Goal: Task Accomplishment & Management: Manage account settings

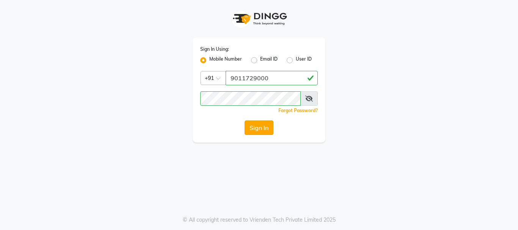
click at [255, 131] on button "Sign In" at bounding box center [259, 128] width 29 height 14
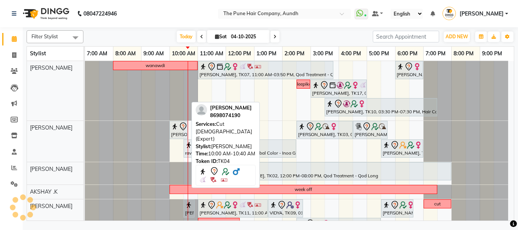
click at [181, 129] on icon at bounding box center [183, 126] width 9 height 9
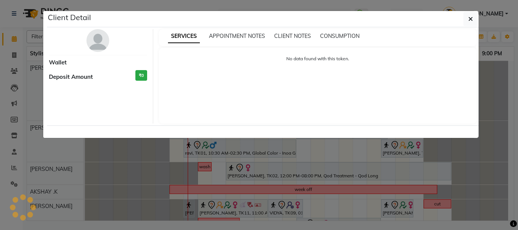
click at [167, 48] on div "No data found with this token." at bounding box center [318, 86] width 318 height 76
select select "7"
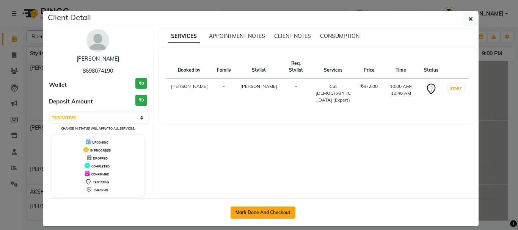
click at [275, 208] on button "Mark Done And Checkout" at bounding box center [263, 213] width 65 height 12
select select "service"
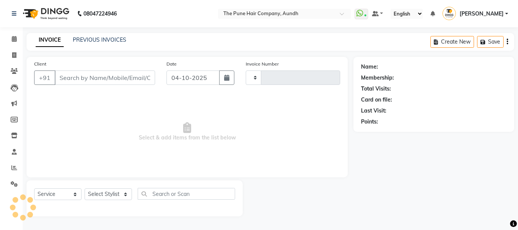
type input "5482"
select select "106"
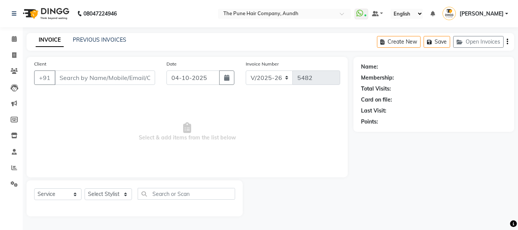
type input "8698074190"
select select "3339"
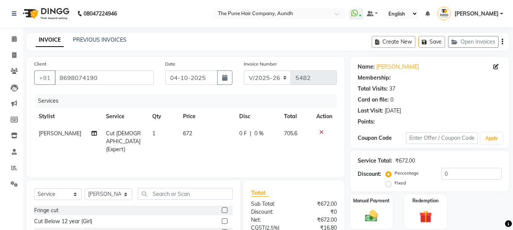
select select "1: Object"
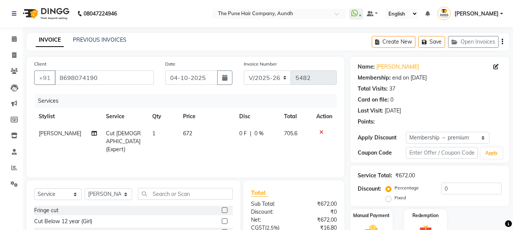
type input "20"
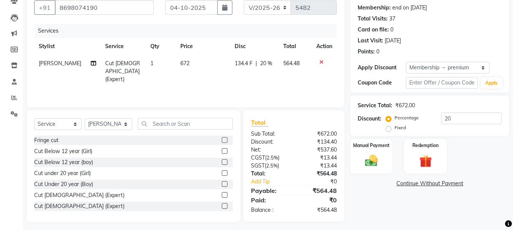
scroll to position [74, 0]
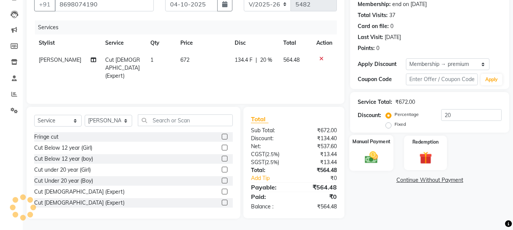
click at [368, 161] on img at bounding box center [370, 157] width 21 height 15
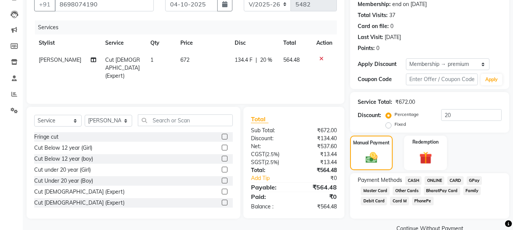
click at [429, 179] on span "ONLINE" at bounding box center [434, 180] width 20 height 9
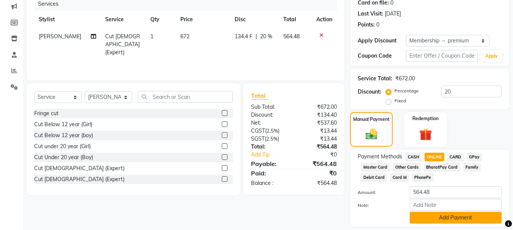
scroll to position [121, 0]
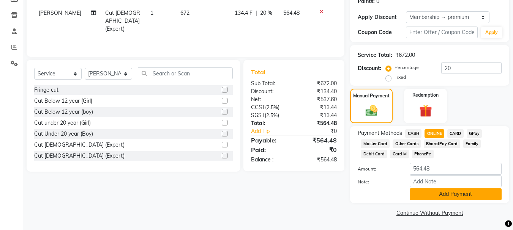
click at [436, 197] on button "Add Payment" at bounding box center [455, 195] width 92 height 12
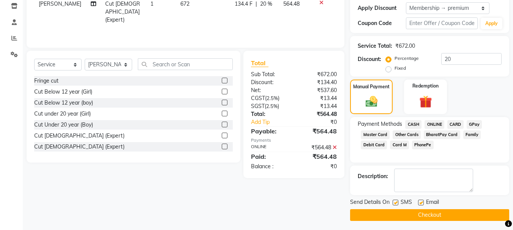
scroll to position [132, 0]
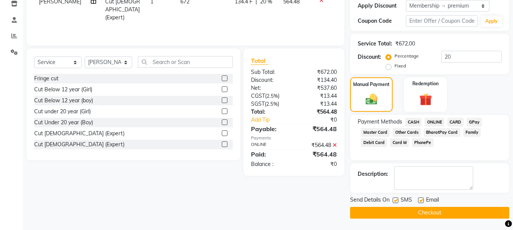
click at [439, 211] on button "Checkout" at bounding box center [429, 213] width 159 height 12
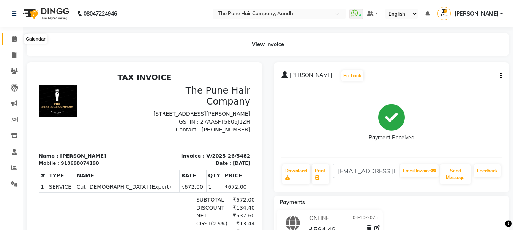
click at [11, 40] on span at bounding box center [14, 39] width 13 height 9
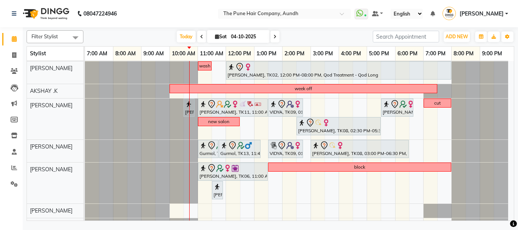
click at [417, 152] on div "[PERSON_NAME], TK07, 11:00 AM-03:50 PM, Qod Treatment - Qod Medium [PERSON_NAME…" at bounding box center [299, 128] width 429 height 337
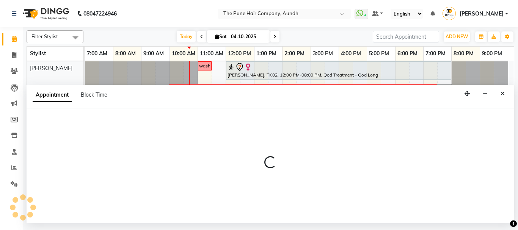
select select "18078"
select select "tentative"
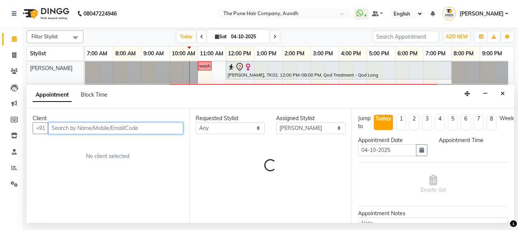
select select "1110"
click at [98, 126] on input "text" at bounding box center [115, 129] width 135 height 12
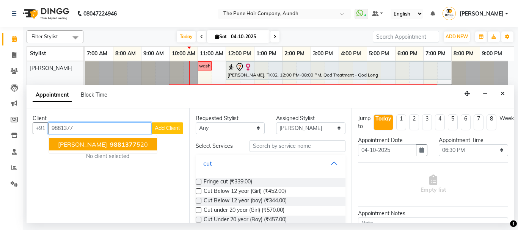
click at [79, 145] on span "[PERSON_NAME]" at bounding box center [82, 145] width 49 height 8
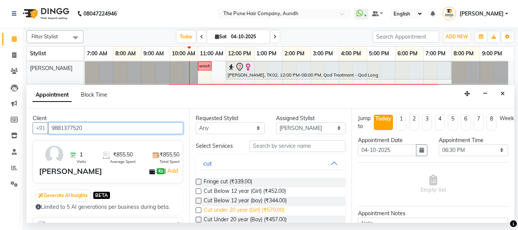
scroll to position [38, 0]
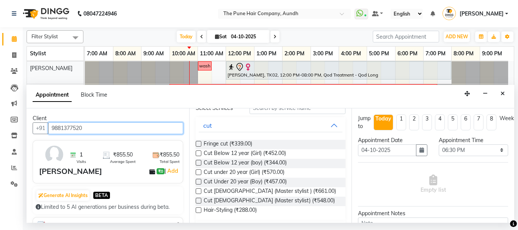
type input "9881377520"
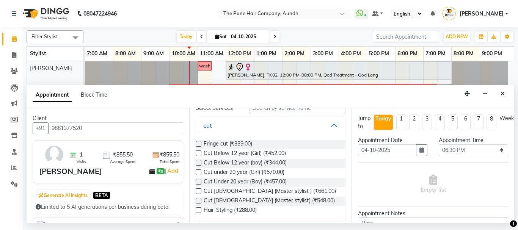
click at [198, 190] on label at bounding box center [199, 192] width 6 height 6
click at [198, 190] on input "checkbox" at bounding box center [198, 192] width 5 height 5
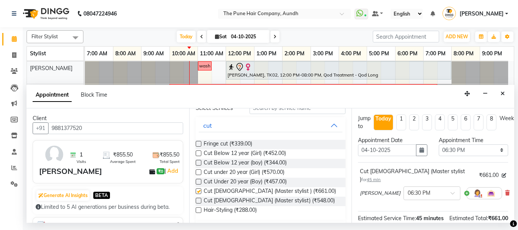
checkbox input "false"
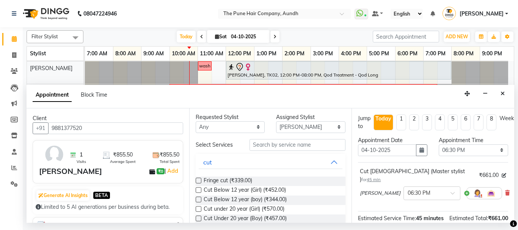
scroll to position [0, 0]
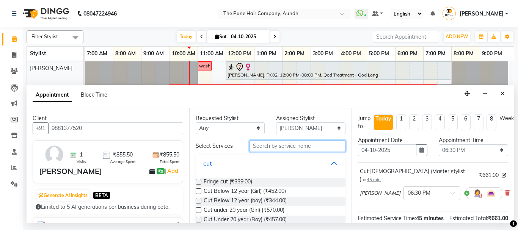
click at [314, 149] on input "text" at bounding box center [298, 146] width 96 height 12
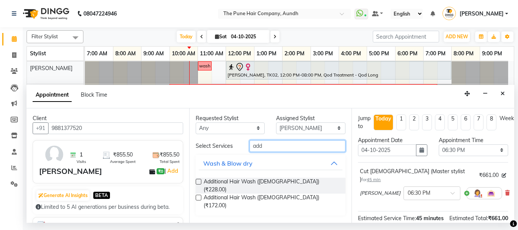
type input "add"
click at [198, 184] on label at bounding box center [199, 182] width 6 height 6
click at [198, 184] on input "checkbox" at bounding box center [198, 182] width 5 height 5
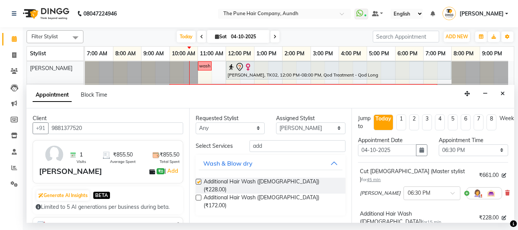
checkbox input "false"
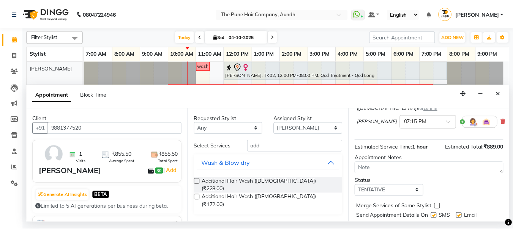
scroll to position [127, 0]
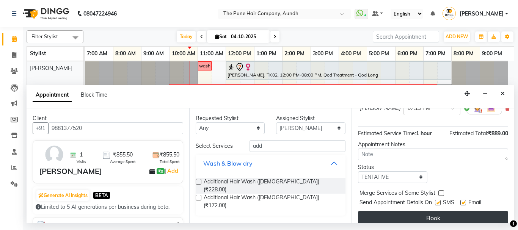
click at [418, 211] on button "Book" at bounding box center [433, 218] width 150 height 14
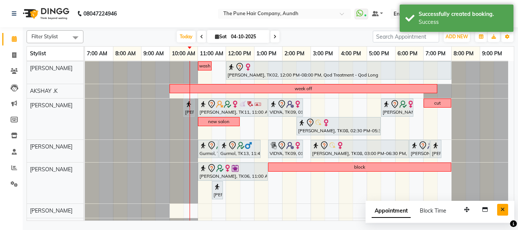
click at [505, 214] on button "Close" at bounding box center [502, 210] width 11 height 12
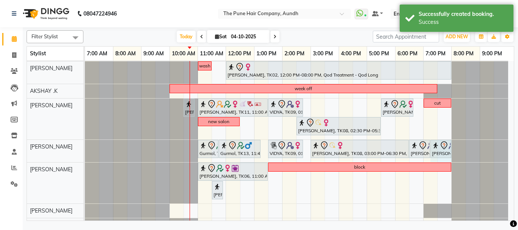
drag, startPoint x: 440, startPoint y: 148, endPoint x: 455, endPoint y: 148, distance: 14.8
click at [455, 148] on div "Gurmol, TK13, 11:00 AM-11:45 AM, Cut Male (Master stylist) Gurmol, TK13, 11:45 …" at bounding box center [296, 151] width 423 height 22
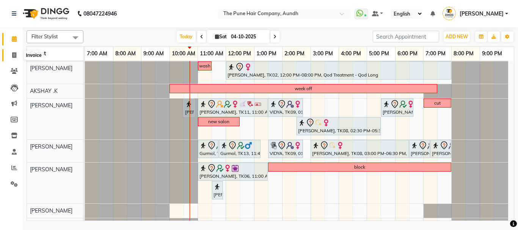
click at [14, 56] on icon at bounding box center [14, 55] width 4 height 6
select select "service"
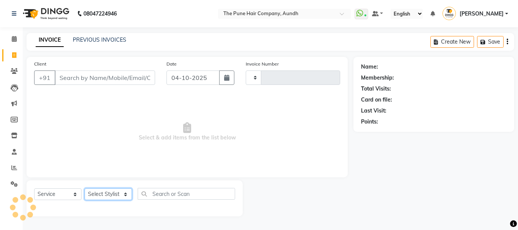
drag, startPoint x: 115, startPoint y: 195, endPoint x: 112, endPoint y: 172, distance: 22.6
click at [115, 195] on select "Select Stylist" at bounding box center [108, 195] width 47 height 12
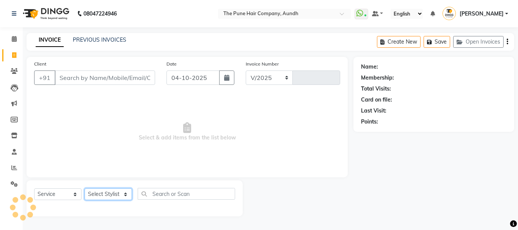
select select "106"
type input "5483"
click at [121, 200] on select "Select Stylist" at bounding box center [108, 195] width 47 height 12
click at [124, 195] on select "Select Stylist AKSHAY .K LAKKHAN SHINDE Nagesh Jadhav Nitish Desai Pavan mane P…" at bounding box center [108, 195] width 47 height 12
select select "78334"
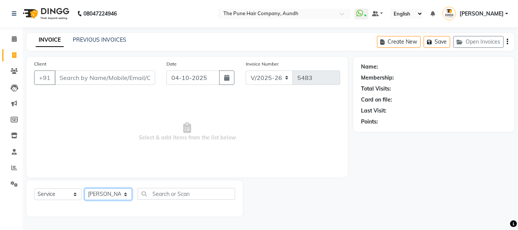
click at [85, 189] on select "Select Stylist AKSHAY .K LAKKHAN SHINDE Nagesh Jadhav Nitish Desai Pavan mane P…" at bounding box center [108, 195] width 47 height 12
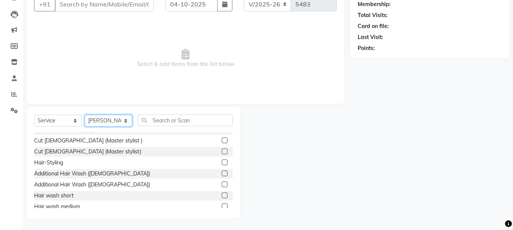
scroll to position [38, 0]
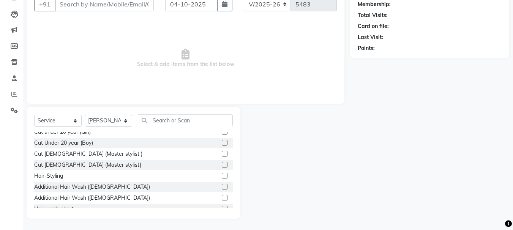
click at [222, 156] on label at bounding box center [225, 154] width 6 height 6
click at [222, 156] on input "checkbox" at bounding box center [224, 154] width 5 height 5
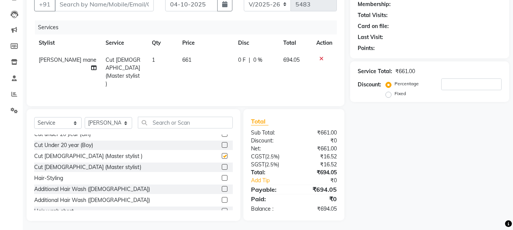
checkbox input "false"
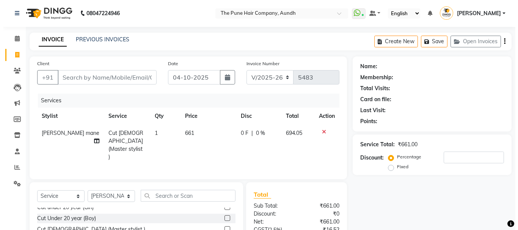
scroll to position [0, 0]
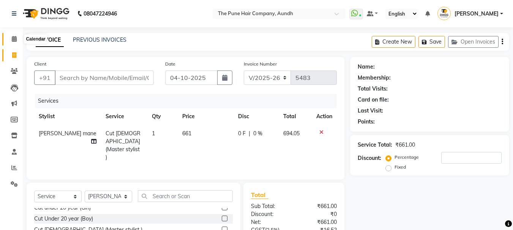
click at [16, 36] on icon at bounding box center [14, 39] width 5 height 6
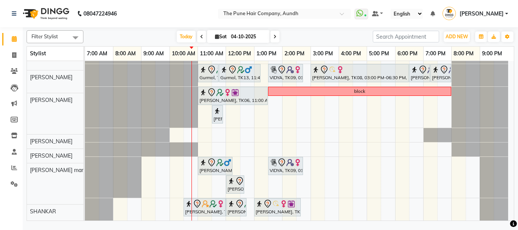
scroll to position [177, 0]
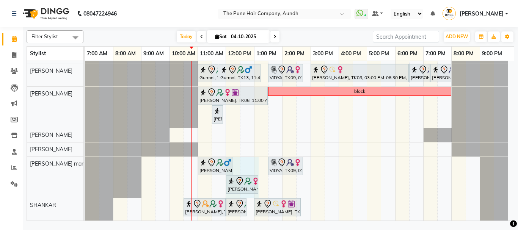
drag, startPoint x: 244, startPoint y: 182, endPoint x: 255, endPoint y: 179, distance: 11.0
click at [85, 179] on div "srajan, TK16, 11:00 AM-12:15 PM, Cut Male (Master stylist) VIDYA, TK09, 01:30 P…" at bounding box center [85, 177] width 0 height 41
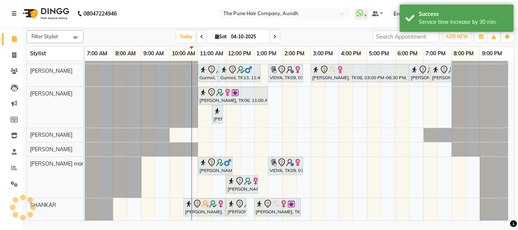
click at [318, 175] on div "Ujwal, TK07, 11:00 AM-03:50 PM, Qod Treatment - Qod Medium aishwarya kolhe, TK1…" at bounding box center [299, 52] width 429 height 337
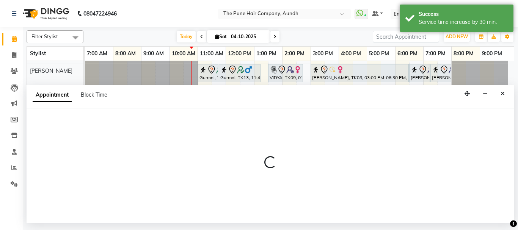
select select "78334"
select select "900"
select select "tentative"
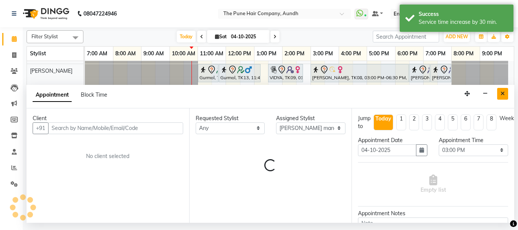
click at [502, 96] on button "Close" at bounding box center [502, 94] width 11 height 12
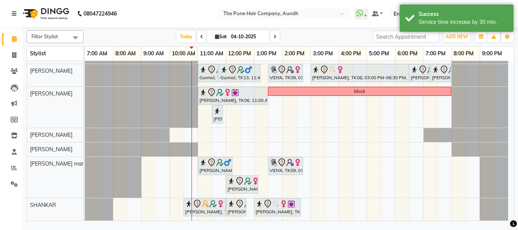
click at [316, 172] on div "[PERSON_NAME], TK07, 11:00 AM-03:50 PM, Qod Treatment - Qod Medium [PERSON_NAME…" at bounding box center [299, 52] width 429 height 337
select select "78334"
select select "tentative"
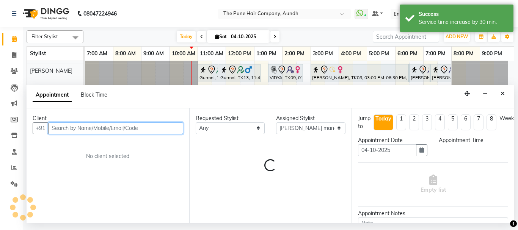
select select "900"
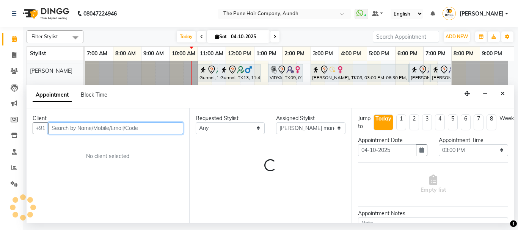
click at [98, 131] on input "text" at bounding box center [115, 129] width 135 height 12
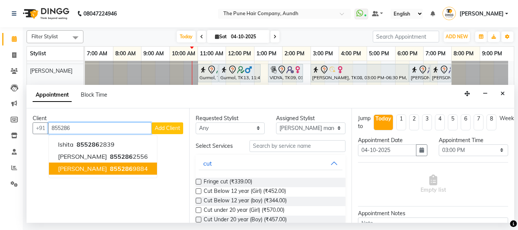
click at [85, 175] on button "parul 855286 9884" at bounding box center [103, 169] width 108 height 12
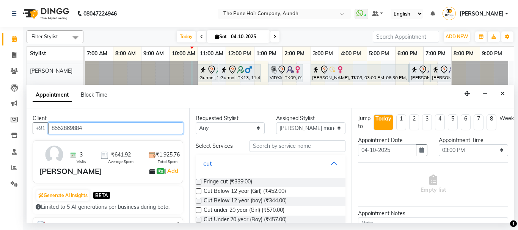
type input "8552869884"
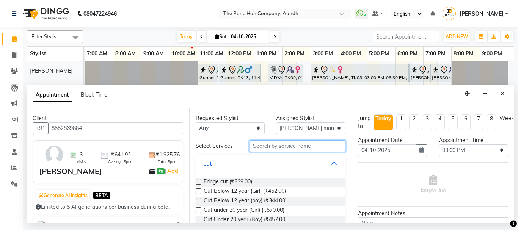
click at [295, 147] on input "text" at bounding box center [298, 146] width 96 height 12
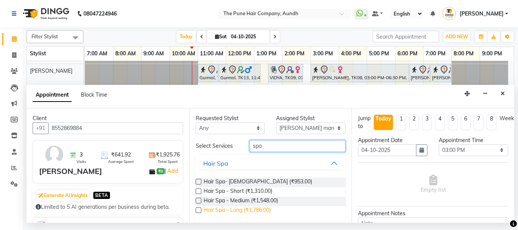
type input "spa"
click at [228, 209] on span "Hair Spa - Long (₹1,786.00)" at bounding box center [237, 210] width 67 height 9
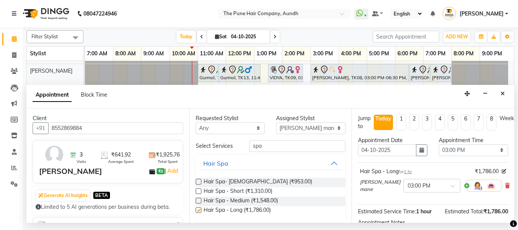
checkbox input "false"
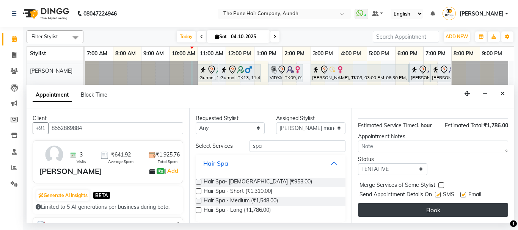
click at [434, 206] on button "Book" at bounding box center [433, 210] width 150 height 14
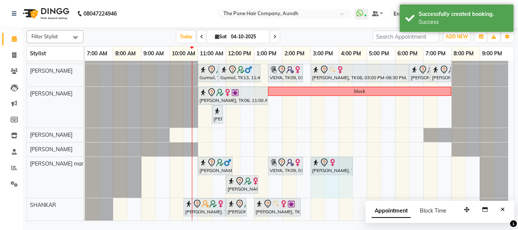
drag, startPoint x: 339, startPoint y: 165, endPoint x: 353, endPoint y: 165, distance: 14.0
click at [353, 165] on div "[PERSON_NAME], TK07, 11:00 AM-03:50 PM, Qod Treatment - Qod Medium [PERSON_NAME…" at bounding box center [299, 52] width 429 height 337
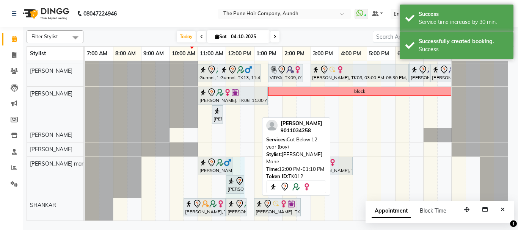
drag, startPoint x: 258, startPoint y: 183, endPoint x: 247, endPoint y: 185, distance: 11.0
click at [247, 185] on div "[PERSON_NAME], TK07, 11:00 AM-03:50 PM, Qod Treatment - Qod Medium [PERSON_NAME…" at bounding box center [299, 52] width 429 height 337
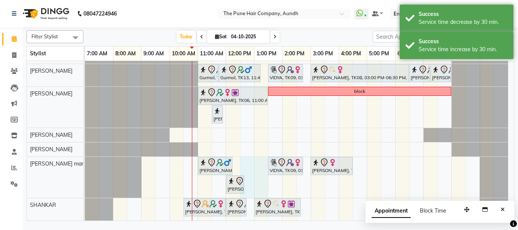
drag, startPoint x: 243, startPoint y: 197, endPoint x: 255, endPoint y: 196, distance: 12.6
click at [258, 196] on div "[PERSON_NAME], TK07, 11:00 AM-03:50 PM, Qod Treatment - Qod Medium [PERSON_NAME…" at bounding box center [299, 52] width 429 height 337
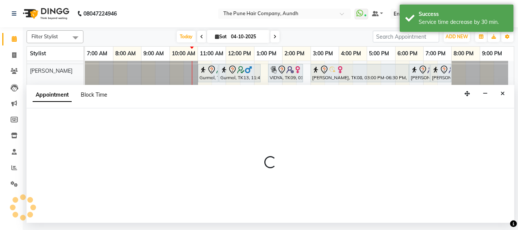
click at [97, 96] on span "Block Time" at bounding box center [94, 94] width 27 height 7
select select "78334"
select select "750"
select select "810"
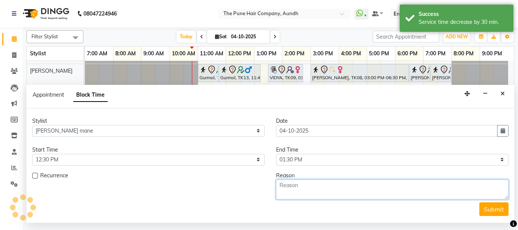
click at [334, 190] on textarea at bounding box center [392, 190] width 233 height 20
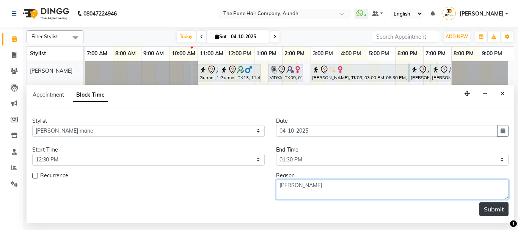
type textarea "[PERSON_NAME]"
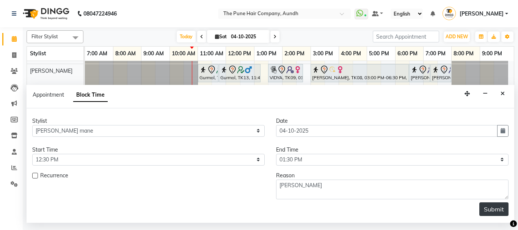
click at [496, 212] on button "Submit" at bounding box center [494, 210] width 29 height 14
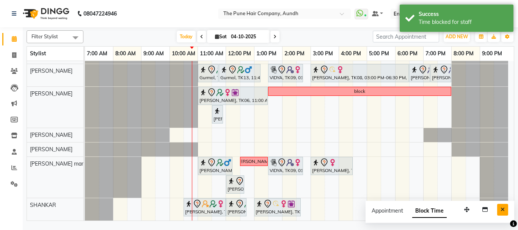
click at [502, 210] on icon "Close" at bounding box center [503, 209] width 4 height 5
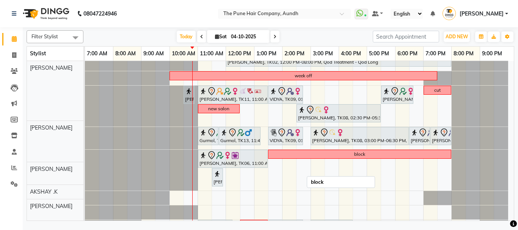
scroll to position [114, 0]
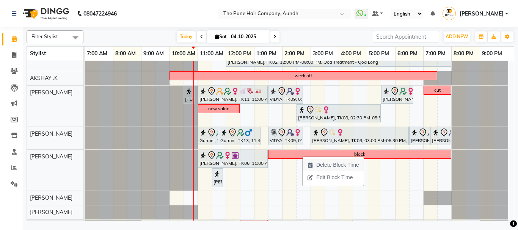
click at [315, 166] on span "Delete Block Time" at bounding box center [333, 165] width 61 height 13
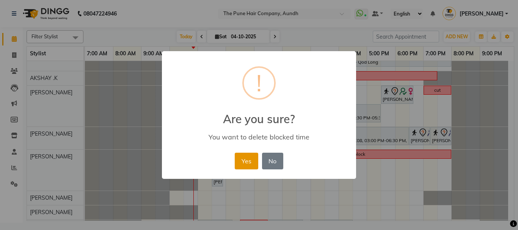
click at [249, 160] on button "Yes" at bounding box center [246, 161] width 23 height 17
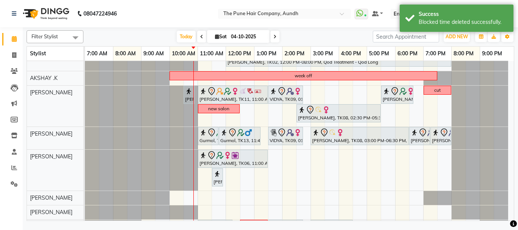
click at [277, 166] on div "[PERSON_NAME], TK07, 11:00 AM-03:50 PM, Qod Treatment - Qod Medium [PERSON_NAME…" at bounding box center [299, 115] width 429 height 337
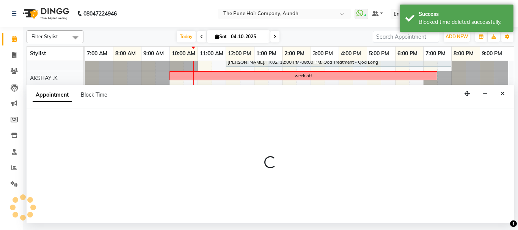
select select "49441"
select select "tentative"
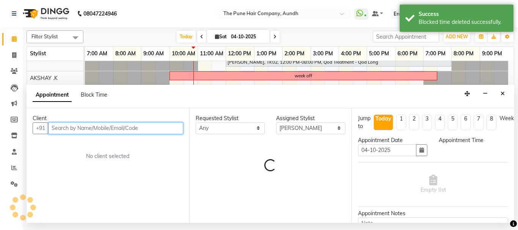
select select "810"
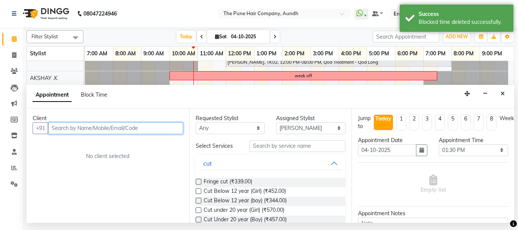
click at [158, 134] on input "text" at bounding box center [115, 129] width 135 height 12
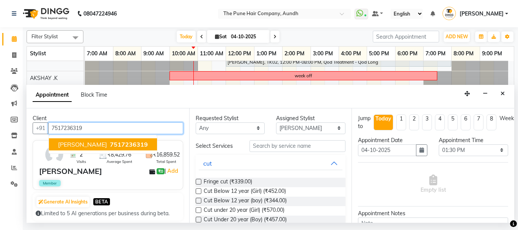
click at [139, 144] on span "7517236319" at bounding box center [129, 145] width 38 height 8
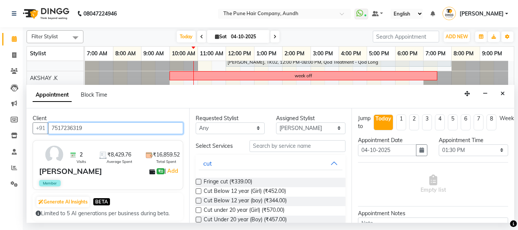
type input "7517236319"
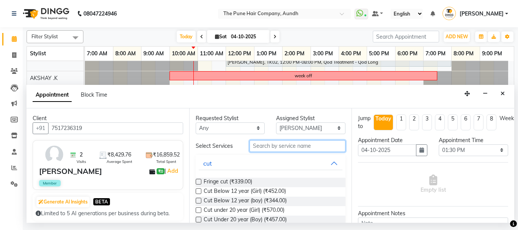
click at [286, 148] on input "text" at bounding box center [298, 146] width 96 height 12
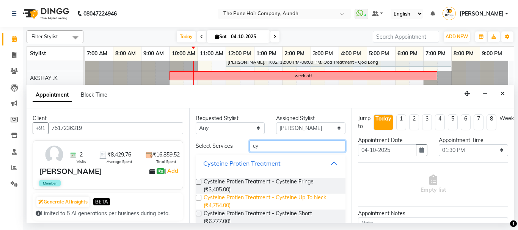
scroll to position [38, 0]
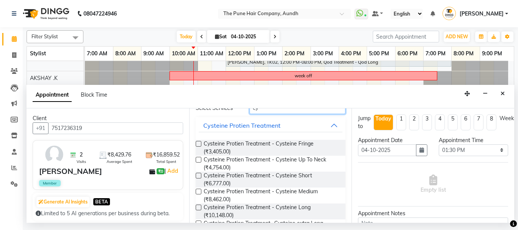
type input "cy"
click at [200, 192] on label at bounding box center [199, 192] width 6 height 6
click at [200, 192] on input "checkbox" at bounding box center [198, 192] width 5 height 5
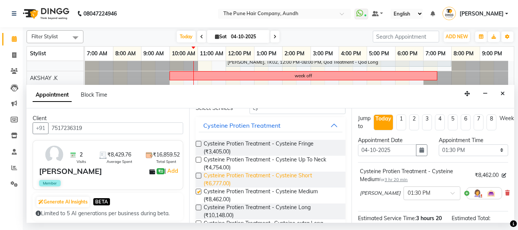
checkbox input "false"
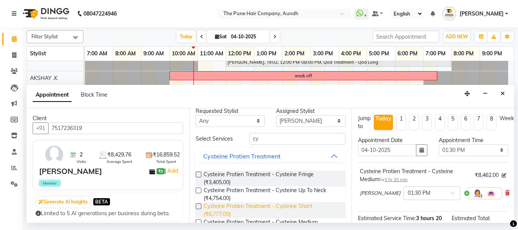
scroll to position [0, 0]
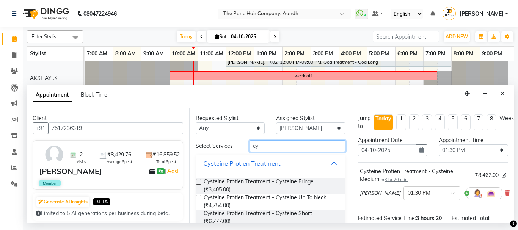
click at [274, 149] on input "cy" at bounding box center [298, 146] width 96 height 12
type input "c"
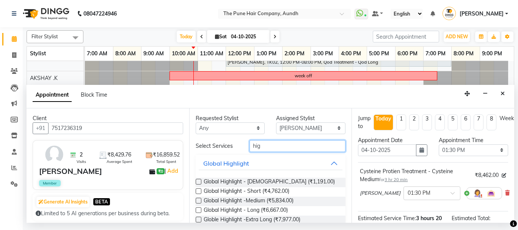
type input "hig"
click at [198, 200] on label at bounding box center [199, 201] width 6 height 6
click at [198, 200] on input "checkbox" at bounding box center [198, 201] width 5 height 5
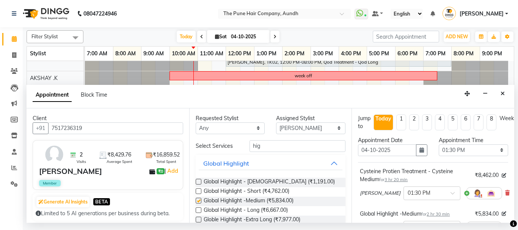
checkbox input "false"
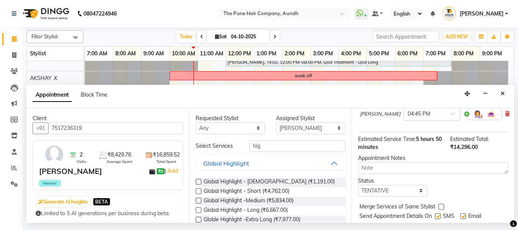
scroll to position [143, 0]
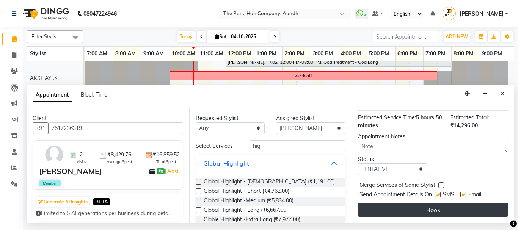
click at [434, 209] on button "Book" at bounding box center [433, 210] width 150 height 14
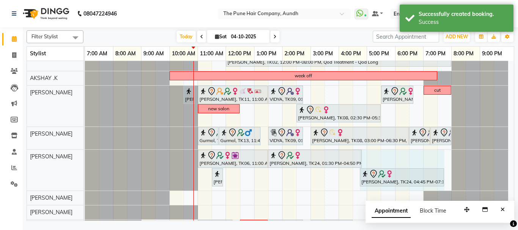
drag, startPoint x: 431, startPoint y: 179, endPoint x: 451, endPoint y: 177, distance: 20.2
click at [451, 177] on div "[PERSON_NAME], TK07, 11:00 AM-03:50 PM, Qod Treatment - Qod Medium [PERSON_NAME…" at bounding box center [299, 115] width 429 height 337
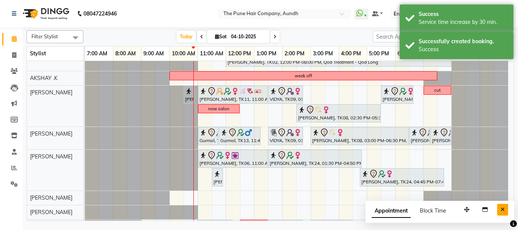
click at [503, 209] on icon "Close" at bounding box center [503, 209] width 4 height 5
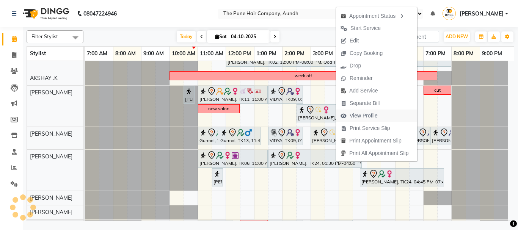
click at [357, 112] on span "View Profile" at bounding box center [364, 116] width 28 height 8
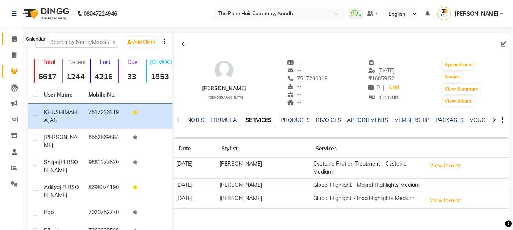
click at [14, 37] on icon at bounding box center [14, 39] width 5 height 6
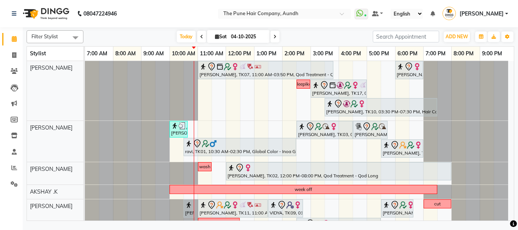
click at [274, 36] on icon at bounding box center [275, 37] width 3 height 5
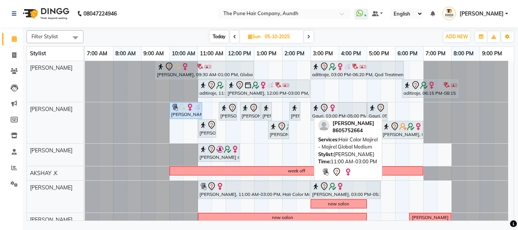
scroll to position [76, 0]
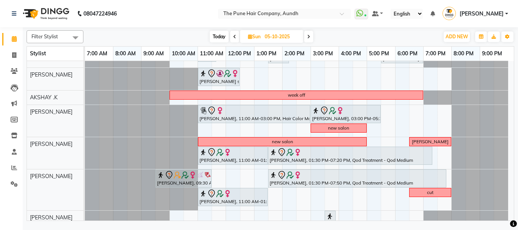
click at [222, 36] on span "Today" at bounding box center [219, 37] width 19 height 12
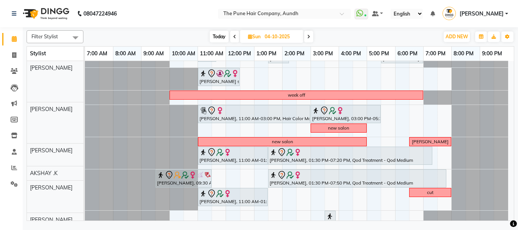
scroll to position [0, 0]
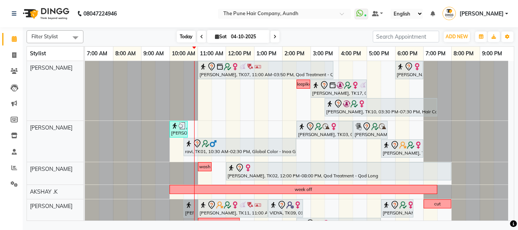
click at [186, 37] on span "Today" at bounding box center [186, 37] width 19 height 12
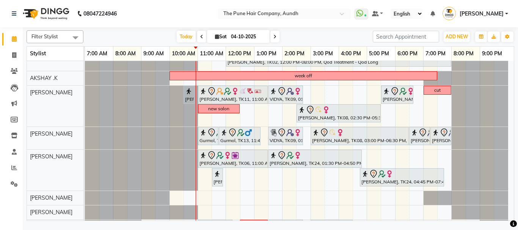
scroll to position [177, 0]
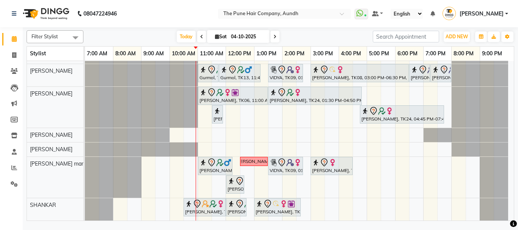
click at [272, 37] on span at bounding box center [275, 37] width 9 height 12
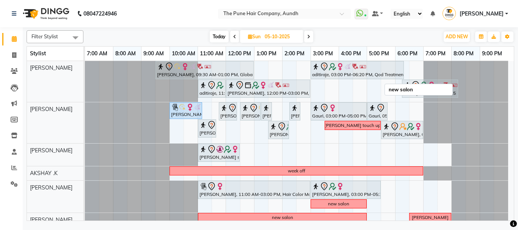
scroll to position [114, 0]
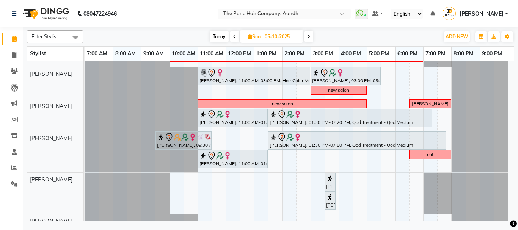
click at [308, 38] on icon at bounding box center [308, 37] width 3 height 5
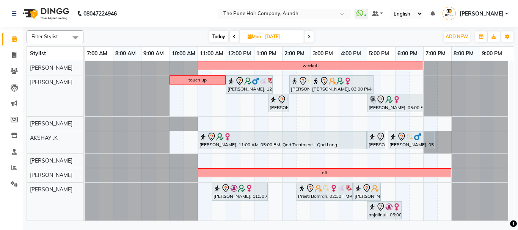
scroll to position [61, 0]
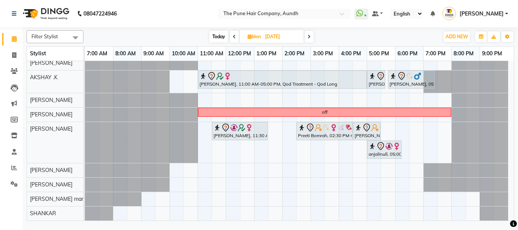
click at [235, 36] on icon at bounding box center [234, 37] width 3 height 5
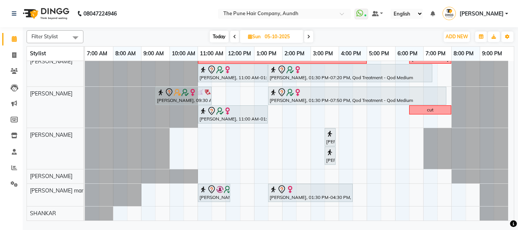
scroll to position [83, 0]
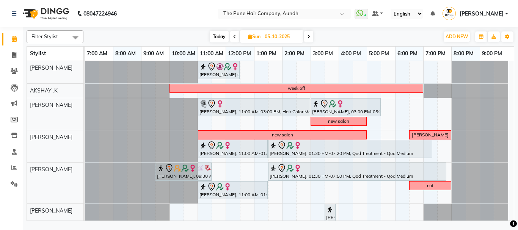
click at [217, 37] on span "Today" at bounding box center [219, 37] width 19 height 12
type input "04-10-2025"
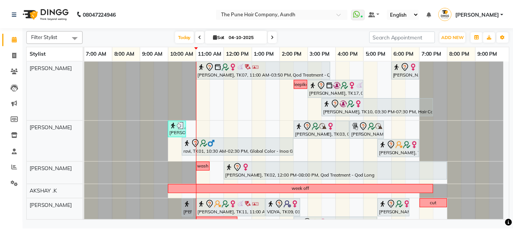
scroll to position [177, 0]
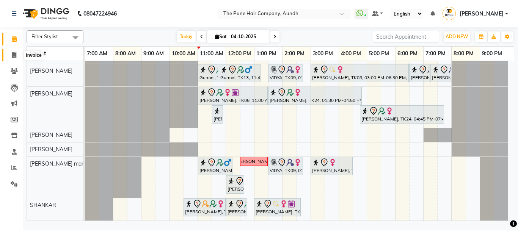
click at [13, 55] on icon at bounding box center [14, 55] width 4 height 6
select select "service"
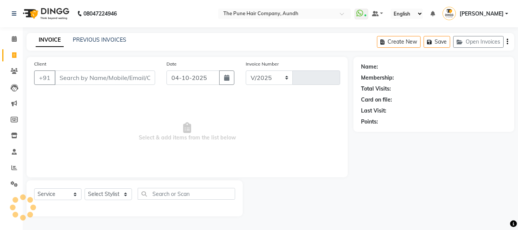
select select "106"
type input "5483"
click at [78, 79] on input "Client" at bounding box center [105, 78] width 101 height 14
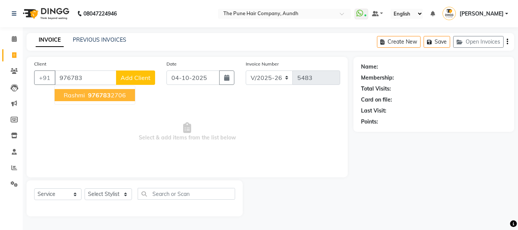
click at [80, 99] on button "Rashmi 976783 2706" at bounding box center [95, 95] width 80 height 12
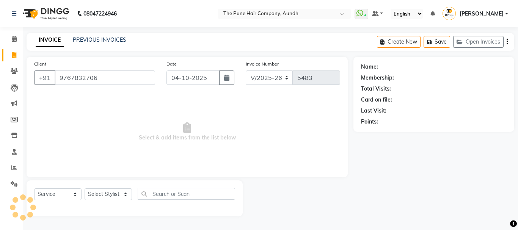
type input "9767832706"
click at [109, 201] on div "Select Service Product Membership Package Voucher Prepaid Gift Card Select Styl…" at bounding box center [134, 197] width 201 height 18
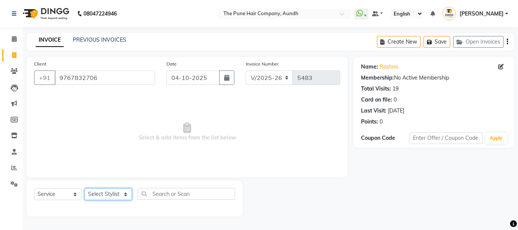
click at [109, 191] on select "Select Stylist AKSHAY .K LAKKHAN SHINDE Nagesh Jadhav Nitish Desai Pavan mane P…" at bounding box center [108, 195] width 47 height 12
select select "49797"
click at [85, 189] on select "Select Stylist AKSHAY .K LAKKHAN SHINDE Nagesh Jadhav Nitish Desai Pavan mane P…" at bounding box center [108, 195] width 47 height 12
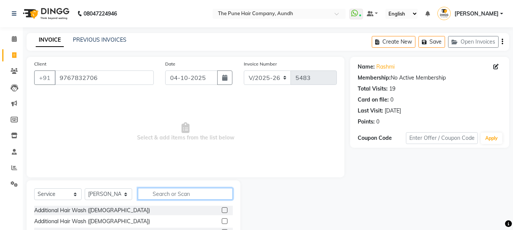
click at [175, 192] on input "text" at bounding box center [185, 194] width 95 height 12
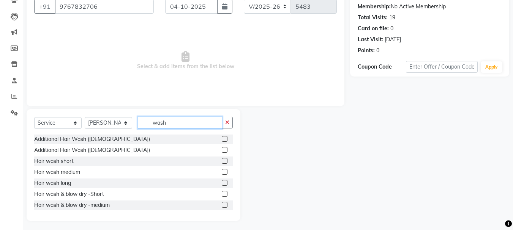
scroll to position [74, 0]
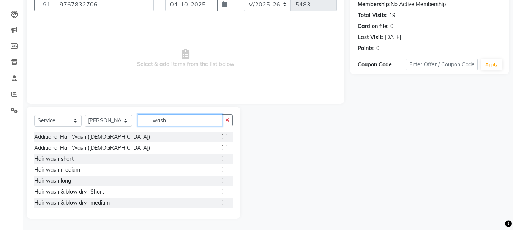
type input "wash"
click at [222, 179] on label at bounding box center [225, 181] width 6 height 6
click at [222, 179] on input "checkbox" at bounding box center [224, 181] width 5 height 5
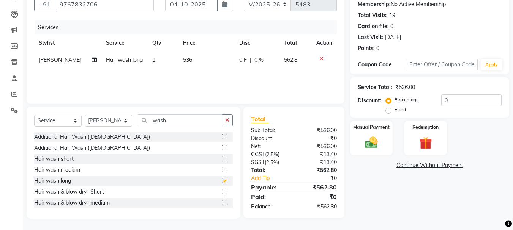
checkbox input "false"
click at [373, 147] on img at bounding box center [370, 142] width 21 height 15
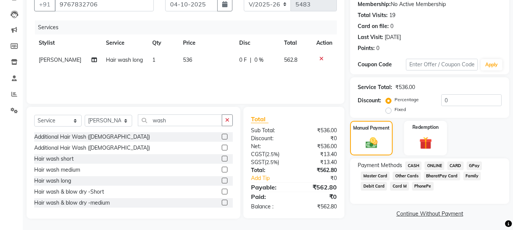
click at [436, 164] on span "ONLINE" at bounding box center [434, 166] width 20 height 9
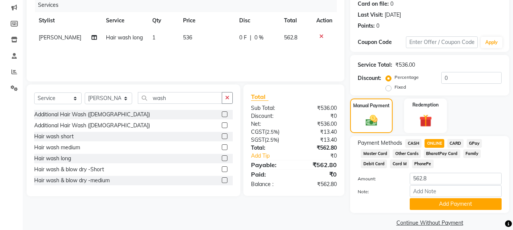
scroll to position [106, 0]
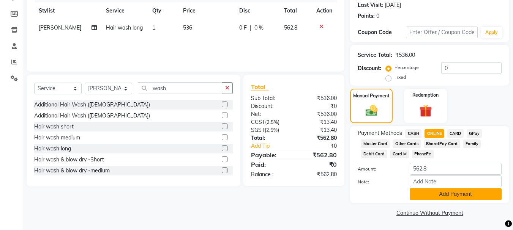
click at [428, 191] on button "Add Payment" at bounding box center [455, 195] width 92 height 12
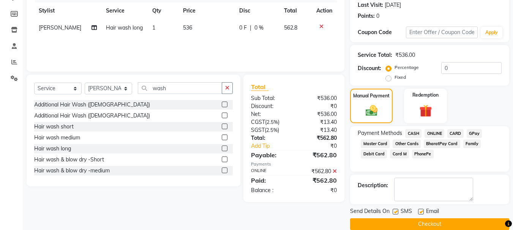
click at [393, 225] on button "Checkout" at bounding box center [429, 225] width 159 height 12
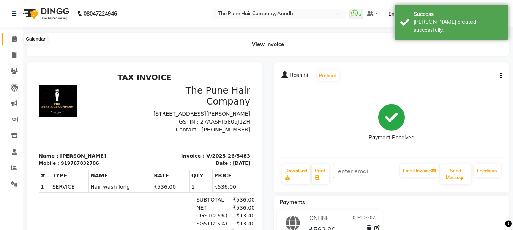
click at [16, 38] on icon at bounding box center [14, 39] width 5 height 6
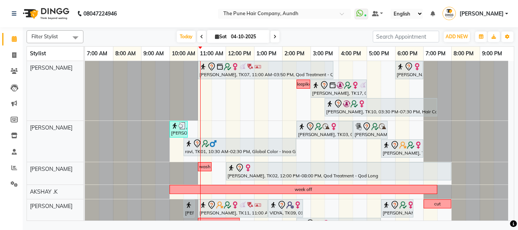
click at [274, 38] on icon at bounding box center [275, 37] width 3 height 5
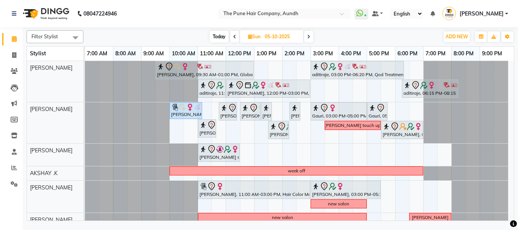
click at [214, 34] on span "Today" at bounding box center [219, 37] width 19 height 12
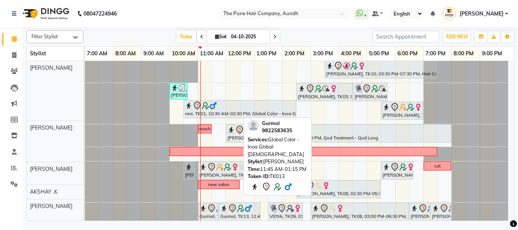
scroll to position [38, 0]
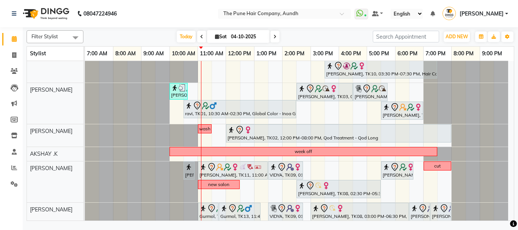
click at [290, 37] on div "[DATE] [DATE]" at bounding box center [228, 36] width 282 height 11
click at [180, 33] on span "Today" at bounding box center [186, 37] width 19 height 12
click at [274, 36] on icon at bounding box center [275, 37] width 3 height 5
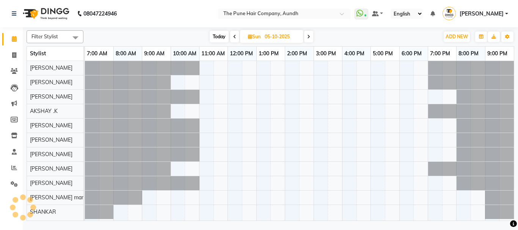
scroll to position [0, 0]
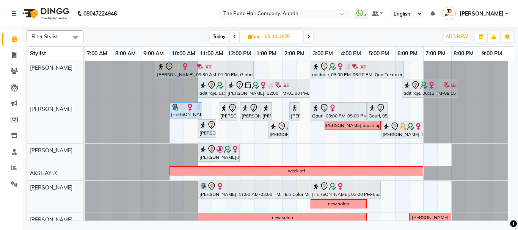
click at [220, 37] on span "Today" at bounding box center [219, 37] width 19 height 12
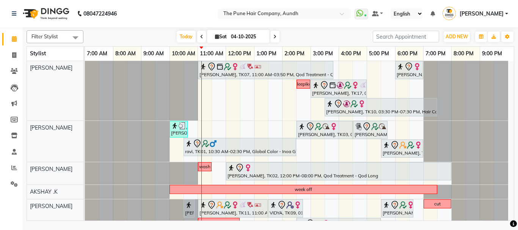
click at [274, 37] on icon at bounding box center [275, 37] width 3 height 5
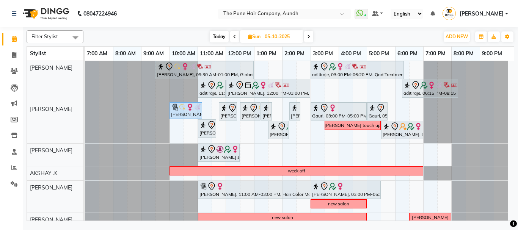
click at [307, 37] on span at bounding box center [308, 37] width 9 height 12
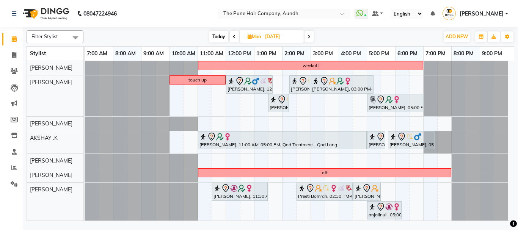
click at [220, 33] on span "Today" at bounding box center [218, 37] width 19 height 12
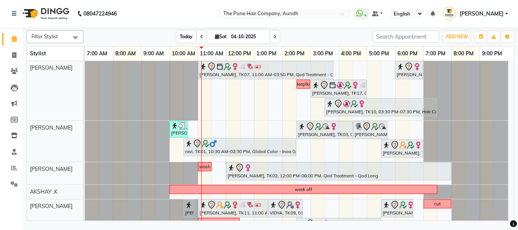
click at [186, 35] on span "Today" at bounding box center [186, 37] width 19 height 12
click at [277, 37] on span at bounding box center [275, 37] width 9 height 12
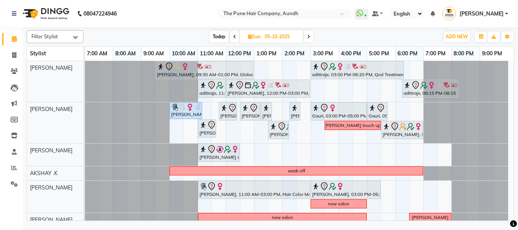
click at [311, 39] on span at bounding box center [308, 37] width 9 height 12
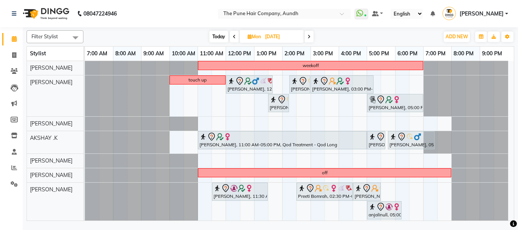
click at [310, 36] on icon at bounding box center [309, 37] width 3 height 5
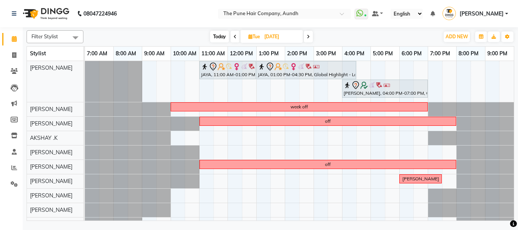
click at [308, 37] on icon at bounding box center [308, 37] width 3 height 5
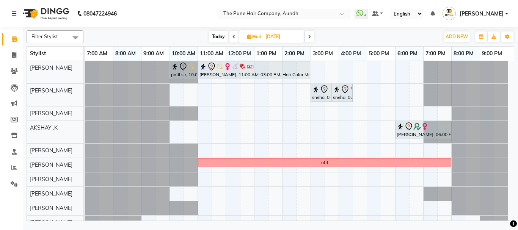
click at [216, 33] on span "Today" at bounding box center [218, 37] width 19 height 12
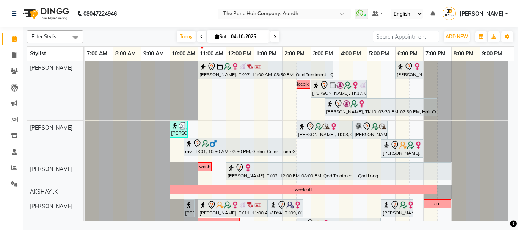
click at [272, 37] on span at bounding box center [275, 37] width 9 height 12
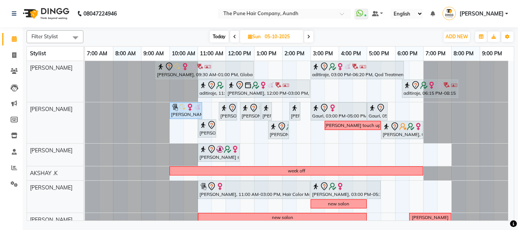
click at [216, 36] on span "Today" at bounding box center [219, 37] width 19 height 12
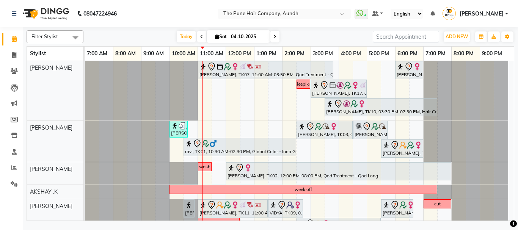
click at [274, 39] on icon at bounding box center [275, 37] width 3 height 5
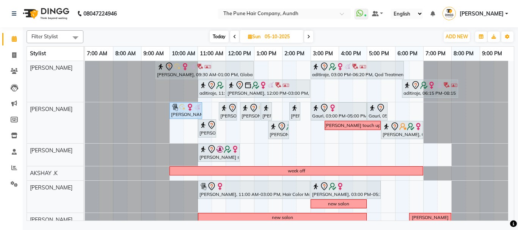
click at [308, 38] on icon at bounding box center [308, 37] width 3 height 5
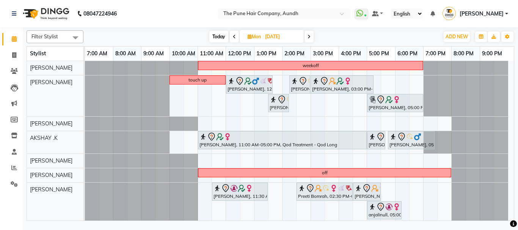
click at [309, 38] on icon at bounding box center [309, 37] width 3 height 5
type input "[DATE]"
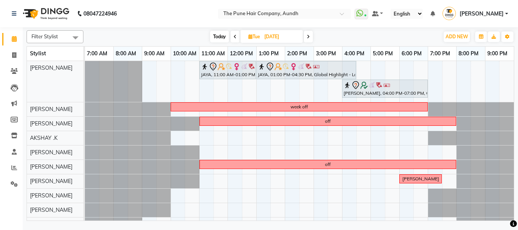
click at [347, 137] on div "JAYA, 11:00 AM-01:00 PM, Hair Color Inoa - Inoa Touchup 2 Inch JAYA, 01:00 PM-0…" at bounding box center [299, 153] width 429 height 185
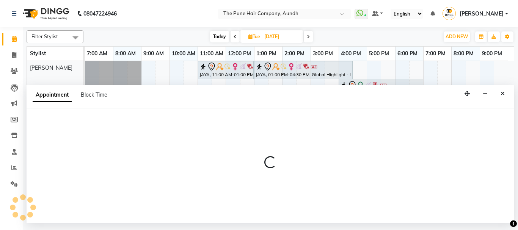
select select "6746"
select select "tentative"
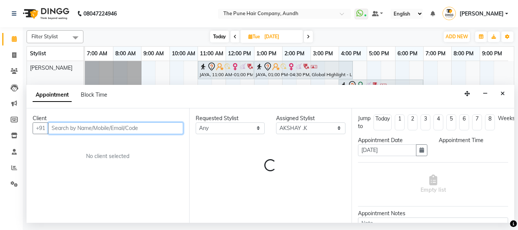
select select "960"
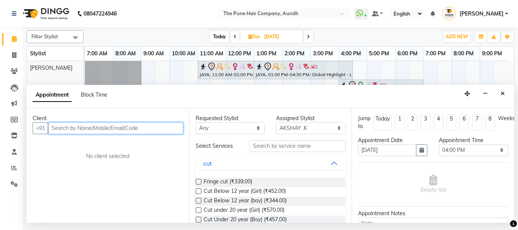
click at [158, 129] on input "text" at bounding box center [115, 129] width 135 height 12
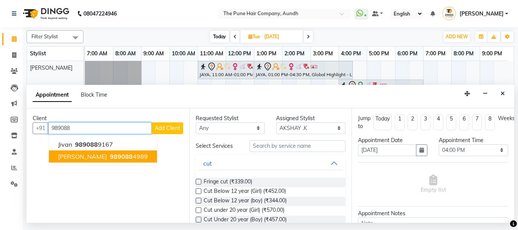
click at [114, 157] on ngb-highlight "989088 4989" at bounding box center [128, 157] width 39 height 8
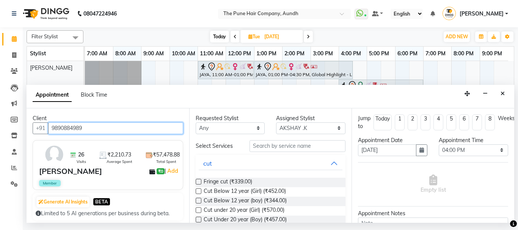
type input "9890884989"
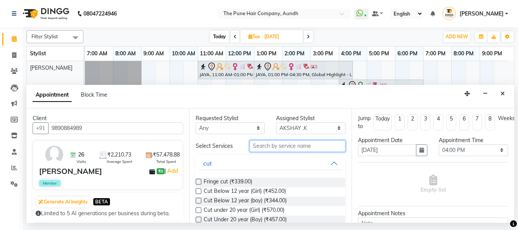
click at [272, 148] on input "text" at bounding box center [298, 146] width 96 height 12
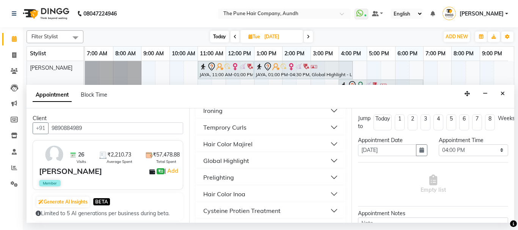
scroll to position [190, 0]
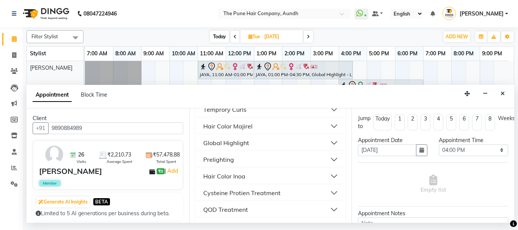
type input "2"
click at [221, 175] on div "Hair Color Inoa" at bounding box center [224, 176] width 42 height 9
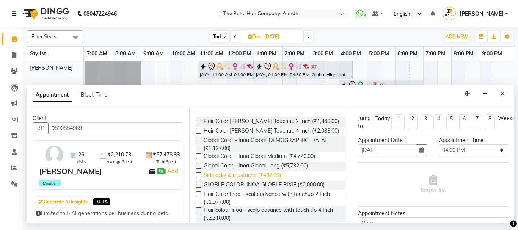
scroll to position [266, 0]
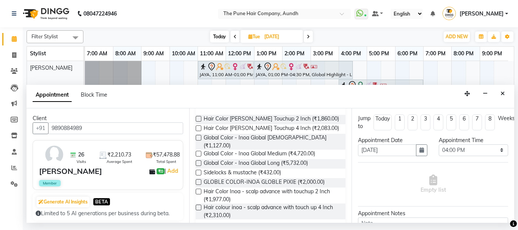
click at [198, 121] on label at bounding box center [199, 119] width 6 height 6
click at [198, 121] on input "checkbox" at bounding box center [198, 119] width 5 height 5
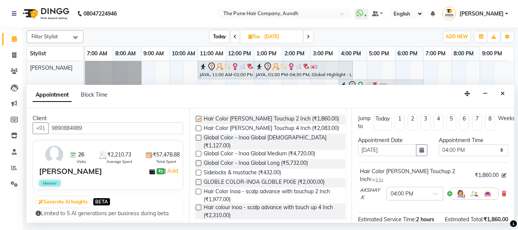
checkbox input "false"
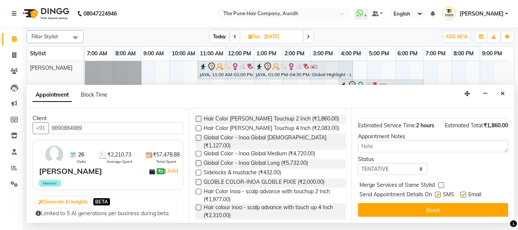
scroll to position [108, 0]
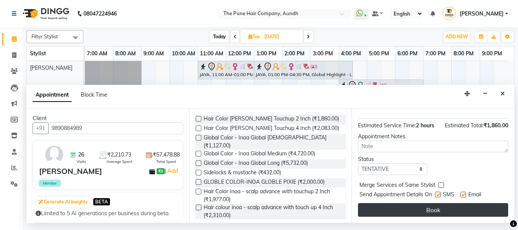
click at [406, 203] on button "Book" at bounding box center [433, 210] width 150 height 14
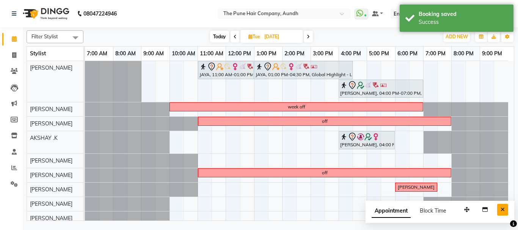
click at [504, 211] on icon "Close" at bounding box center [503, 209] width 4 height 5
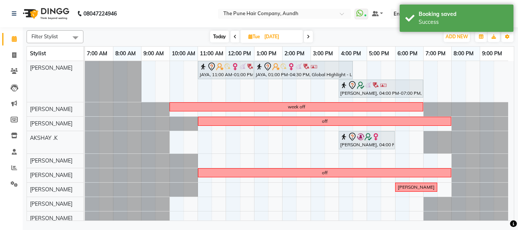
click at [217, 38] on span "Today" at bounding box center [219, 37] width 19 height 12
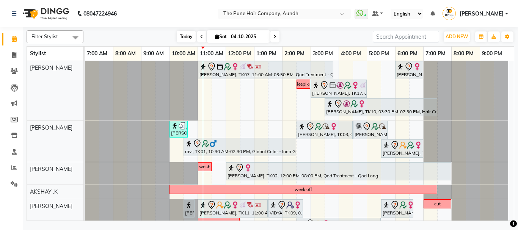
click at [183, 38] on span "Today" at bounding box center [186, 37] width 19 height 12
click at [274, 38] on icon at bounding box center [275, 37] width 3 height 5
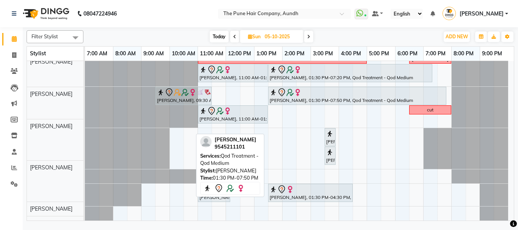
scroll to position [159, 0]
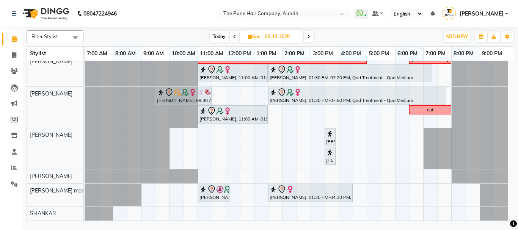
click at [217, 35] on span "Today" at bounding box center [219, 37] width 19 height 12
type input "04-10-2025"
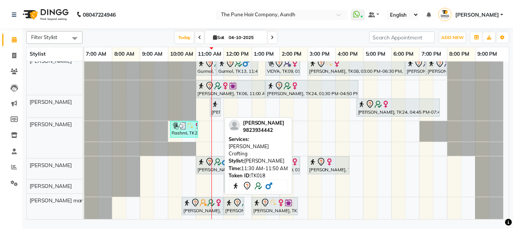
scroll to position [184, 0]
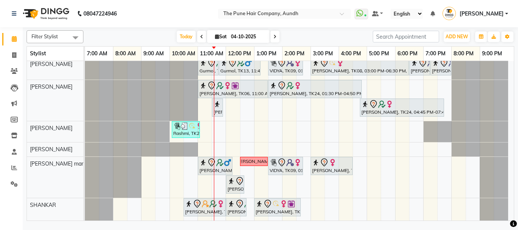
click at [215, 36] on icon at bounding box center [217, 36] width 4 height 5
select select "10"
select select "2025"
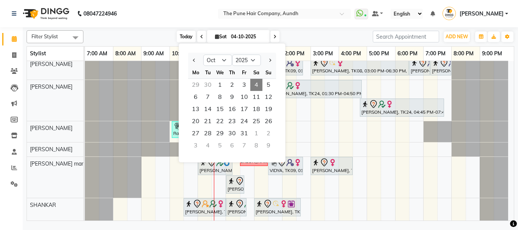
click at [185, 33] on span "Today" at bounding box center [186, 37] width 19 height 12
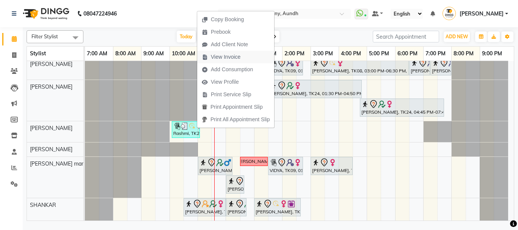
click at [239, 57] on span "View Invoice" at bounding box center [226, 57] width 30 height 8
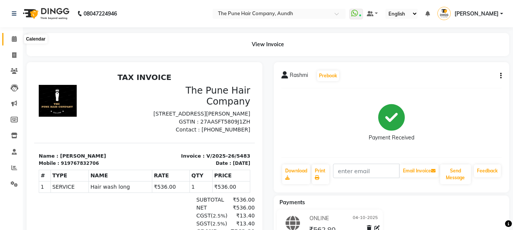
click at [14, 39] on icon at bounding box center [14, 39] width 5 height 6
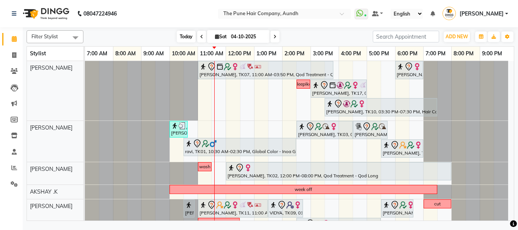
click at [183, 38] on span "Today" at bounding box center [186, 37] width 19 height 12
click at [215, 37] on icon at bounding box center [217, 36] width 4 height 5
select select "10"
select select "2025"
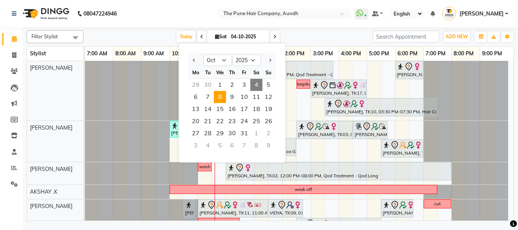
click at [220, 98] on span "8" at bounding box center [220, 97] width 12 height 12
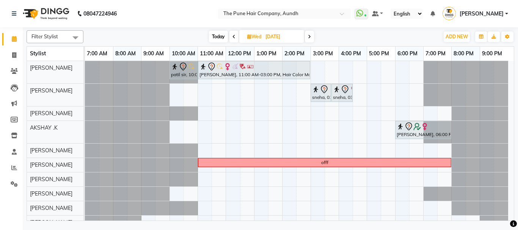
click at [233, 36] on icon at bounding box center [234, 37] width 3 height 5
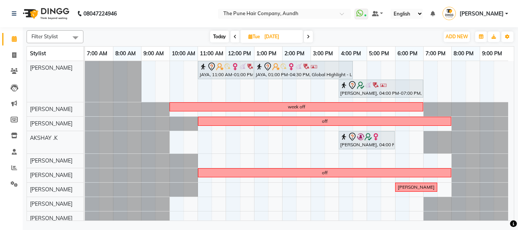
click at [307, 37] on icon at bounding box center [308, 37] width 3 height 5
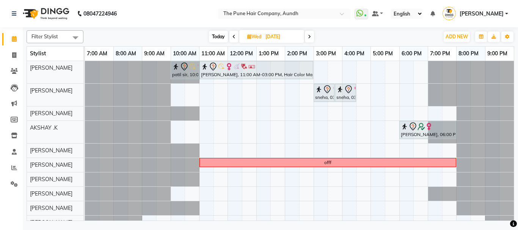
click at [221, 36] on span "Today" at bounding box center [218, 37] width 19 height 12
type input "04-10-2025"
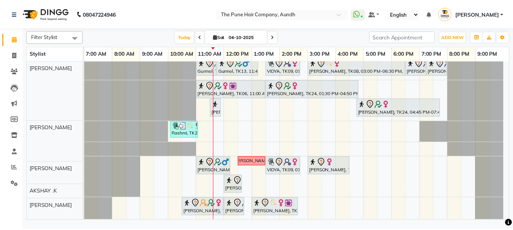
scroll to position [184, 0]
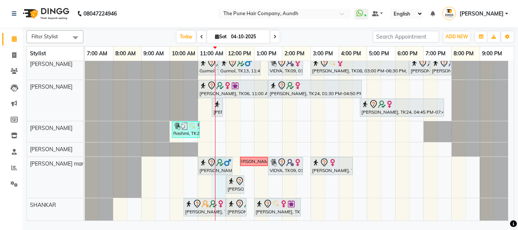
click at [215, 168] on div at bounding box center [215, 48] width 0 height 343
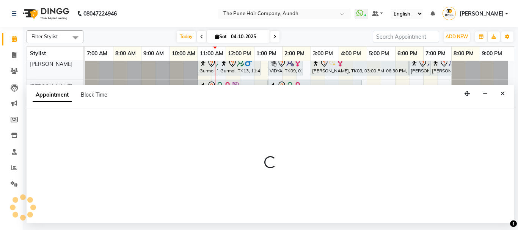
select select "78334"
select select "tentative"
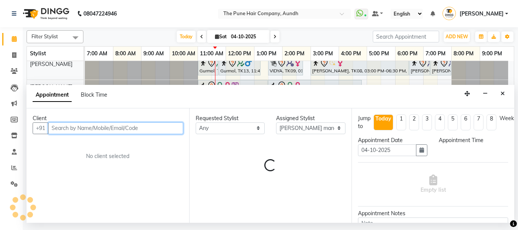
select select "690"
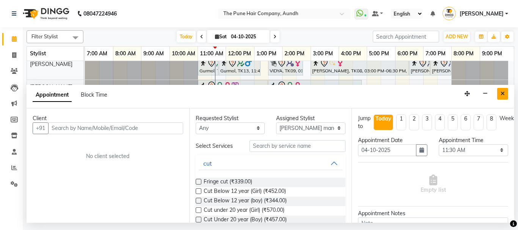
click at [503, 91] on icon "Close" at bounding box center [503, 93] width 4 height 5
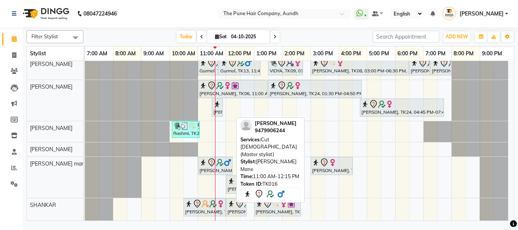
click at [212, 164] on icon at bounding box center [211, 162] width 9 height 9
select select "7"
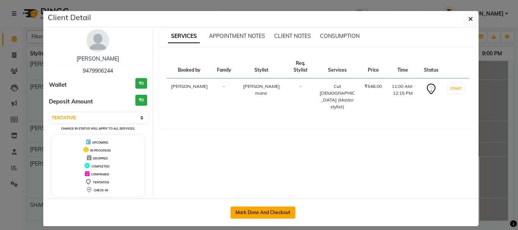
click at [250, 216] on button "Mark Done And Checkout" at bounding box center [263, 213] width 65 height 12
select select "service"
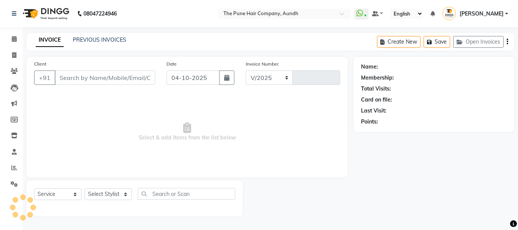
select select "106"
type input "5484"
type input "9479906244"
select select "78334"
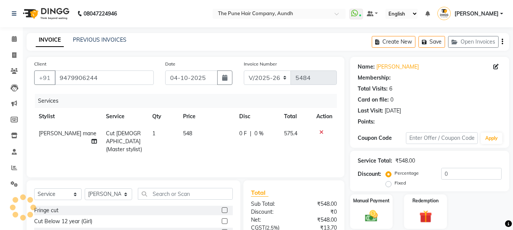
select select "1: Object"
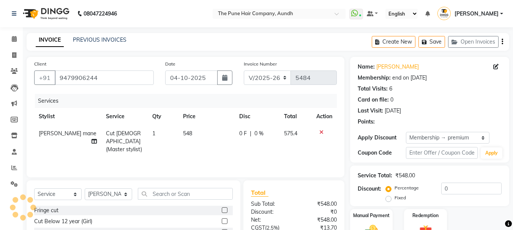
type input "20"
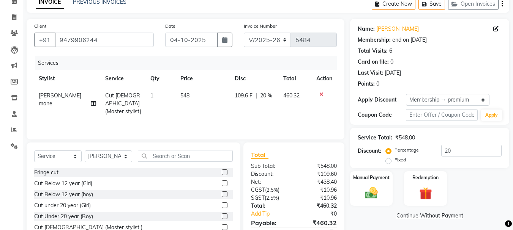
scroll to position [74, 0]
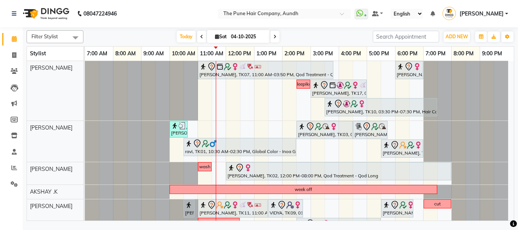
click at [215, 37] on icon at bounding box center [217, 36] width 4 height 5
select select "10"
select select "2025"
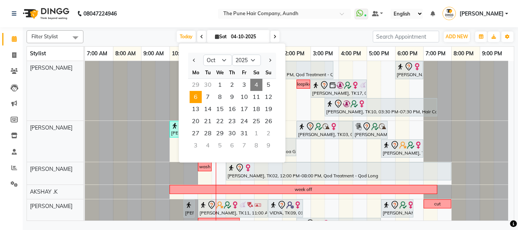
click at [197, 95] on span "6" at bounding box center [196, 97] width 12 height 12
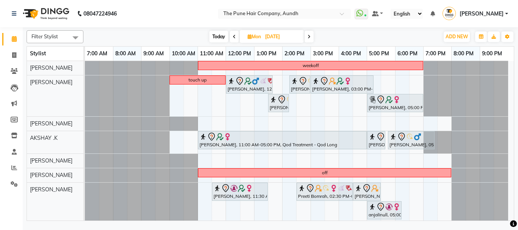
click at [312, 38] on span at bounding box center [309, 37] width 9 height 12
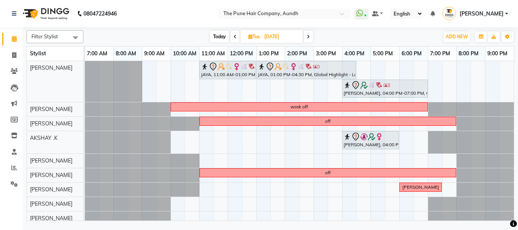
click at [312, 36] on span at bounding box center [308, 37] width 9 height 12
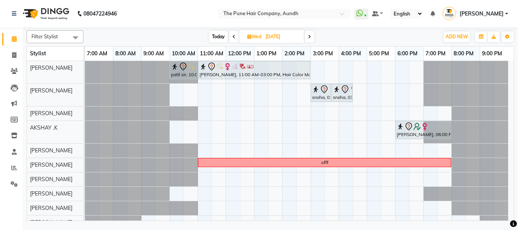
click at [233, 37] on icon at bounding box center [234, 37] width 3 height 5
type input "[DATE]"
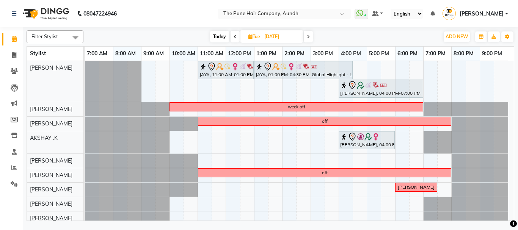
click at [403, 139] on div "JAYA, 11:00 AM-01:00 PM, Hair Color Inoa - Inoa Touchup 2 Inch JAYA, 01:00 PM-0…" at bounding box center [299, 158] width 429 height 194
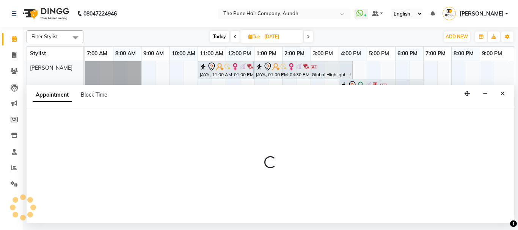
select select "6746"
select select "tentative"
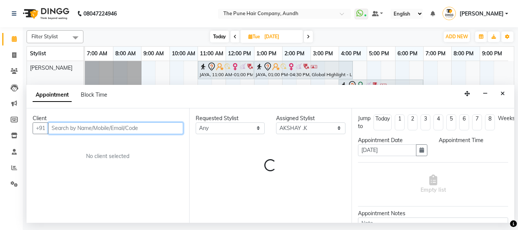
select select "1080"
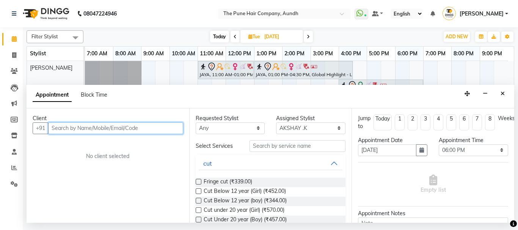
click at [112, 129] on input "text" at bounding box center [115, 129] width 135 height 12
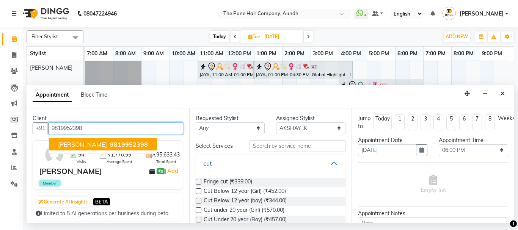
click at [128, 143] on span "9819952398" at bounding box center [129, 145] width 38 height 8
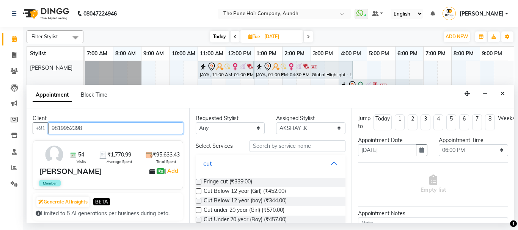
type input "9819952398"
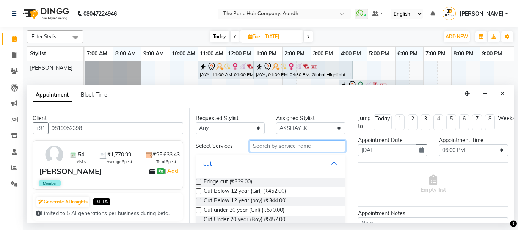
click at [288, 145] on input "text" at bounding box center [298, 146] width 96 height 12
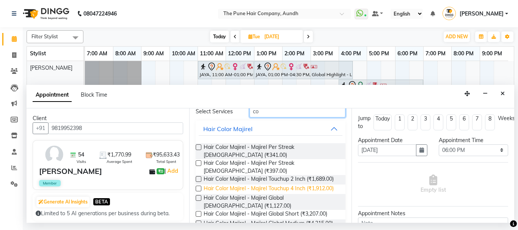
scroll to position [38, 0]
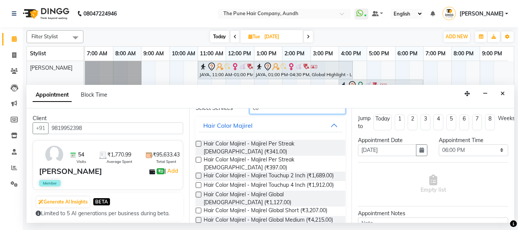
type input "co"
click at [199, 173] on label at bounding box center [199, 176] width 6 height 6
click at [199, 174] on input "checkbox" at bounding box center [198, 176] width 5 height 5
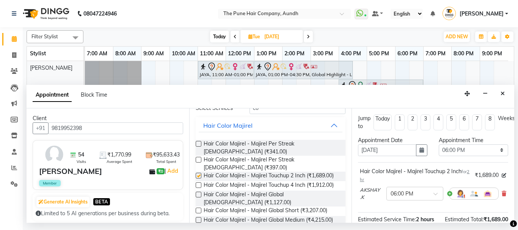
checkbox input "false"
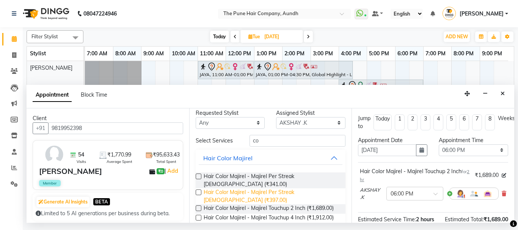
scroll to position [0, 0]
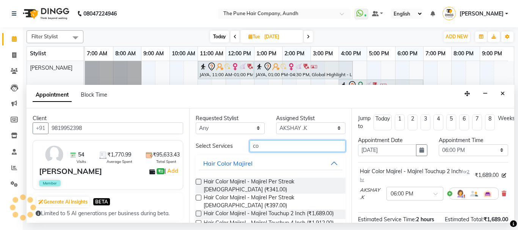
click at [296, 142] on input "co" at bounding box center [298, 146] width 96 height 12
type input "c"
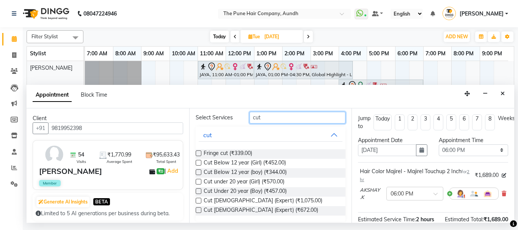
scroll to position [33, 0]
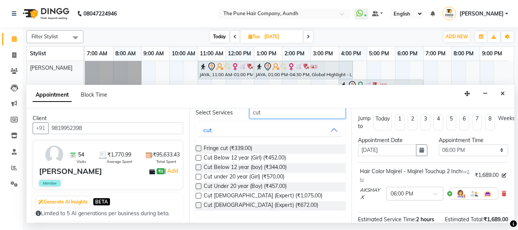
type input "cut"
click at [197, 206] on label at bounding box center [199, 206] width 6 height 6
click at [197, 206] on input "checkbox" at bounding box center [198, 206] width 5 height 5
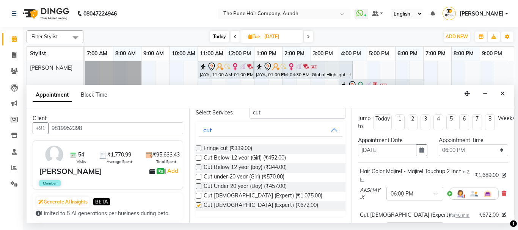
checkbox input "false"
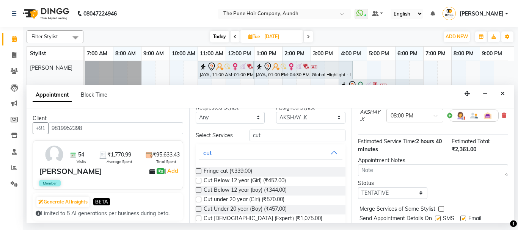
scroll to position [0, 0]
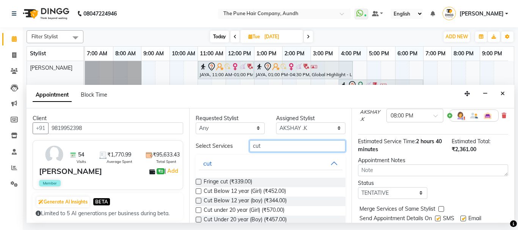
click at [280, 145] on input "cut" at bounding box center [298, 146] width 96 height 12
type input "c"
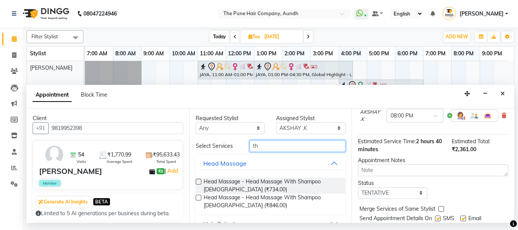
type input "th"
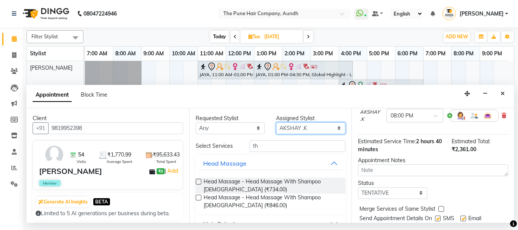
click at [334, 126] on select "Select AKSHAY .K LAKKHAN SHINDE Nagesh Jadhav Nitish Desai Pavan mane Prasad Ad…" at bounding box center [310, 129] width 69 height 12
select select "49797"
click at [276, 123] on select "Select AKSHAY .K LAKKHAN SHINDE Nagesh Jadhav Nitish Desai Pavan mane Prasad Ad…" at bounding box center [310, 129] width 69 height 12
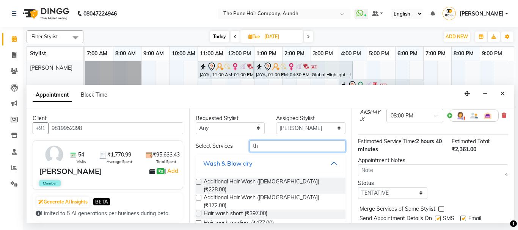
click at [272, 144] on input "th" at bounding box center [298, 146] width 96 height 12
type input "t"
type input "th"
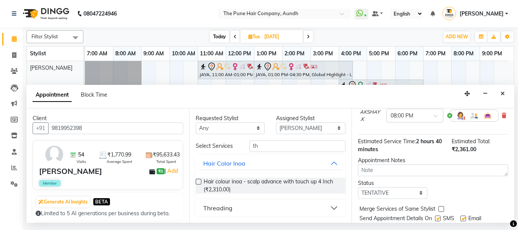
click at [220, 208] on div "Threading" at bounding box center [217, 208] width 29 height 9
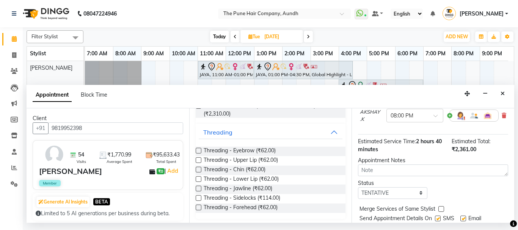
click at [199, 150] on label at bounding box center [199, 151] width 6 height 6
click at [199, 150] on input "checkbox" at bounding box center [198, 151] width 5 height 5
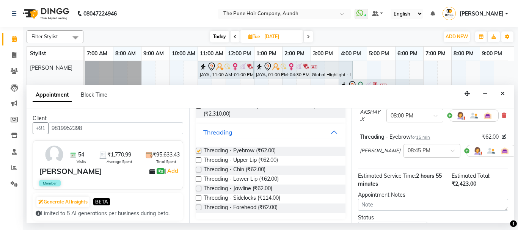
checkbox input "false"
click at [196, 158] on label at bounding box center [199, 160] width 6 height 6
click at [196, 159] on input "checkbox" at bounding box center [198, 161] width 5 height 5
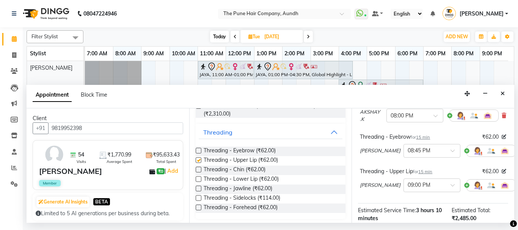
checkbox input "false"
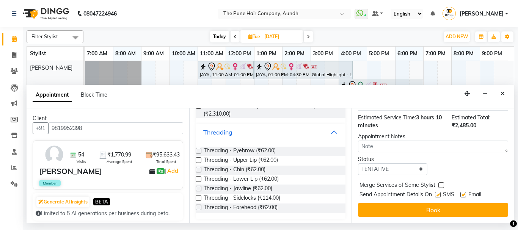
scroll to position [215, 0]
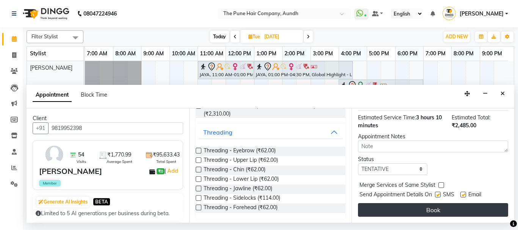
click at [451, 206] on button "Book" at bounding box center [433, 210] width 150 height 14
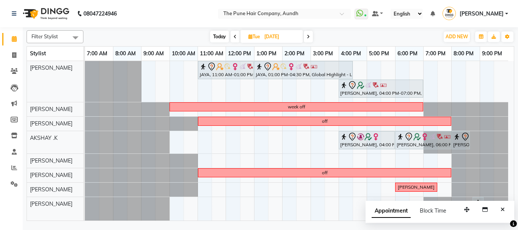
scroll to position [61, 0]
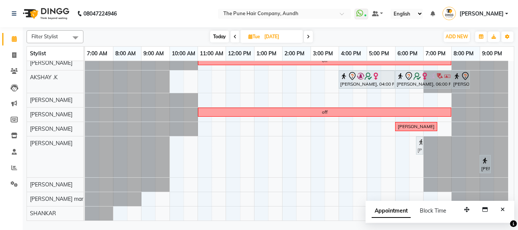
drag, startPoint x: 475, startPoint y: 148, endPoint x: 414, endPoint y: 162, distance: 62.8
click at [414, 162] on div "JAYA, 11:00 AM-01:00 PM, Hair Color Inoa - Inoa Touchup 2 Inch JAYA, 01:00 PM-0…" at bounding box center [299, 110] width 429 height 220
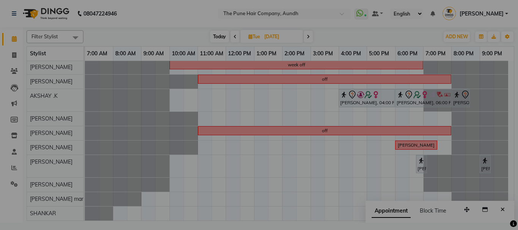
scroll to position [42, 0]
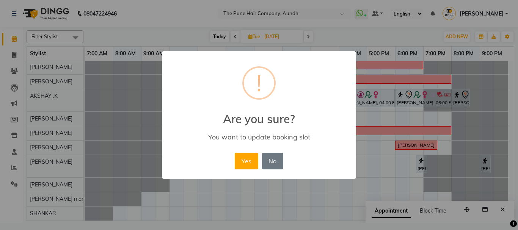
drag, startPoint x: 486, startPoint y: 166, endPoint x: 442, endPoint y: 170, distance: 44.3
click at [442, 170] on div "× ! Are you sure? You want to update booking slot Yes No No" at bounding box center [259, 115] width 518 height 230
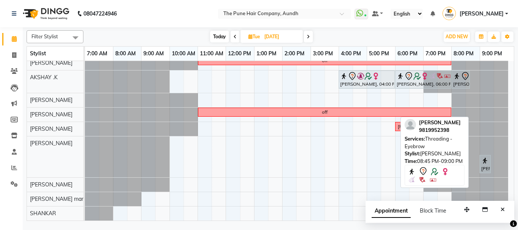
drag, startPoint x: 477, startPoint y: 145, endPoint x: 401, endPoint y: 157, distance: 76.5
click at [401, 157] on div "Filter Stylist Select All AKSHAY .K LAKKHAN SHINDE Nagesh Jadhav Nitish Desai P…" at bounding box center [271, 124] width 488 height 194
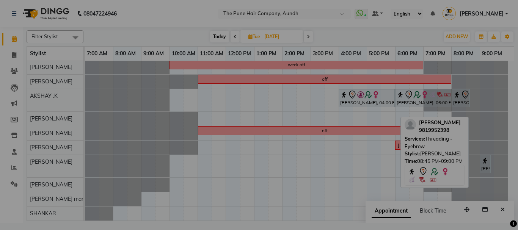
scroll to position [42, 0]
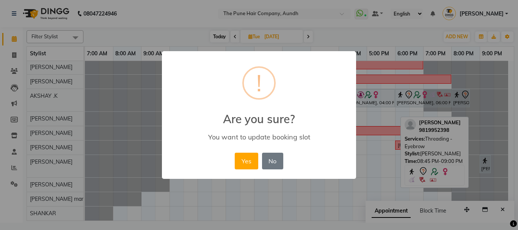
click at [233, 162] on div "Yes No No" at bounding box center [259, 161] width 52 height 20
click at [249, 161] on button "Yes" at bounding box center [246, 161] width 23 height 17
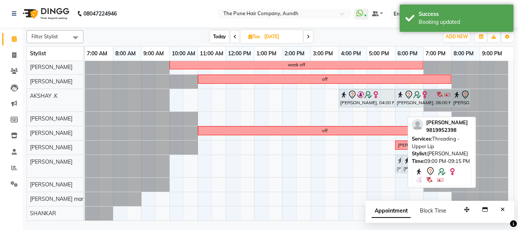
drag, startPoint x: 485, startPoint y: 165, endPoint x: 407, endPoint y: 177, distance: 79.1
click at [407, 177] on div "JAYA, 11:00 AM-01:00 PM, Hair Color Inoa - Inoa Touchup 2 Inch JAYA, 01:00 PM-0…" at bounding box center [299, 120] width 429 height 202
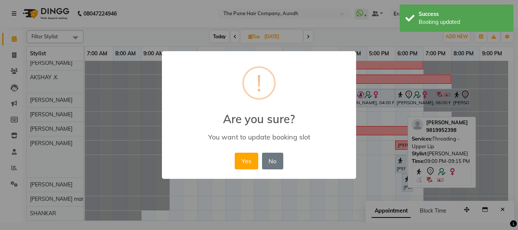
scroll to position [61, 0]
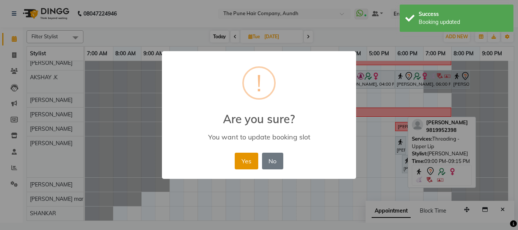
click at [246, 159] on button "Yes" at bounding box center [246, 161] width 23 height 17
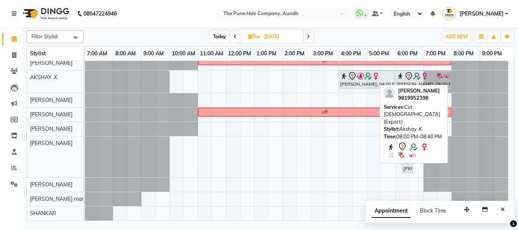
drag, startPoint x: 461, startPoint y: 78, endPoint x: 396, endPoint y: 93, distance: 66.1
click at [396, 93] on div "Filter Stylist Select All AKSHAY .K LAKKHAN SHINDE Nagesh Jadhav Nitish Desai P…" at bounding box center [271, 124] width 488 height 194
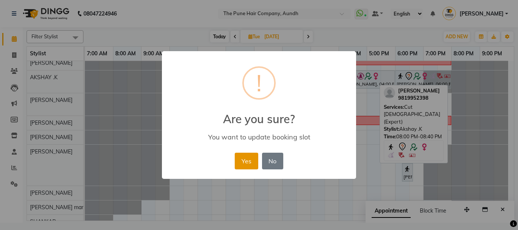
click at [250, 164] on button "Yes" at bounding box center [246, 161] width 23 height 17
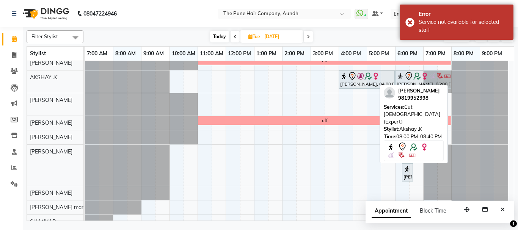
click at [518, 86] on div "Filter Stylist Select All AKSHAY .K LAKKHAN SHINDE Nagesh Jadhav Nitish Desai P…" at bounding box center [271, 125] width 496 height 196
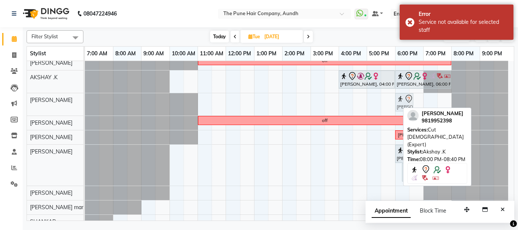
drag, startPoint x: 391, startPoint y: 104, endPoint x: 395, endPoint y: 102, distance: 4.9
click at [85, 101] on div "Trisha tambe, 08:00 PM-08:40 PM, Cut male (Expert) Trisha tambe, 08:00 PM-08:40…" at bounding box center [85, 104] width 0 height 22
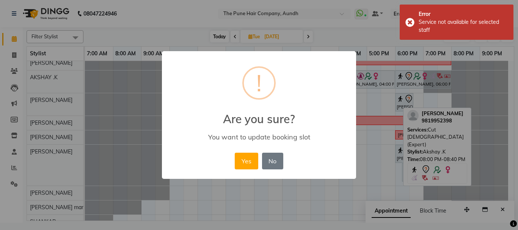
drag, startPoint x: 402, startPoint y: 99, endPoint x: 402, endPoint y: 87, distance: 11.4
click at [402, 87] on div "× ! Are you sure? You want to update booking slot Yes No No" at bounding box center [259, 115] width 518 height 230
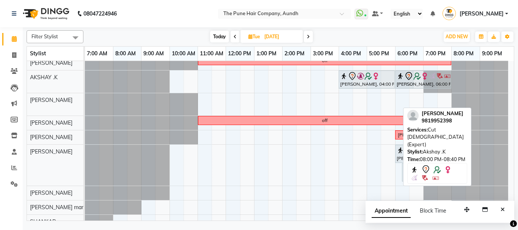
drag, startPoint x: 393, startPoint y: 102, endPoint x: 406, endPoint y: 85, distance: 21.7
click at [406, 85] on tbody "JAYA, 11:00 AM-01:00 PM, Hair Color Inoa - Inoa Touchup 2 Inch JAYA, 01:00 PM-0…" at bounding box center [296, 114] width 423 height 229
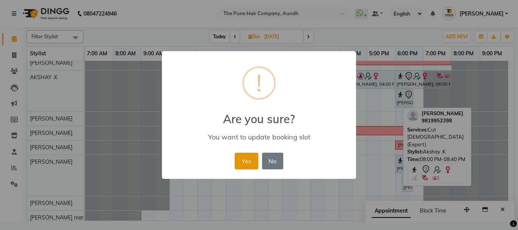
click at [253, 158] on button "Yes" at bounding box center [246, 161] width 23 height 17
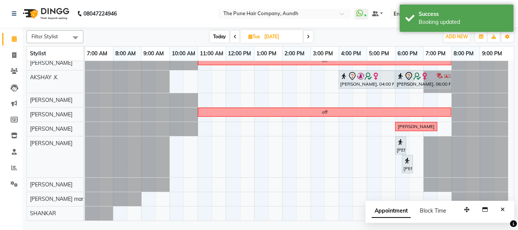
drag, startPoint x: 469, startPoint y: 79, endPoint x: 404, endPoint y: 88, distance: 65.4
click at [85, 88] on div "samiksha, 04:00 PM-06:00 PM, Hair Color Inoa - Inoa Touchup 2 Inch Trisha tambe…" at bounding box center [85, 82] width 0 height 22
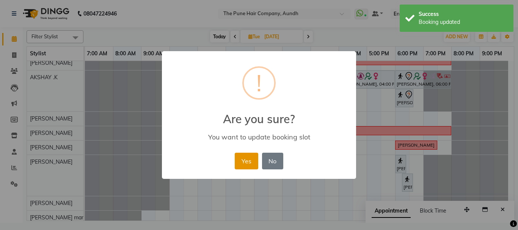
click at [249, 165] on button "Yes" at bounding box center [246, 161] width 23 height 17
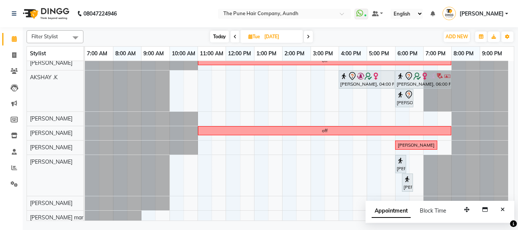
scroll to position [79, 0]
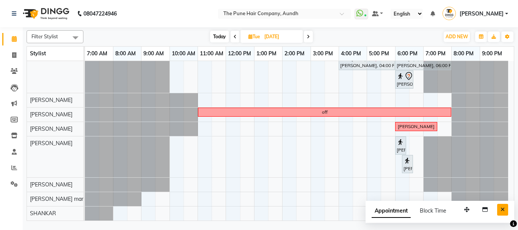
click at [504, 208] on icon "Close" at bounding box center [503, 209] width 4 height 5
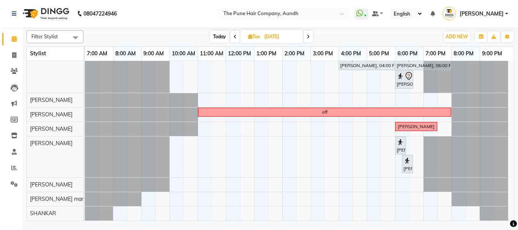
click at [219, 36] on span "Today" at bounding box center [219, 37] width 19 height 12
type input "04-10-2025"
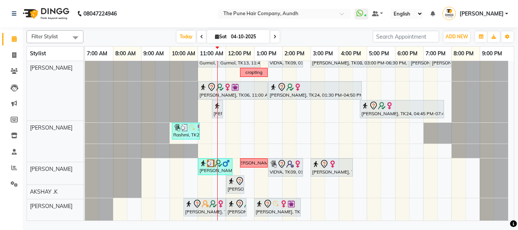
scroll to position [192, 0]
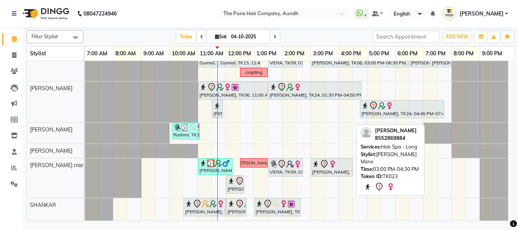
click at [325, 163] on icon at bounding box center [324, 164] width 9 height 9
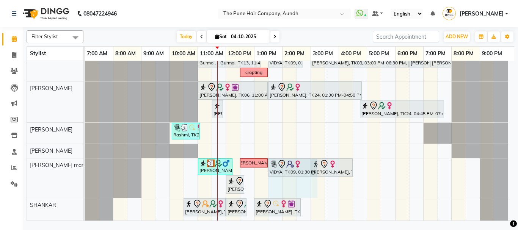
drag, startPoint x: 302, startPoint y: 167, endPoint x: 313, endPoint y: 165, distance: 11.5
click at [85, 165] on div "srajan, TK16, 11:00 AM-12:15 PM, Cut Male (Master stylist) rashmi maam VIDYA, T…" at bounding box center [85, 178] width 0 height 39
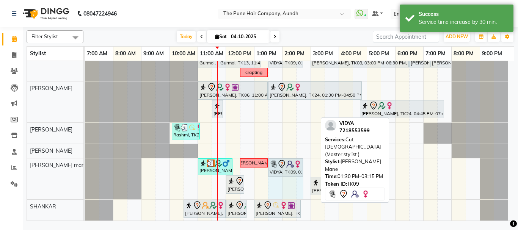
drag, startPoint x: 315, startPoint y: 168, endPoint x: 311, endPoint y: 168, distance: 4.2
click at [310, 168] on div "[PERSON_NAME], TK07, 11:00 AM-03:50 PM, Qod Treatment - Qod Medium [PERSON_NAME…" at bounding box center [299, 45] width 429 height 353
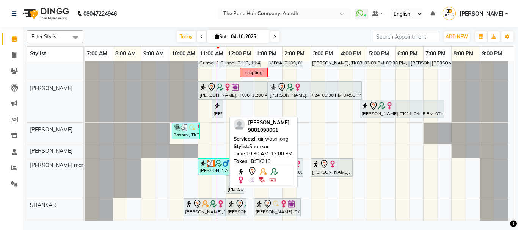
click at [198, 210] on div "[PERSON_NAME], TK19, 10:30 AM-12:00 PM, Hair wash long" at bounding box center [204, 208] width 41 height 16
select select "7"
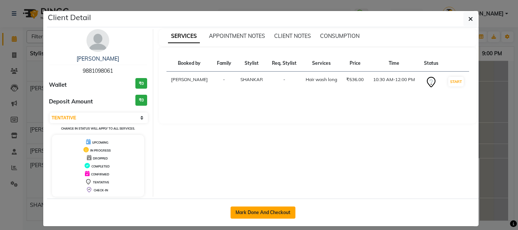
click at [267, 214] on button "Mark Done And Checkout" at bounding box center [263, 213] width 65 height 12
select select "service"
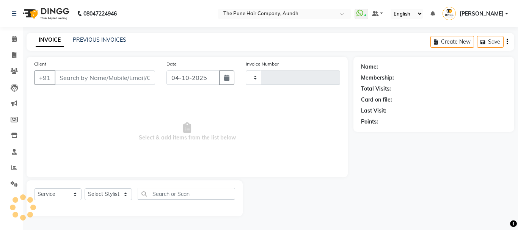
type input "5484"
select select "106"
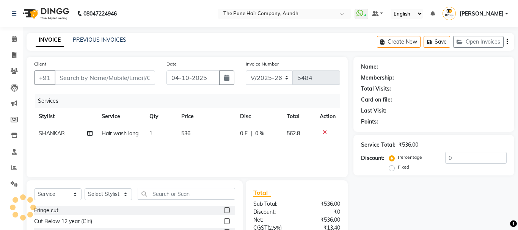
type input "9881098061"
select select "89448"
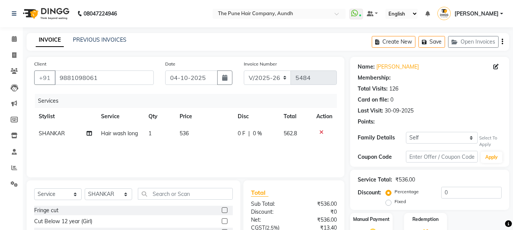
select select "1: Object"
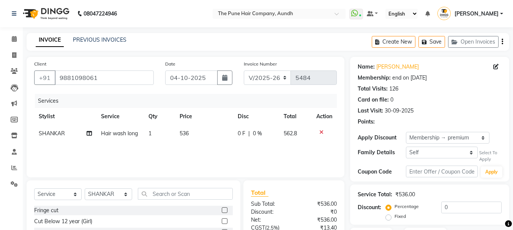
type input "20"
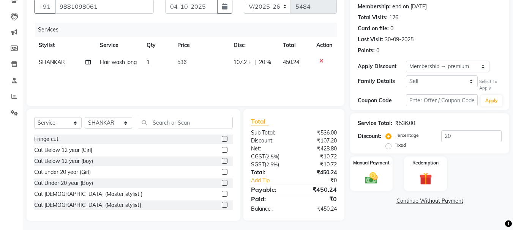
scroll to position [74, 0]
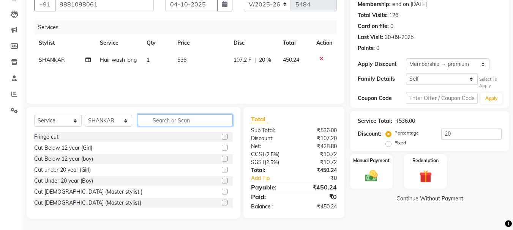
click at [165, 119] on input "text" at bounding box center [185, 121] width 95 height 12
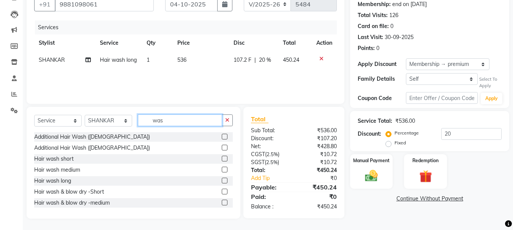
scroll to position [38, 0]
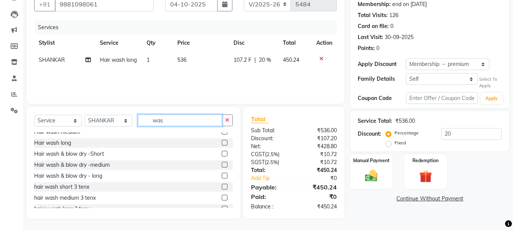
type input "was"
click at [222, 176] on label at bounding box center [225, 176] width 6 height 6
click at [222, 176] on input "checkbox" at bounding box center [224, 176] width 5 height 5
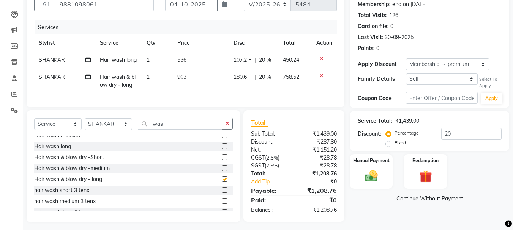
checkbox input "false"
click at [321, 60] on icon at bounding box center [321, 58] width 4 height 5
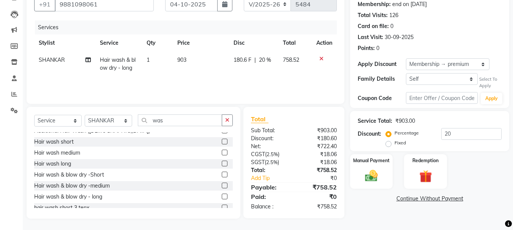
scroll to position [0, 0]
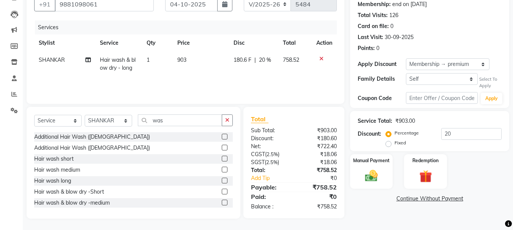
click at [222, 181] on label at bounding box center [225, 181] width 6 height 6
click at [222, 181] on input "checkbox" at bounding box center [224, 181] width 5 height 5
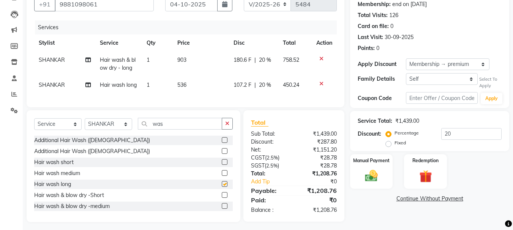
checkbox input "false"
click at [320, 58] on icon at bounding box center [321, 58] width 4 height 5
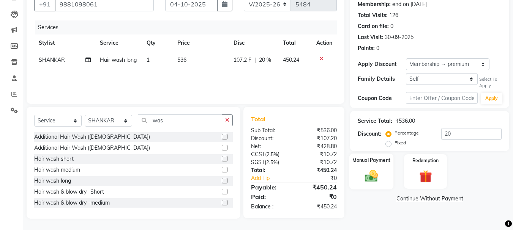
click at [373, 184] on div "Manual Payment" at bounding box center [371, 172] width 44 height 36
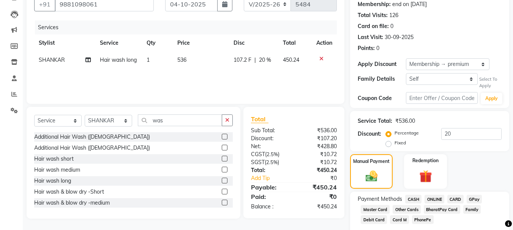
click at [436, 197] on span "ONLINE" at bounding box center [434, 199] width 20 height 9
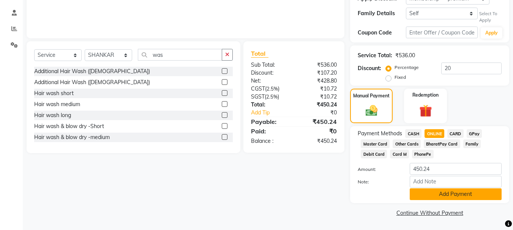
click at [438, 196] on button "Add Payment" at bounding box center [455, 195] width 92 height 12
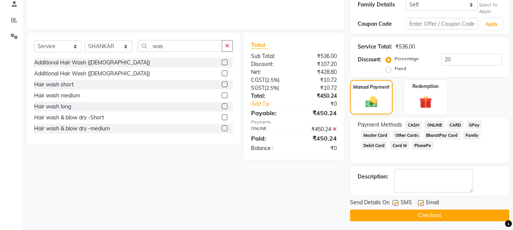
scroll to position [151, 0]
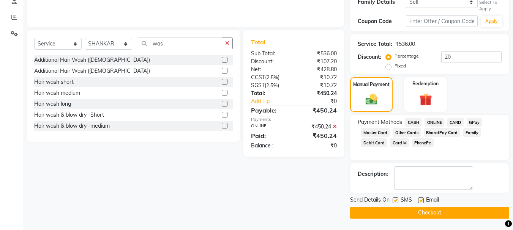
click at [436, 212] on button "Checkout" at bounding box center [429, 213] width 159 height 12
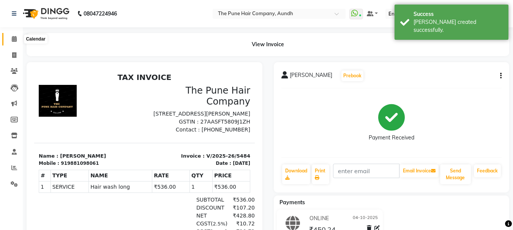
click at [14, 39] on icon at bounding box center [14, 39] width 5 height 6
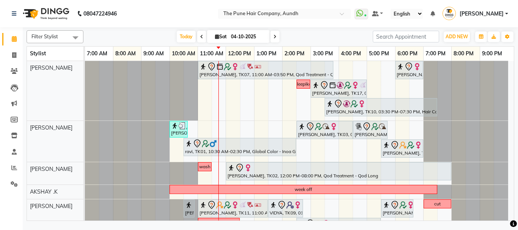
click at [243, 39] on input "04-10-2025" at bounding box center [248, 36] width 38 height 11
select select "10"
select select "2025"
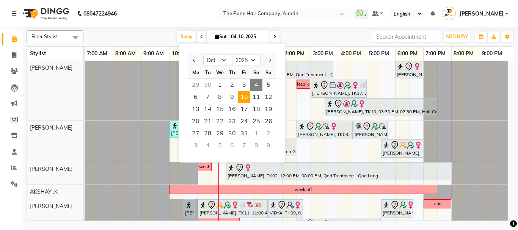
click at [242, 100] on span "10" at bounding box center [244, 97] width 12 height 12
type input "10-10-2025"
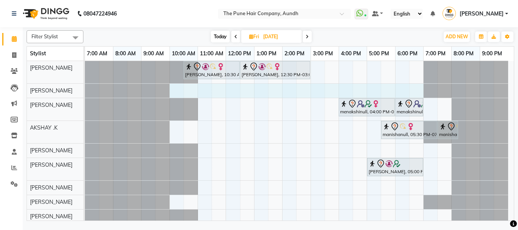
drag, startPoint x: 175, startPoint y: 88, endPoint x: 413, endPoint y: 91, distance: 238.3
click at [413, 91] on div "sonali mehta, 10:30 AM-12:30 PM, Hair Color Inoa - Inoa Touchup 2 Inch sonali m…" at bounding box center [299, 157] width 429 height 192
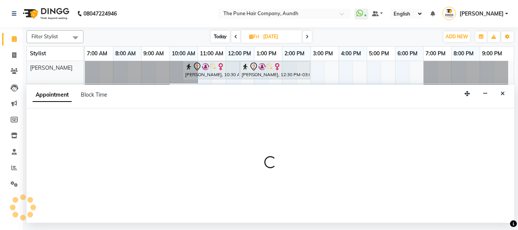
select select "3339"
select select "tentative"
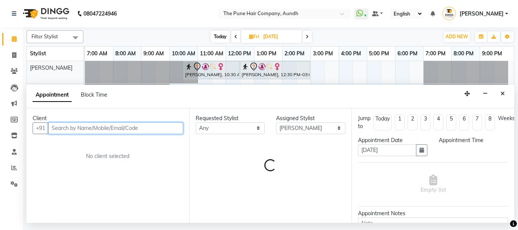
select select "600"
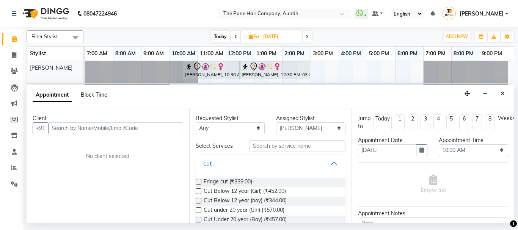
click at [101, 98] on span "Block Time" at bounding box center [94, 94] width 27 height 7
select select "3339"
select select "600"
select select "1140"
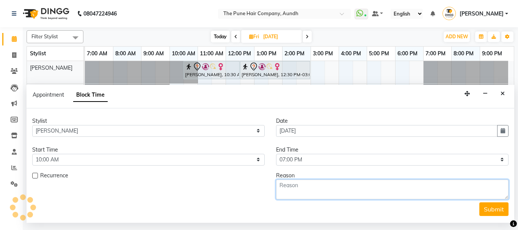
click at [282, 185] on textarea at bounding box center [392, 190] width 233 height 20
type textarea "leave"
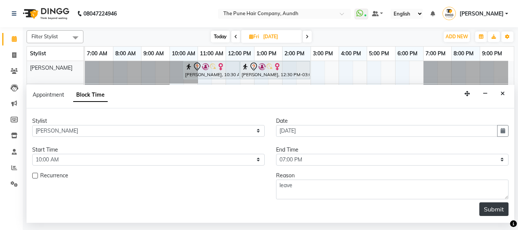
click at [501, 213] on button "Submit" at bounding box center [494, 210] width 29 height 14
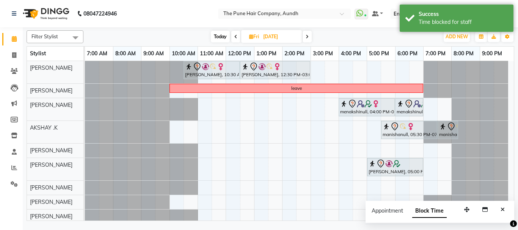
click at [238, 35] on span at bounding box center [235, 37] width 9 height 12
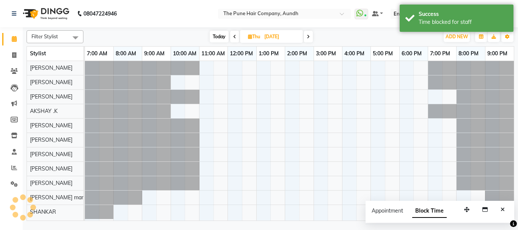
click at [238, 35] on span at bounding box center [234, 37] width 9 height 12
click at [238, 35] on div "[DATE] [DATE]" at bounding box center [261, 36] width 107 height 11
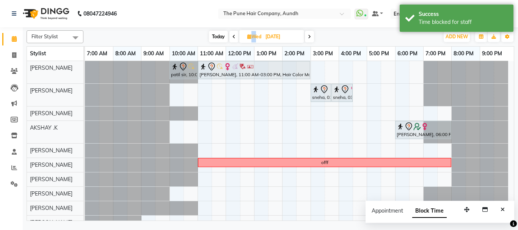
click at [238, 35] on div "[DATE] [DATE]" at bounding box center [261, 36] width 107 height 11
click at [235, 35] on span at bounding box center [234, 37] width 9 height 12
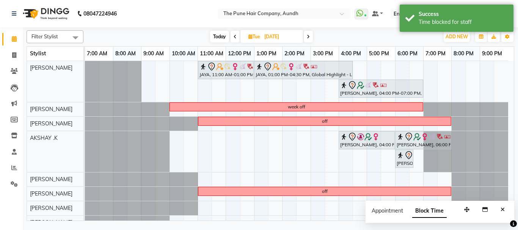
click at [216, 37] on span "Today" at bounding box center [219, 37] width 19 height 12
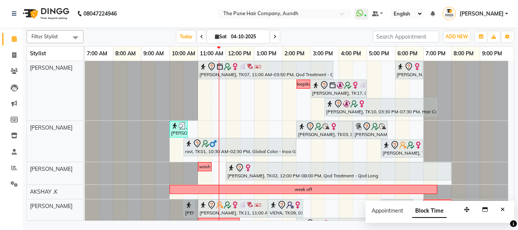
click at [502, 206] on button "Close" at bounding box center [502, 210] width 11 height 12
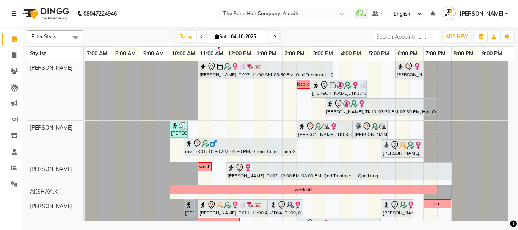
click at [274, 36] on icon at bounding box center [275, 37] width 3 height 5
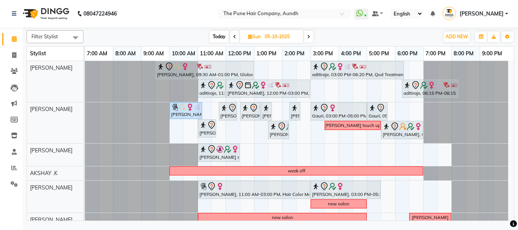
click at [310, 35] on icon at bounding box center [308, 37] width 3 height 5
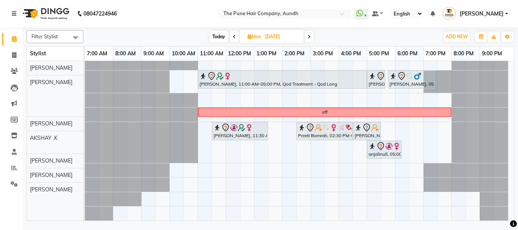
scroll to position [61, 0]
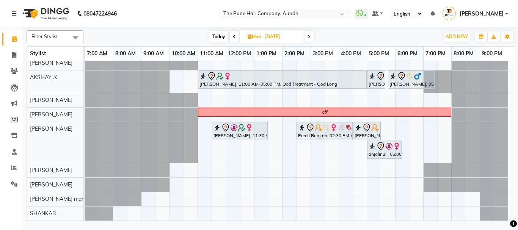
click at [308, 35] on icon at bounding box center [309, 37] width 3 height 5
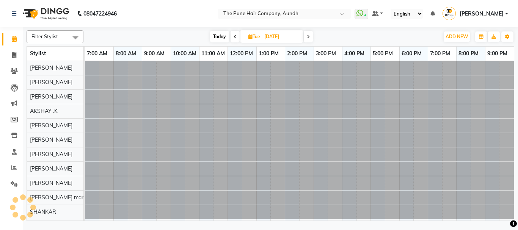
scroll to position [0, 0]
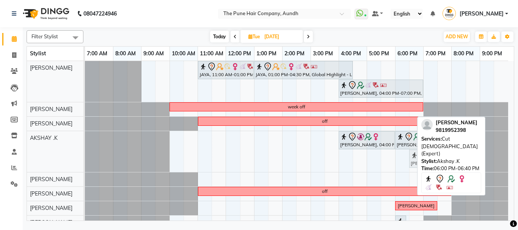
drag, startPoint x: 406, startPoint y: 159, endPoint x: 420, endPoint y: 158, distance: 14.1
click at [420, 158] on div "Filter Stylist Select All AKSHAY .K LAKKHAN SHINDE Nagesh Jadhav Nitish Desai P…" at bounding box center [271, 124] width 488 height 194
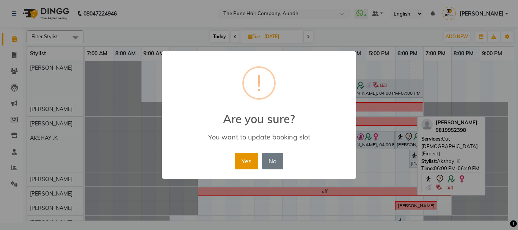
click at [244, 161] on button "Yes" at bounding box center [246, 161] width 23 height 17
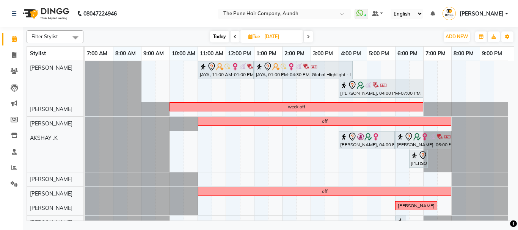
click at [218, 35] on span "Today" at bounding box center [219, 37] width 19 height 12
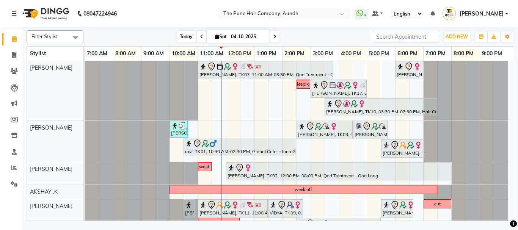
click at [191, 35] on span "Today" at bounding box center [186, 37] width 19 height 12
click at [275, 37] on icon at bounding box center [275, 37] width 3 height 5
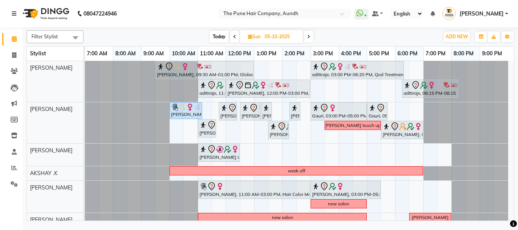
click at [309, 38] on icon at bounding box center [308, 37] width 3 height 5
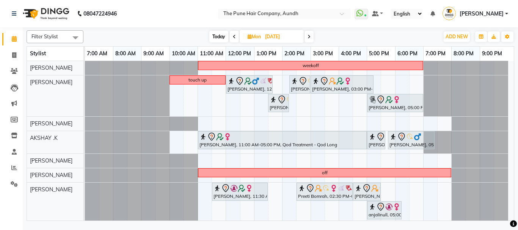
click at [311, 35] on span at bounding box center [309, 37] width 9 height 12
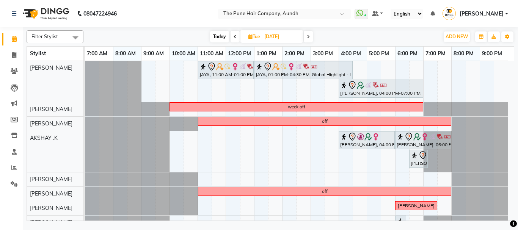
click at [231, 34] on span at bounding box center [235, 37] width 9 height 12
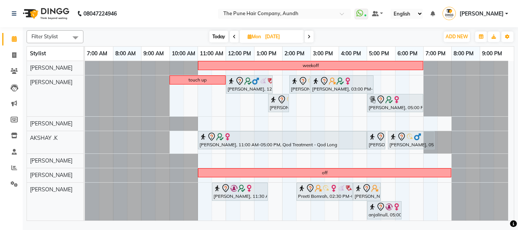
click at [312, 37] on span at bounding box center [309, 37] width 9 height 12
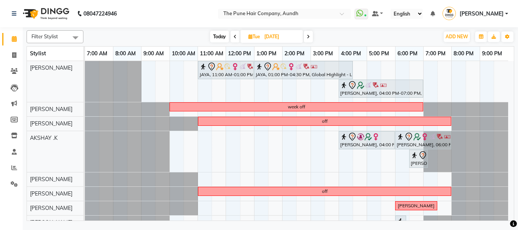
click at [308, 36] on icon at bounding box center [308, 37] width 3 height 5
type input "[DATE]"
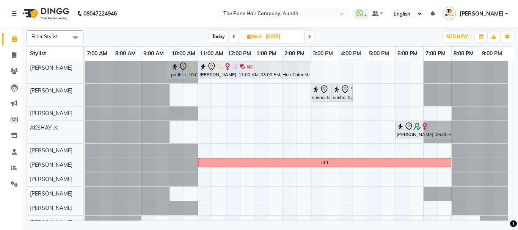
click at [249, 36] on icon at bounding box center [249, 36] width 4 height 5
select select "10"
select select "2025"
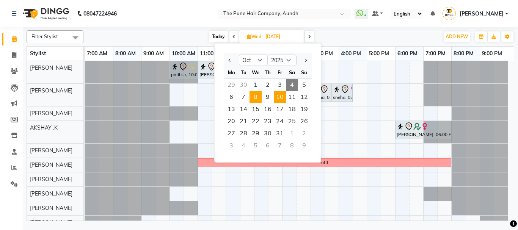
click at [280, 98] on span "10" at bounding box center [280, 97] width 12 height 12
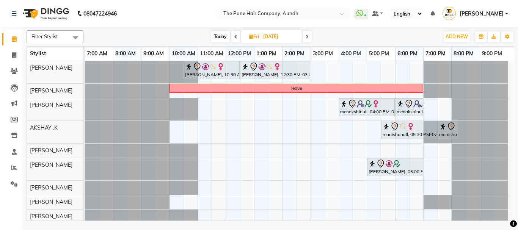
click at [310, 38] on span at bounding box center [307, 37] width 9 height 12
type input "[DATE]"
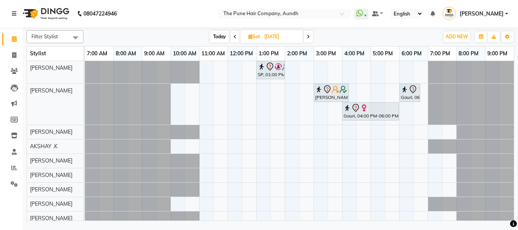
click at [206, 103] on div "SP, 01:00 PM-02:00 PM, Cut Male ( Top Stylist ) Dr Swati Apte, 03:00 PM-04:15 P…" at bounding box center [299, 158] width 429 height 194
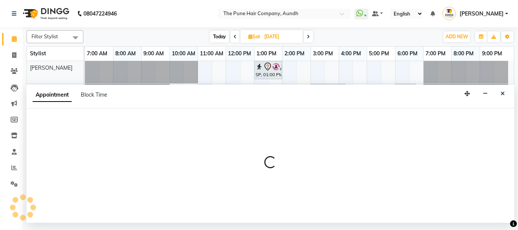
select select "3339"
select select "tentative"
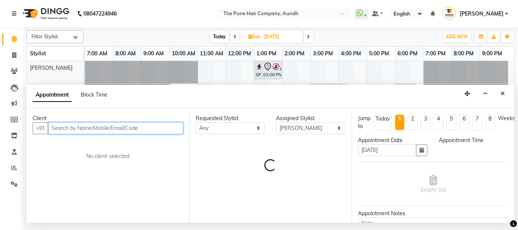
select select "660"
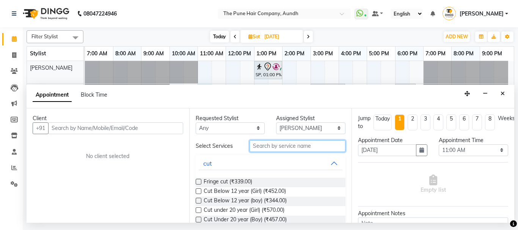
click at [278, 144] on input "text" at bounding box center [298, 146] width 96 height 12
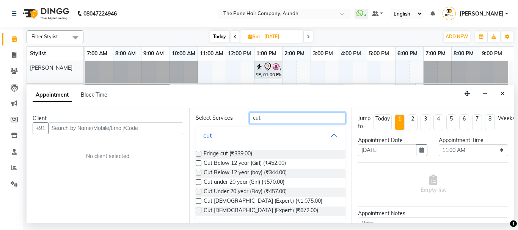
scroll to position [33, 0]
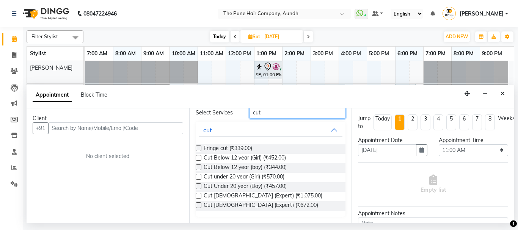
type input "cut"
click at [200, 195] on label at bounding box center [199, 196] width 6 height 6
click at [200, 195] on input "checkbox" at bounding box center [198, 196] width 5 height 5
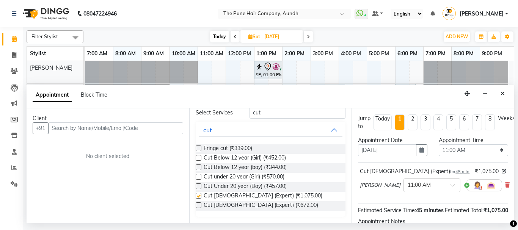
checkbox input "false"
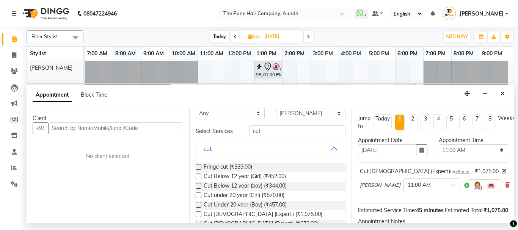
scroll to position [0, 0]
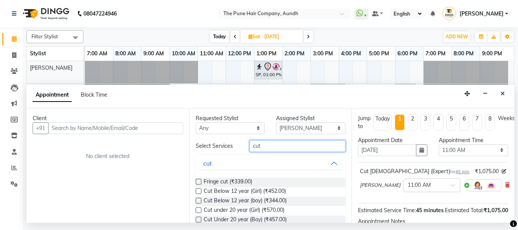
click at [293, 148] on input "cut" at bounding box center [298, 146] width 96 height 12
type input "c"
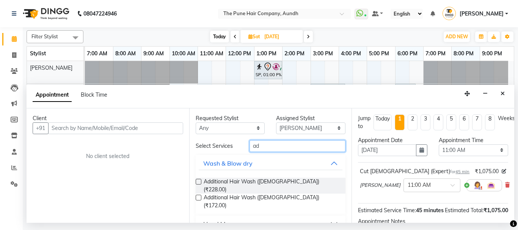
type input "ad"
click at [196, 183] on label at bounding box center [199, 182] width 6 height 6
click at [196, 183] on input "checkbox" at bounding box center [198, 182] width 5 height 5
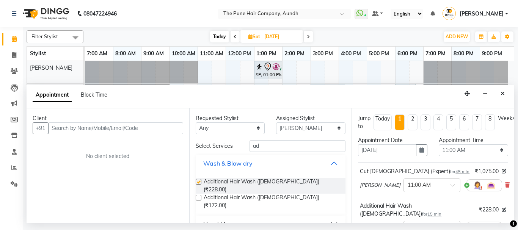
checkbox input "false"
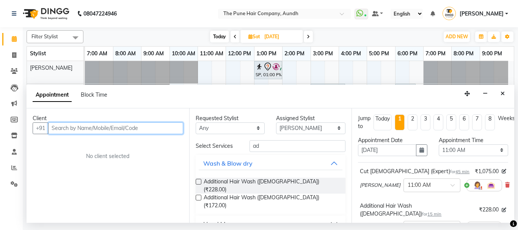
click at [157, 125] on input "text" at bounding box center [115, 129] width 135 height 12
type input "8600486220"
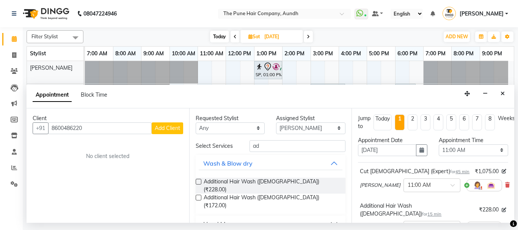
click at [161, 127] on span "Add Client" at bounding box center [167, 128] width 25 height 7
select select "22"
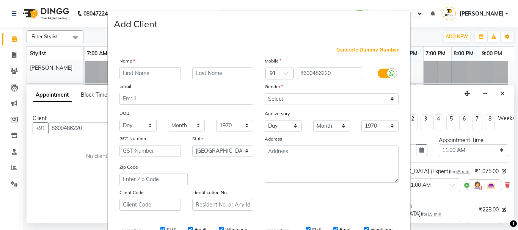
click at [156, 71] on input "text" at bounding box center [150, 74] width 61 height 12
type input "[DEMOGRAPHIC_DATA]"
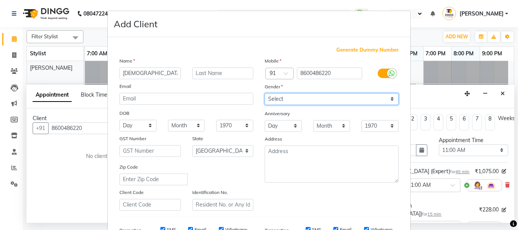
click at [273, 98] on select "Select [DEMOGRAPHIC_DATA] [DEMOGRAPHIC_DATA] Other Prefer Not To Say" at bounding box center [332, 99] width 134 height 12
select select "[DEMOGRAPHIC_DATA]"
click at [265, 93] on select "Select [DEMOGRAPHIC_DATA] [DEMOGRAPHIC_DATA] Other Prefer Not To Say" at bounding box center [332, 99] width 134 height 12
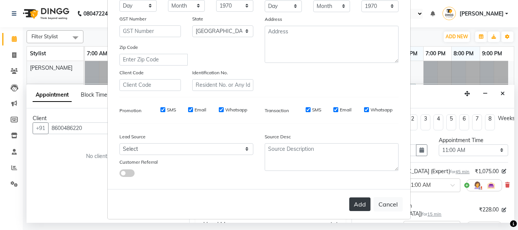
click at [358, 204] on button "Add" at bounding box center [359, 205] width 21 height 14
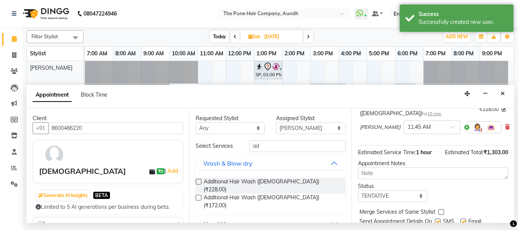
scroll to position [127, 0]
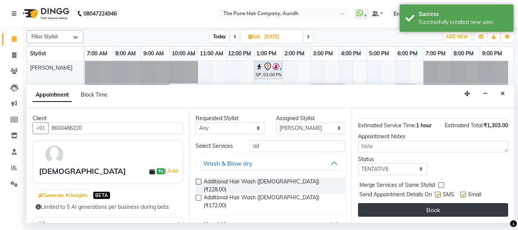
click at [442, 206] on button "Book" at bounding box center [433, 210] width 150 height 14
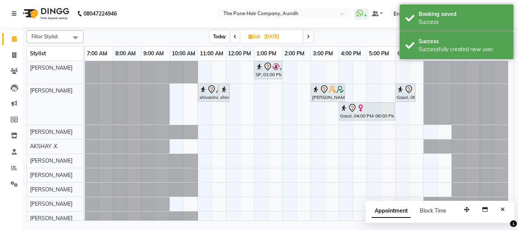
click at [222, 38] on span "Today" at bounding box center [219, 37] width 19 height 12
type input "04-10-2025"
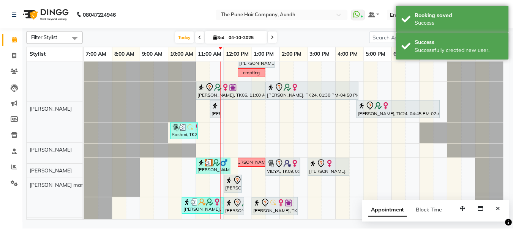
scroll to position [210, 0]
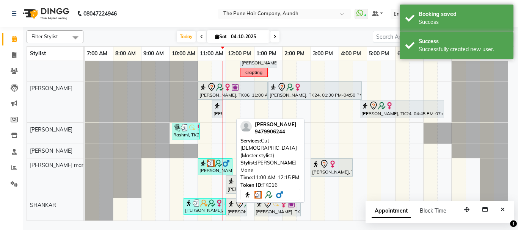
click at [211, 169] on div "[PERSON_NAME], TK16, 11:00 AM-12:15 PM, Cut [DEMOGRAPHIC_DATA] (Master stylist)" at bounding box center [215, 167] width 33 height 14
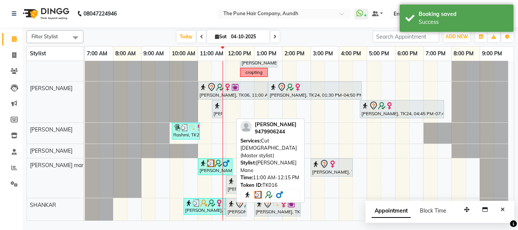
click at [209, 168] on div "[PERSON_NAME], TK16, 11:00 AM-12:15 PM, Cut [DEMOGRAPHIC_DATA] (Master stylist)" at bounding box center [215, 167] width 33 height 14
select select "3"
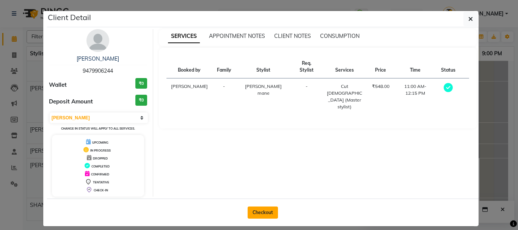
click at [259, 216] on button "Checkout" at bounding box center [263, 213] width 30 height 12
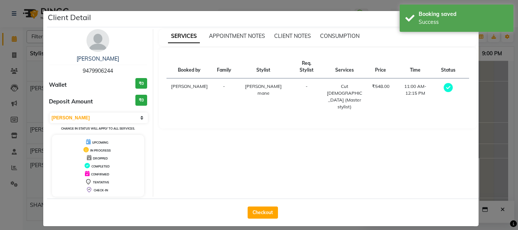
select select "service"
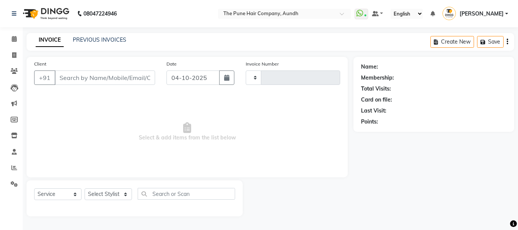
type input "5485"
select select "106"
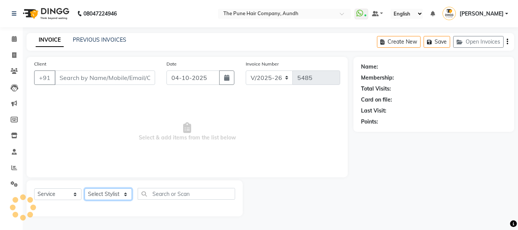
click at [118, 198] on select "Select Stylist" at bounding box center [108, 195] width 47 height 12
type input "9479906244"
select select "78334"
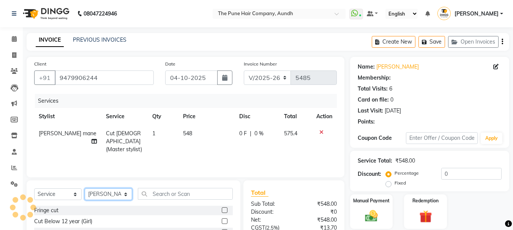
select select "1: Object"
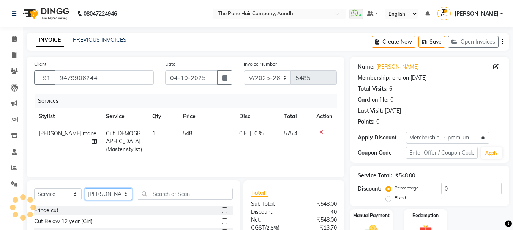
type input "20"
select select "49797"
click at [85, 189] on select "Select Stylist AKSHAY .K LAKKHAN SHINDE Nagesh Jadhav Nitish Desai Pavan mane P…" at bounding box center [108, 195] width 47 height 12
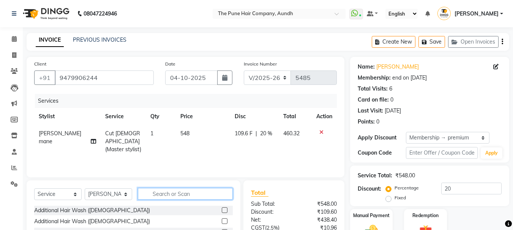
click at [157, 190] on input "text" at bounding box center [185, 194] width 95 height 12
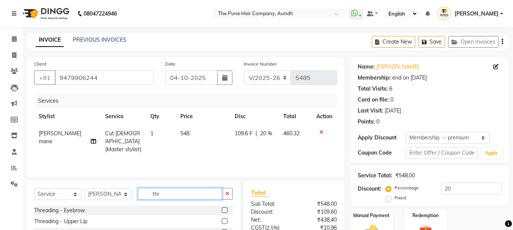
type input "thr"
click at [69, 209] on div "Threading - Eyebrow" at bounding box center [59, 211] width 51 height 8
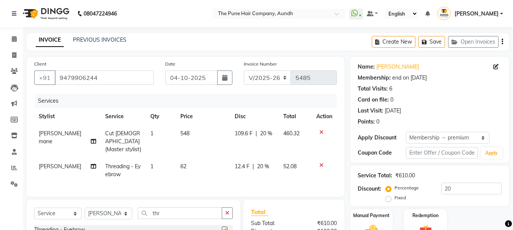
checkbox input "false"
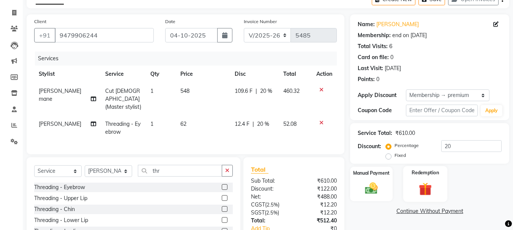
scroll to position [91, 0]
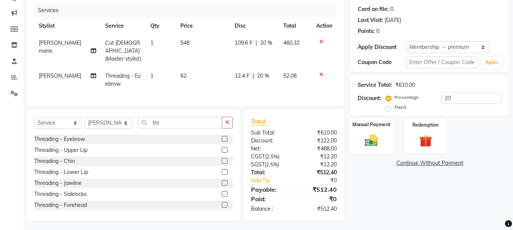
click at [373, 126] on label "Manual Payment" at bounding box center [371, 124] width 38 height 7
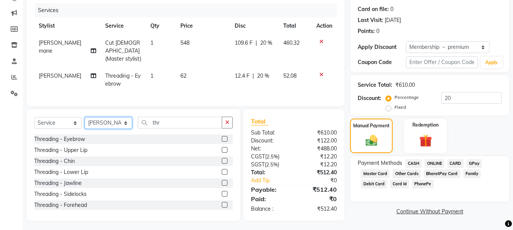
click at [118, 123] on select "Select Stylist AKSHAY .K LAKKHAN SHINDE Nagesh Jadhav Nitish Desai Pavan mane P…" at bounding box center [108, 123] width 47 height 12
select select "18078"
click at [85, 117] on select "Select Stylist AKSHAY .K LAKKHAN SHINDE Nagesh Jadhav Nitish Desai Pavan mane P…" at bounding box center [108, 123] width 47 height 12
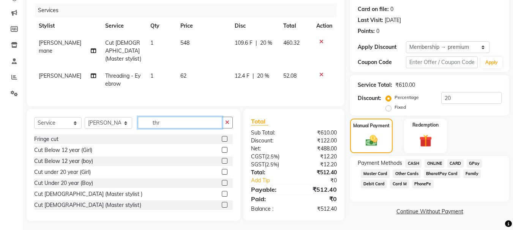
click at [126, 131] on div "Select Service Product Membership Package Voucher Prepaid Gift Card Select Styl…" at bounding box center [133, 126] width 198 height 18
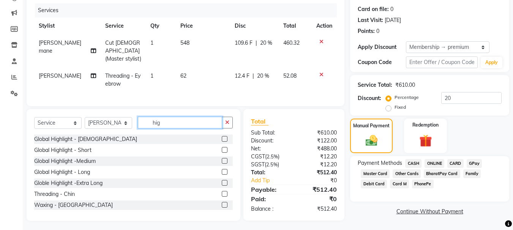
scroll to position [90, 0]
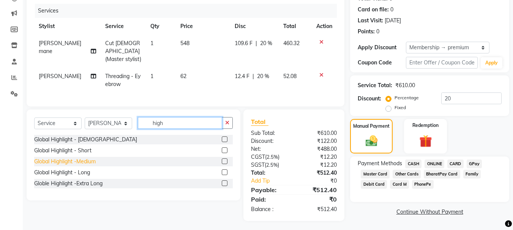
type input "high"
click at [64, 160] on div "Global Highlight -Medium" at bounding box center [64, 162] width 61 height 8
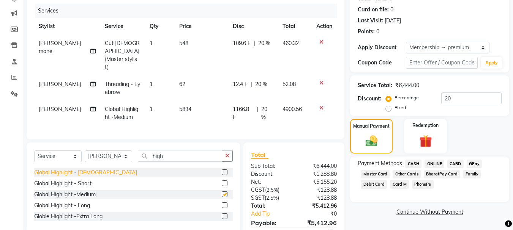
checkbox input "false"
click at [76, 202] on div "Global Highlight - Long" at bounding box center [62, 206] width 56 height 8
checkbox input "false"
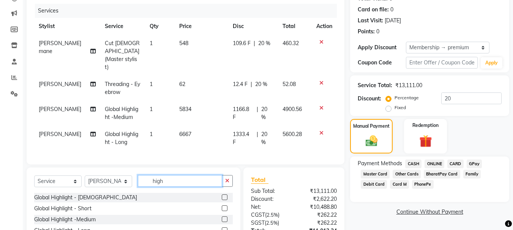
drag, startPoint x: 165, startPoint y: 173, endPoint x: 118, endPoint y: 176, distance: 46.8
click at [118, 176] on div "Select Service Product Membership Package Voucher Prepaid Gift Card Select Styl…" at bounding box center [133, 184] width 198 height 18
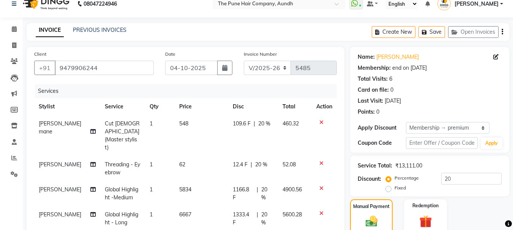
scroll to position [0, 0]
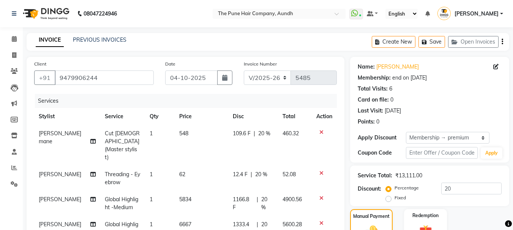
click at [319, 196] on icon at bounding box center [321, 198] width 4 height 5
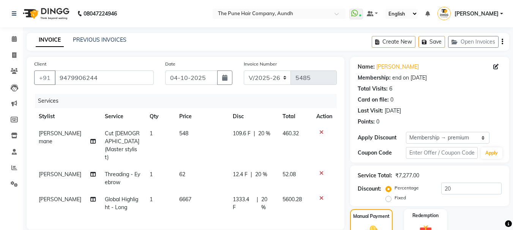
click at [321, 196] on icon at bounding box center [321, 198] width 4 height 5
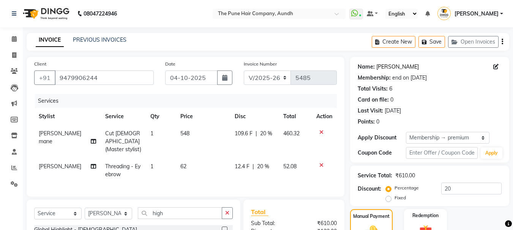
click at [380, 64] on link "Srajan" at bounding box center [397, 67] width 42 height 8
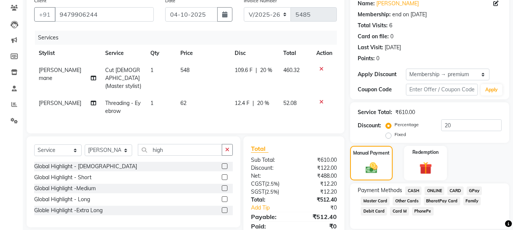
scroll to position [90, 0]
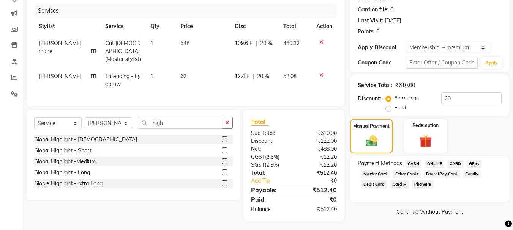
click at [433, 163] on span "ONLINE" at bounding box center [434, 164] width 20 height 9
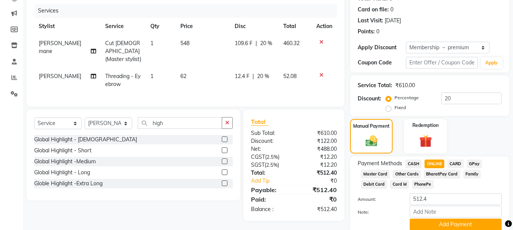
scroll to position [121, 0]
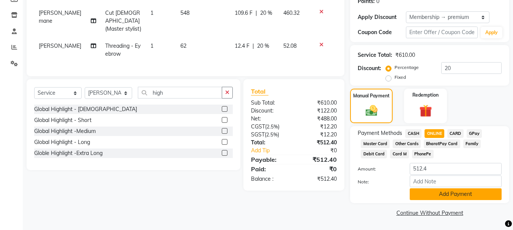
click at [447, 195] on button "Add Payment" at bounding box center [455, 195] width 92 height 12
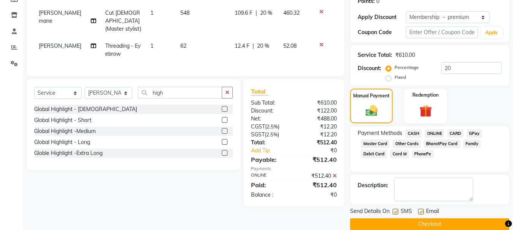
click at [442, 221] on button "Checkout" at bounding box center [429, 225] width 159 height 12
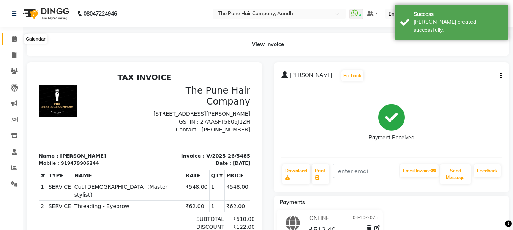
click at [16, 38] on icon at bounding box center [14, 39] width 5 height 6
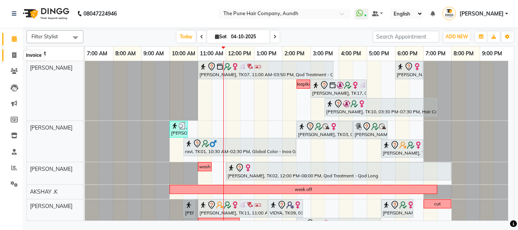
click at [15, 52] on span at bounding box center [14, 55] width 13 height 9
select select "service"
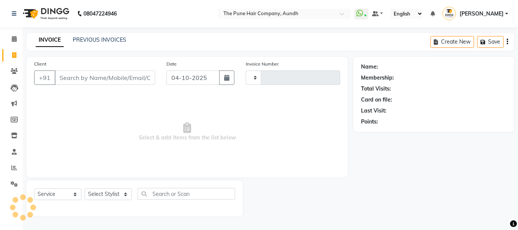
type input "5486"
select select "106"
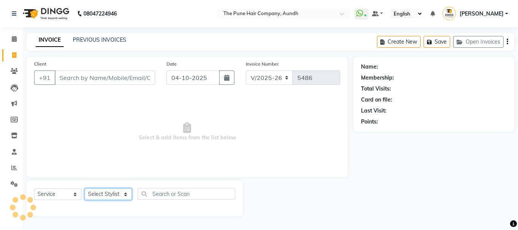
click at [113, 194] on select "Select Stylist" at bounding box center [108, 195] width 47 height 12
select select "49441"
click at [85, 189] on select "Select Stylist AKSHAY .K LAKKHAN SHINDE Nagesh Jadhav Nitish Desai Pavan mane P…" at bounding box center [108, 195] width 47 height 12
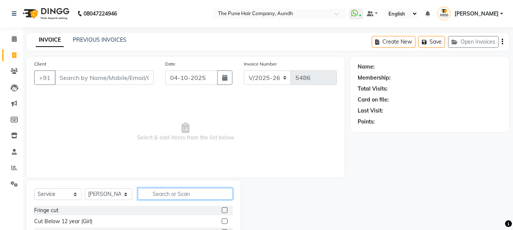
click at [201, 190] on input "text" at bounding box center [185, 194] width 95 height 12
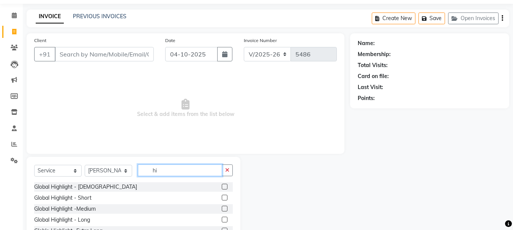
scroll to position [53, 0]
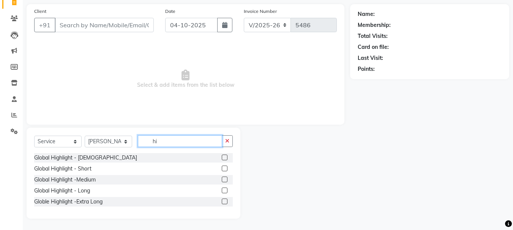
type input "hi"
click at [223, 189] on label at bounding box center [225, 191] width 6 height 6
click at [223, 189] on input "checkbox" at bounding box center [224, 191] width 5 height 5
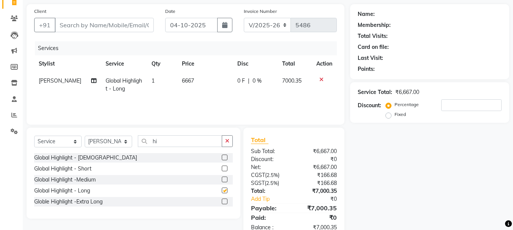
checkbox input "false"
click at [173, 140] on input "hi" at bounding box center [180, 141] width 84 height 12
type input "h"
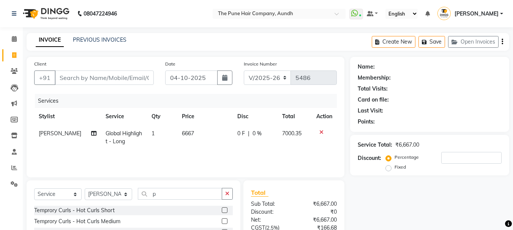
select select "106"
select select "service"
select select "49441"
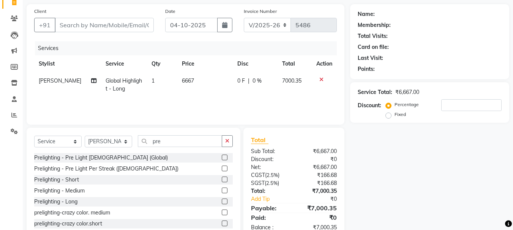
type input "pre"
click at [222, 200] on label at bounding box center [225, 202] width 6 height 6
click at [222, 200] on input "checkbox" at bounding box center [224, 202] width 5 height 5
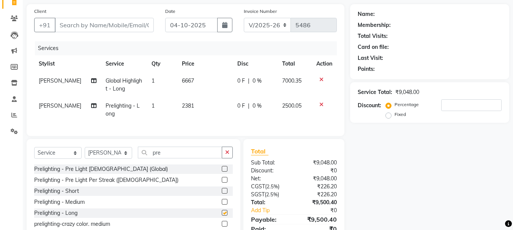
checkbox input "false"
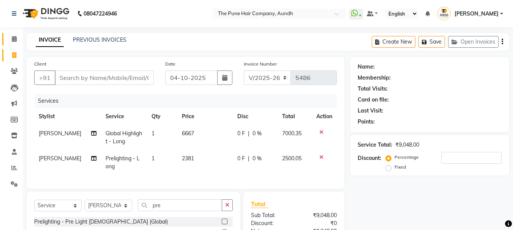
click at [16, 36] on icon at bounding box center [14, 39] width 5 height 6
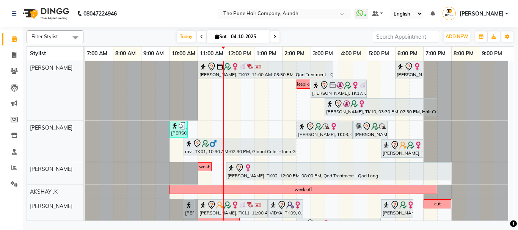
click at [215, 38] on icon at bounding box center [217, 36] width 4 height 5
select select "10"
select select "2025"
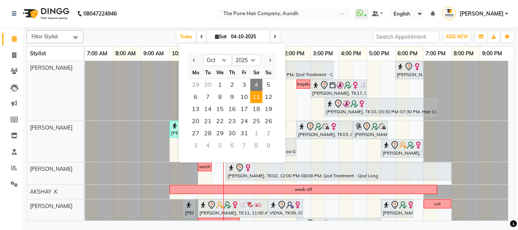
click at [257, 97] on span "11" at bounding box center [256, 97] width 12 height 12
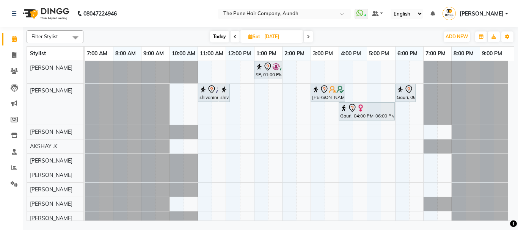
click at [217, 36] on span "Today" at bounding box center [219, 37] width 19 height 12
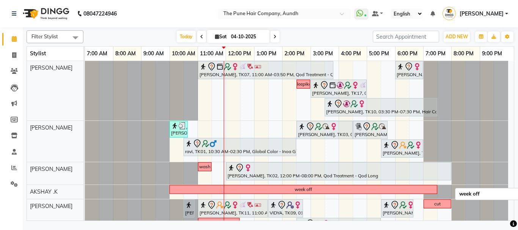
scroll to position [38, 0]
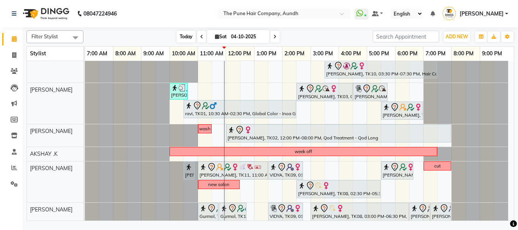
drag, startPoint x: 513, startPoint y: 210, endPoint x: 190, endPoint y: 35, distance: 367.3
click at [190, 35] on span "Today" at bounding box center [186, 37] width 19 height 12
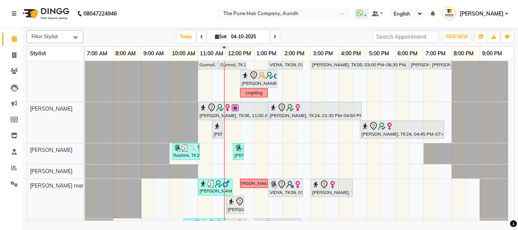
scroll to position [210, 0]
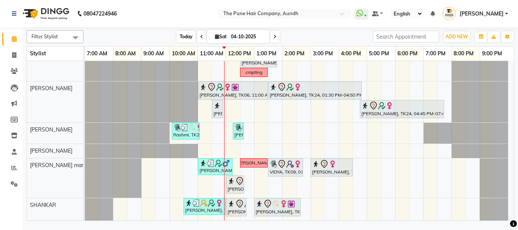
click at [188, 32] on span "Today" at bounding box center [186, 37] width 19 height 12
click at [275, 40] on span at bounding box center [275, 37] width 9 height 12
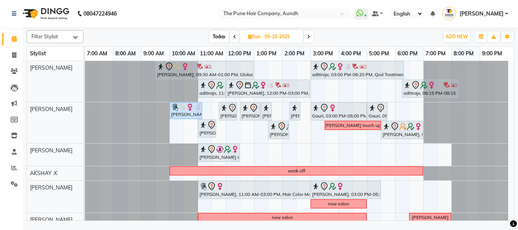
scroll to position [159, 0]
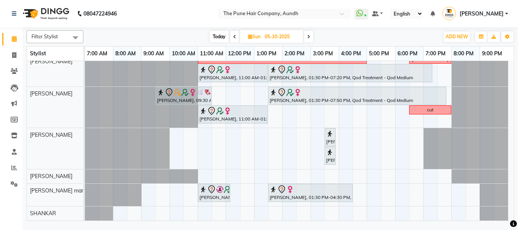
click at [212, 36] on span "Today" at bounding box center [219, 37] width 19 height 12
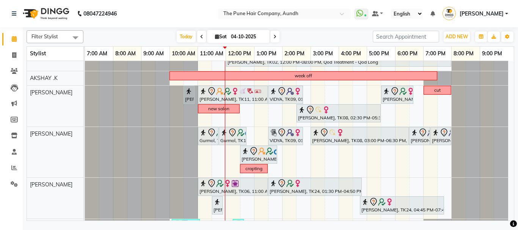
scroll to position [152, 0]
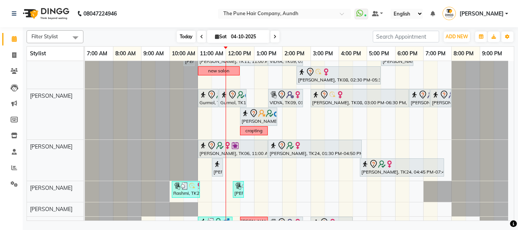
click at [185, 38] on span "Today" at bounding box center [186, 37] width 19 height 12
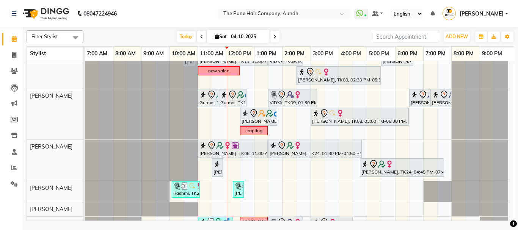
click at [274, 38] on icon at bounding box center [275, 37] width 3 height 5
type input "05-10-2025"
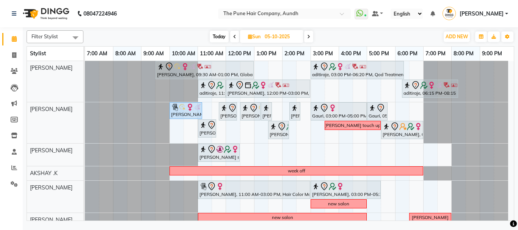
scroll to position [159, 0]
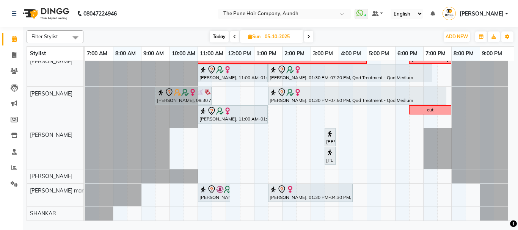
click at [189, 145] on div "[PERSON_NAME], 09:30 AM-01:00 PM, Global Highlight -Medium aditiraje, 03:00 PM-…" at bounding box center [299, 61] width 429 height 318
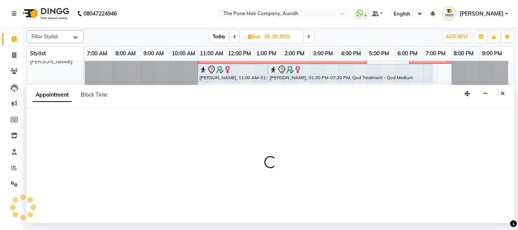
select select "49797"
select select "tentative"
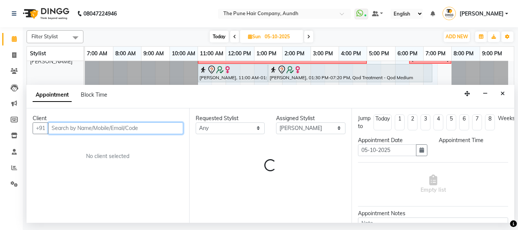
select select "630"
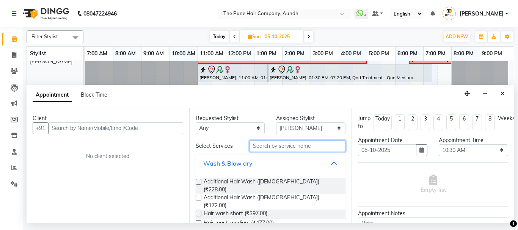
click at [313, 143] on input "text" at bounding box center [298, 146] width 96 height 12
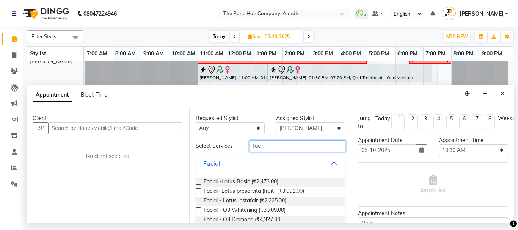
type input "fac"
click at [200, 210] on label at bounding box center [199, 211] width 6 height 6
click at [200, 210] on input "checkbox" at bounding box center [198, 211] width 5 height 5
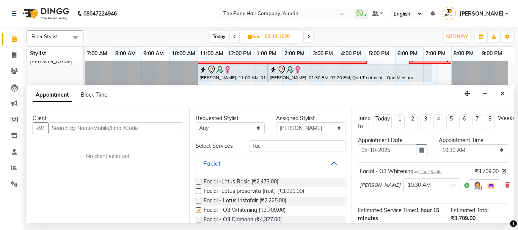
checkbox input "false"
click at [282, 146] on input "fac" at bounding box center [298, 146] width 96 height 12
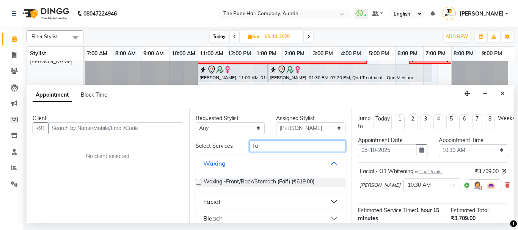
type input "f"
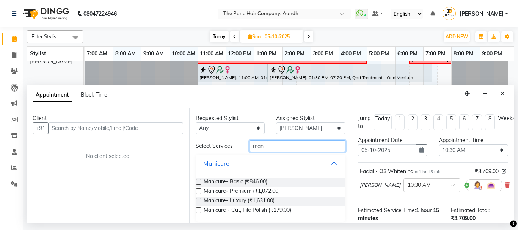
type input "man"
click at [198, 191] on label at bounding box center [199, 192] width 6 height 6
click at [198, 191] on input "checkbox" at bounding box center [198, 192] width 5 height 5
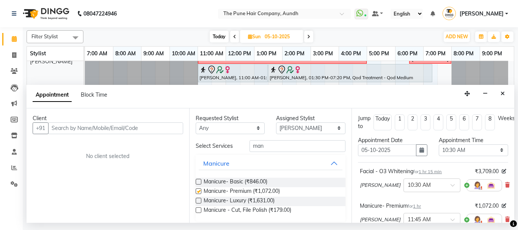
checkbox input "false"
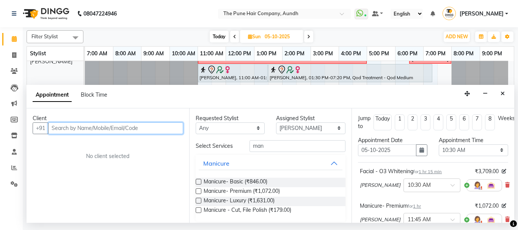
click at [139, 127] on input "text" at bounding box center [115, 129] width 135 height 12
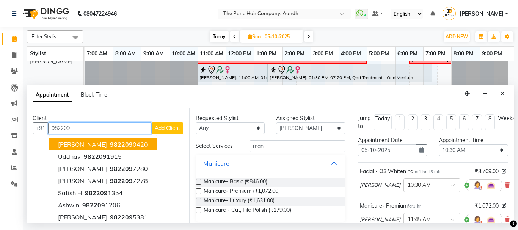
click at [127, 145] on ngb-highlight "982209 0420" at bounding box center [128, 145] width 39 height 8
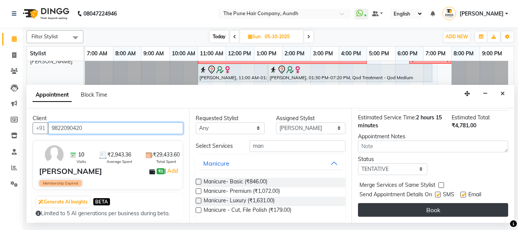
scroll to position [133, 0]
type input "9822090420"
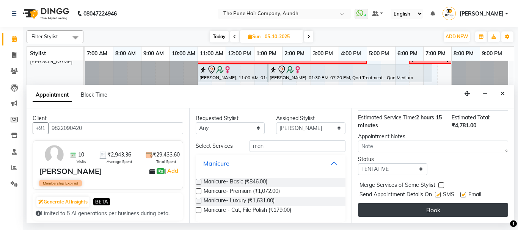
click at [398, 203] on button "Book" at bounding box center [433, 210] width 150 height 14
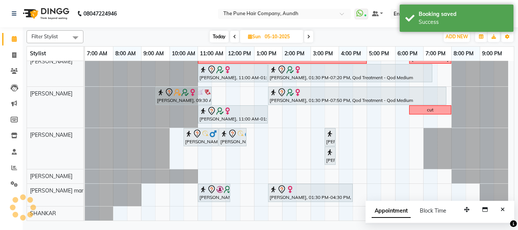
scroll to position [159, 0]
click at [219, 34] on span "Today" at bounding box center [219, 37] width 19 height 12
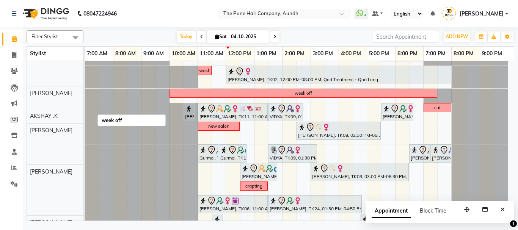
scroll to position [114, 0]
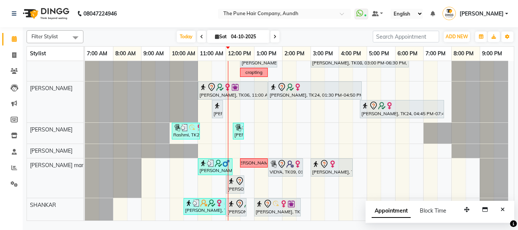
click at [274, 40] on span at bounding box center [275, 37] width 9 height 12
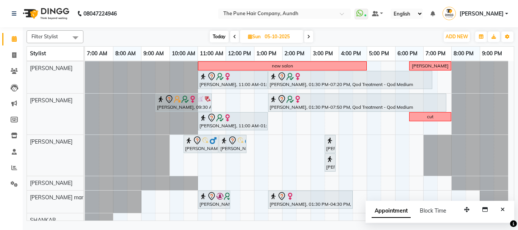
click at [219, 35] on span "Today" at bounding box center [219, 37] width 19 height 12
type input "04-10-2025"
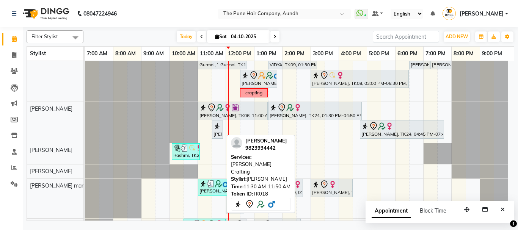
click at [217, 133] on div "[PERSON_NAME], TK18, 11:30 AM-11:50 AM, [PERSON_NAME] Crafting" at bounding box center [217, 130] width 9 height 16
select select "7"
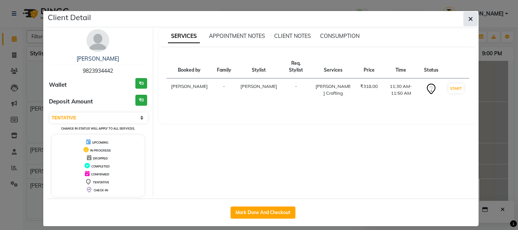
click at [469, 19] on icon "button" at bounding box center [471, 19] width 5 height 6
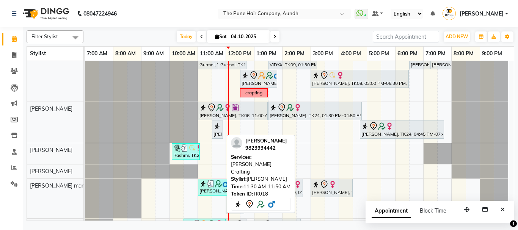
click at [222, 130] on div at bounding box center [222, 129] width 3 height 17
select select "7"
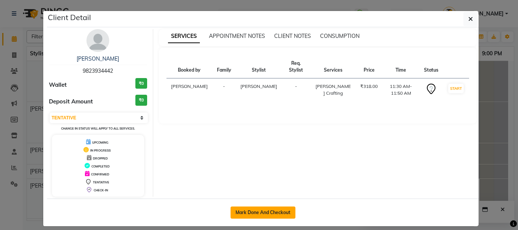
click at [249, 210] on button "Mark Done And Checkout" at bounding box center [263, 213] width 65 height 12
select select "service"
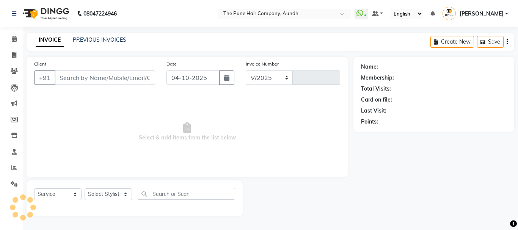
select select "106"
type input "5486"
type input "9823934442"
select select "49441"
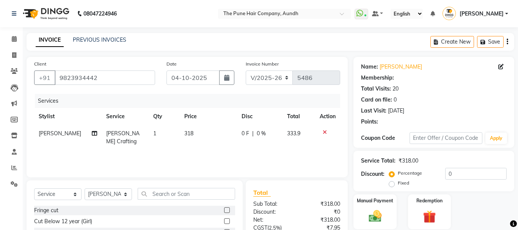
select select "1: Object"
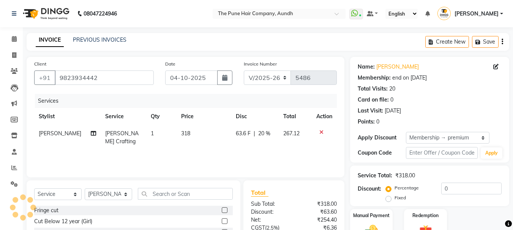
type input "20"
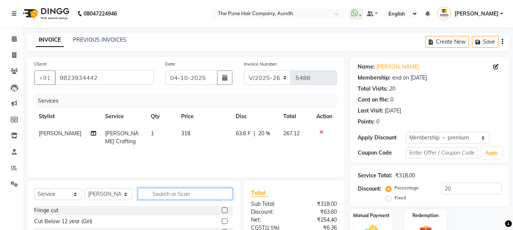
click at [164, 193] on input "text" at bounding box center [185, 194] width 95 height 12
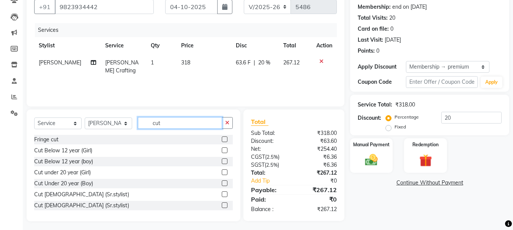
scroll to position [74, 0]
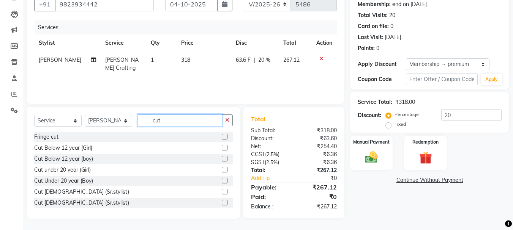
type input "cut"
click at [222, 202] on label at bounding box center [225, 203] width 6 height 6
click at [222, 202] on input "checkbox" at bounding box center [224, 203] width 5 height 5
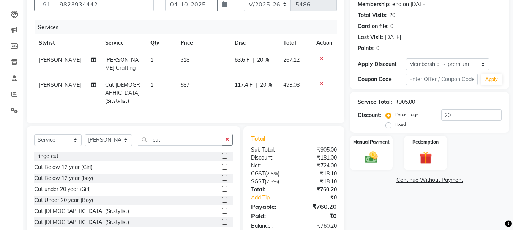
scroll to position [91, 0]
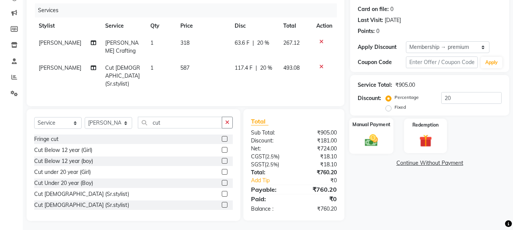
click at [390, 135] on div "Manual Payment" at bounding box center [371, 136] width 44 height 36
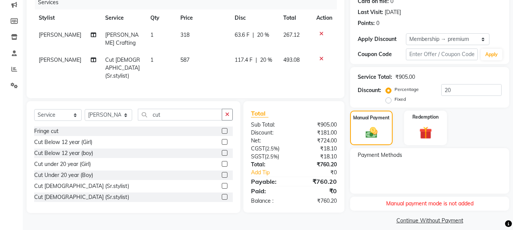
scroll to position [106, 0]
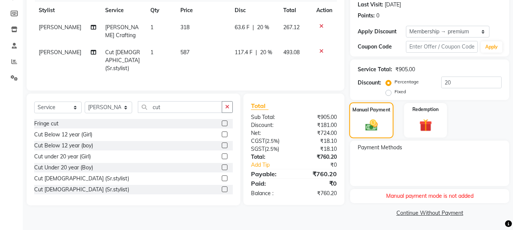
click at [388, 121] on div "Manual Payment" at bounding box center [371, 120] width 44 height 36
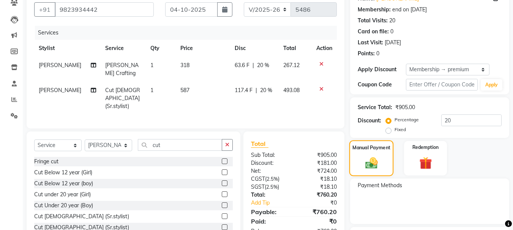
click at [376, 163] on img at bounding box center [371, 163] width 20 height 14
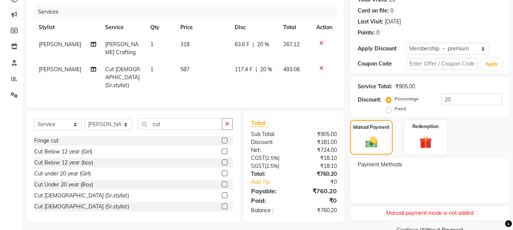
scroll to position [106, 0]
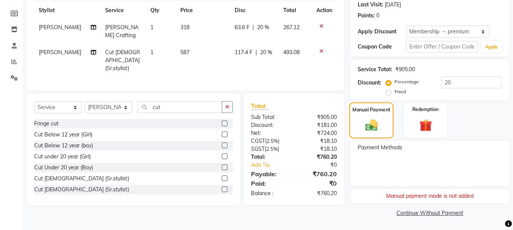
click at [384, 123] on div "Manual Payment" at bounding box center [371, 120] width 44 height 36
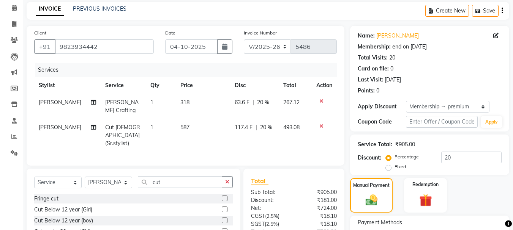
scroll to position [30, 0]
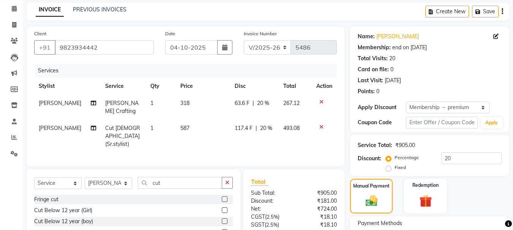
click at [321, 124] on icon at bounding box center [321, 126] width 4 height 5
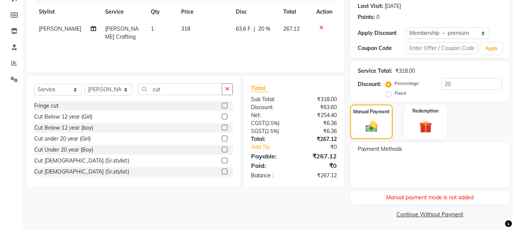
scroll to position [106, 0]
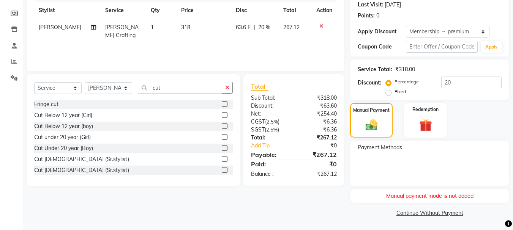
click at [222, 170] on label at bounding box center [225, 170] width 6 height 6
click at [222, 170] on input "checkbox" at bounding box center [224, 170] width 5 height 5
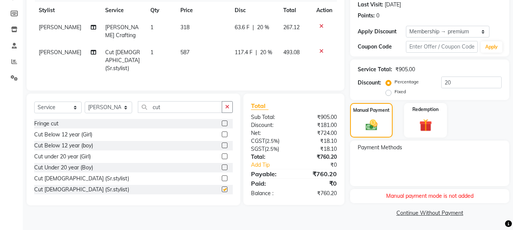
checkbox input "false"
click at [380, 124] on img at bounding box center [371, 125] width 20 height 14
click at [393, 151] on span "Payment Methods" at bounding box center [379, 148] width 44 height 8
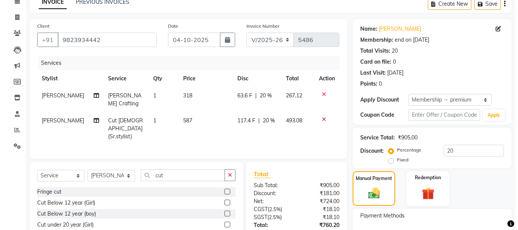
scroll to position [0, 0]
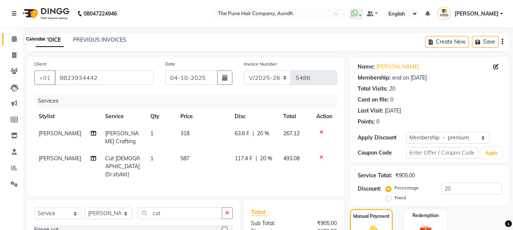
click at [14, 36] on icon at bounding box center [14, 39] width 5 height 6
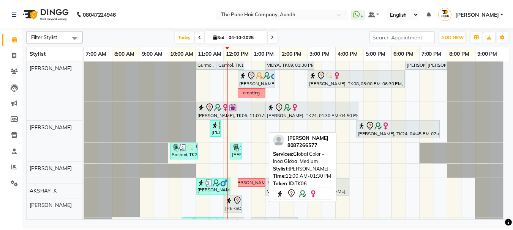
scroll to position [210, 0]
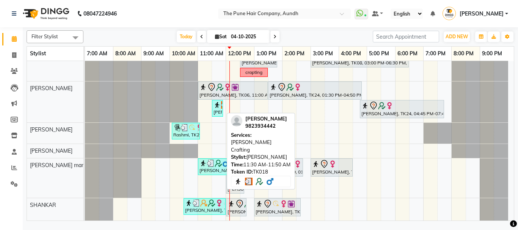
click at [216, 111] on div "[PERSON_NAME], TK18, 11:30 AM-11:50 AM, [PERSON_NAME] Crafting" at bounding box center [217, 108] width 9 height 14
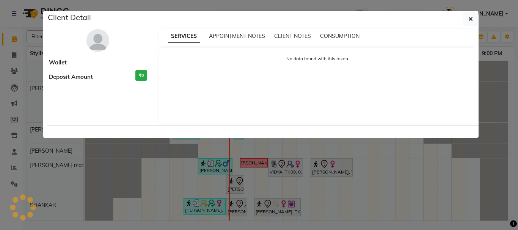
select select "3"
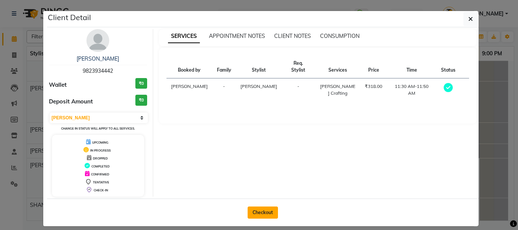
click at [260, 213] on button "Checkout" at bounding box center [263, 213] width 30 height 12
select select "service"
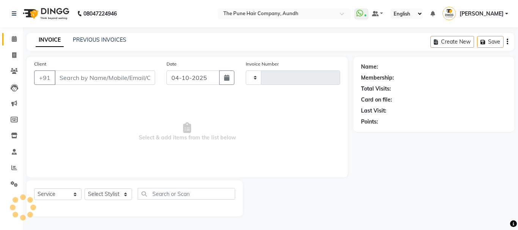
type input "5486"
select select "106"
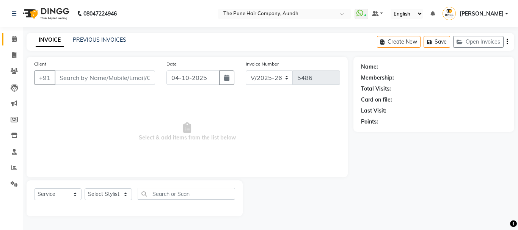
type input "9823934442"
select select "49441"
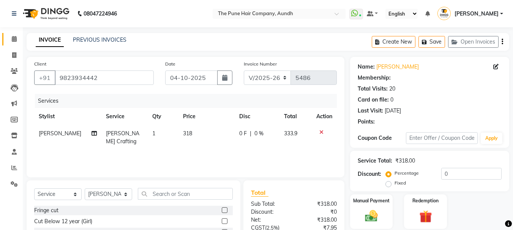
select select "1: Object"
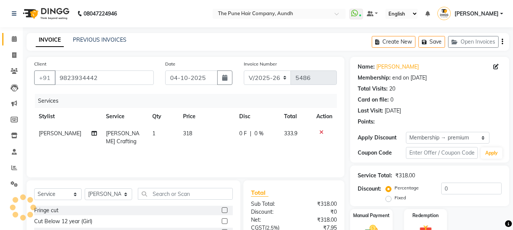
type input "20"
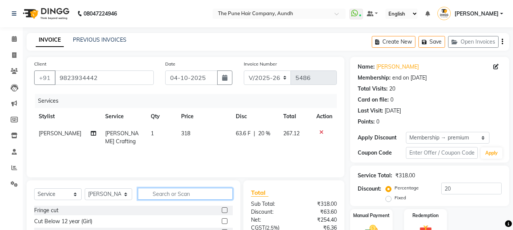
click at [192, 194] on input "text" at bounding box center [185, 194] width 95 height 12
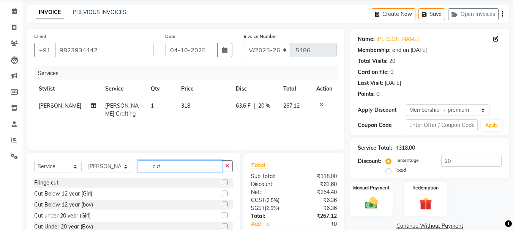
scroll to position [74, 0]
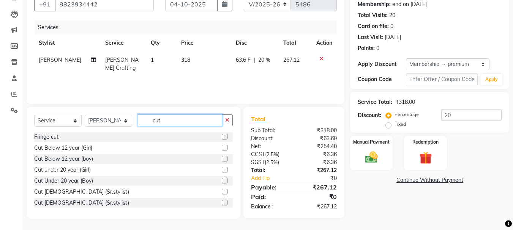
type input "cut"
click at [222, 201] on label at bounding box center [225, 203] width 6 height 6
click at [222, 201] on input "checkbox" at bounding box center [224, 203] width 5 height 5
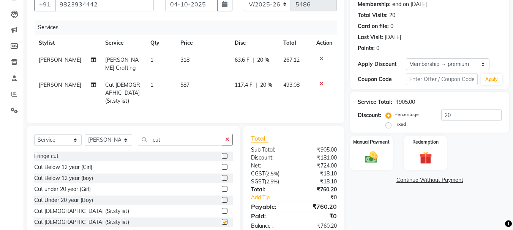
checkbox input "false"
click at [381, 164] on img at bounding box center [370, 157] width 21 height 15
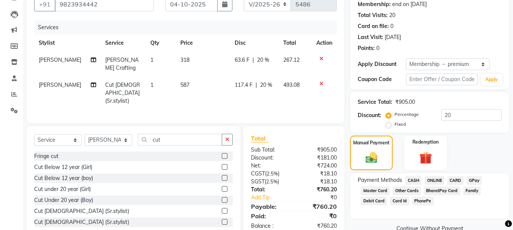
click at [437, 179] on span "ONLINE" at bounding box center [434, 180] width 20 height 9
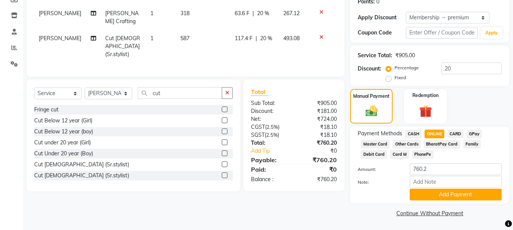
scroll to position [121, 0]
click at [472, 194] on button "Add Payment" at bounding box center [455, 195] width 92 height 12
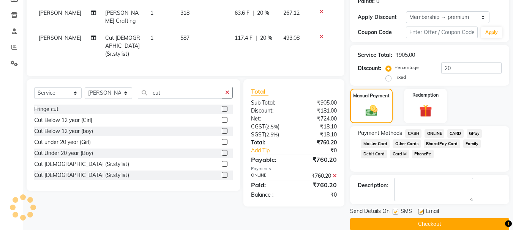
click at [462, 220] on button "Checkout" at bounding box center [429, 225] width 159 height 12
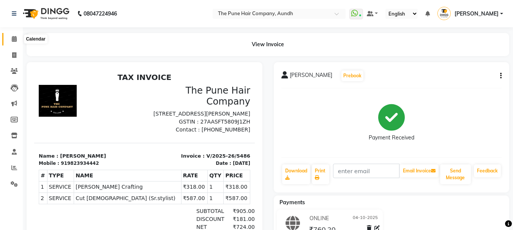
click at [13, 40] on icon at bounding box center [14, 39] width 5 height 6
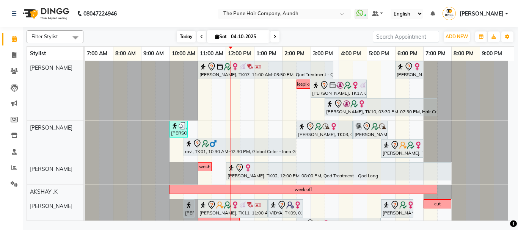
click at [188, 36] on span "Today" at bounding box center [186, 37] width 19 height 12
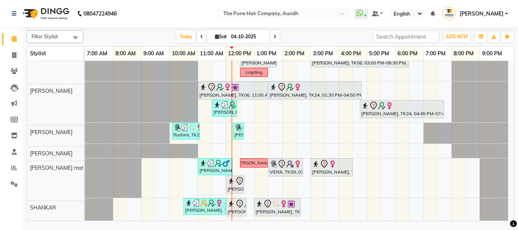
scroll to position [210, 0]
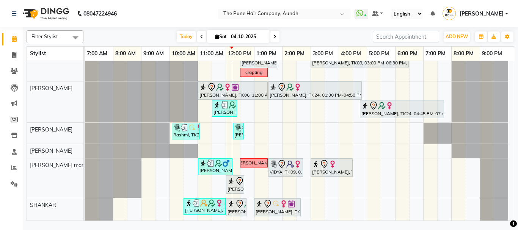
click at [273, 39] on span at bounding box center [275, 37] width 9 height 12
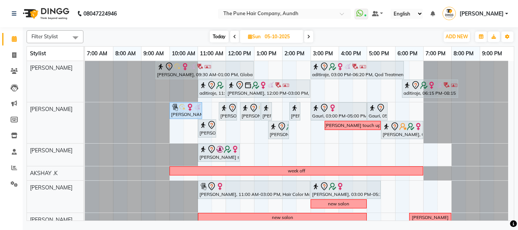
scroll to position [159, 0]
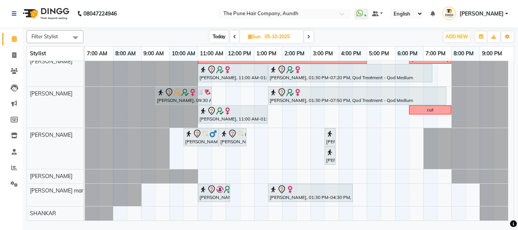
click at [236, 35] on span at bounding box center [234, 37] width 9 height 12
type input "04-10-2025"
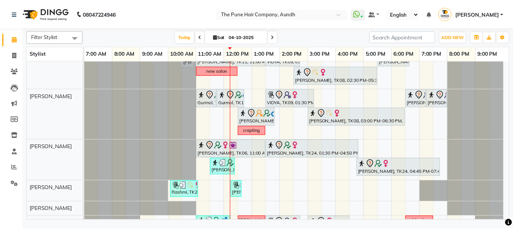
scroll to position [210, 0]
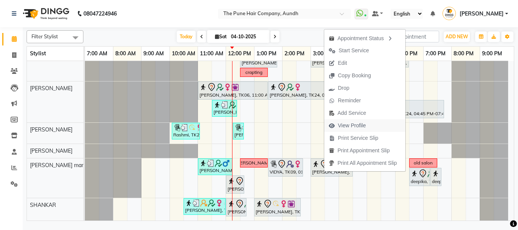
click at [354, 124] on span "View Profile" at bounding box center [352, 126] width 28 height 8
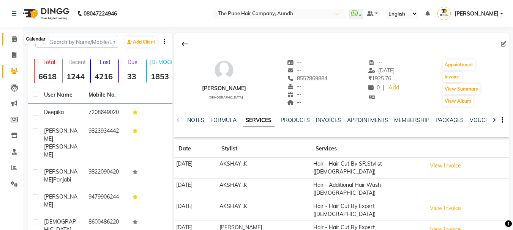
click at [12, 39] on icon at bounding box center [14, 39] width 5 height 6
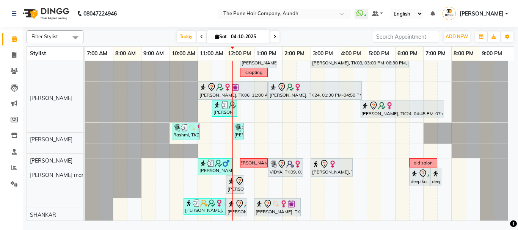
scroll to position [210, 0]
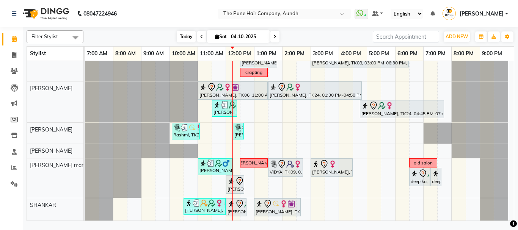
click at [183, 35] on span "Today" at bounding box center [186, 37] width 19 height 12
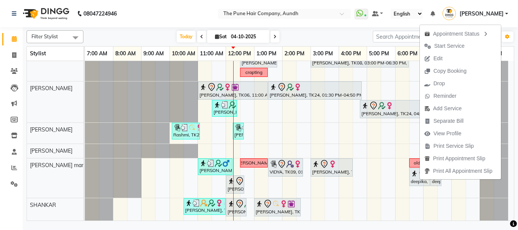
click at [320, 37] on div "[DATE] [DATE]" at bounding box center [228, 36] width 282 height 11
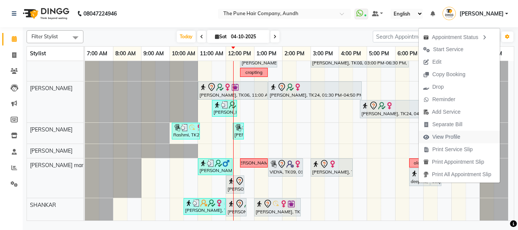
click at [447, 139] on span "View Profile" at bounding box center [447, 137] width 28 height 8
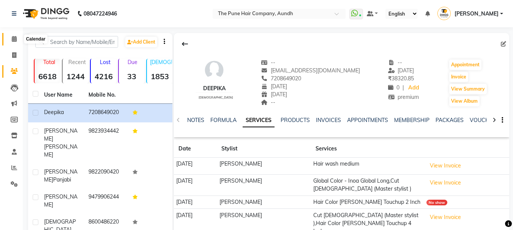
click at [14, 39] on icon at bounding box center [14, 39] width 5 height 6
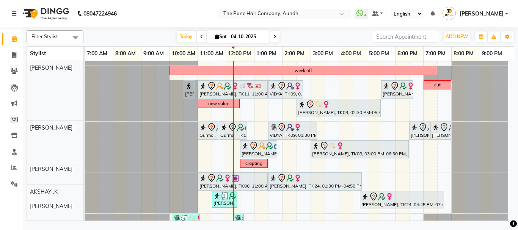
scroll to position [210, 0]
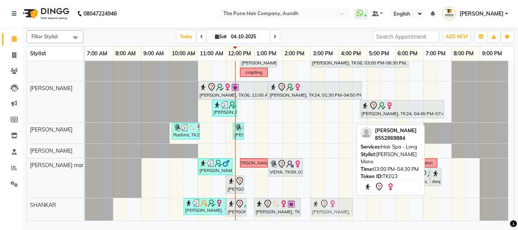
drag, startPoint x: 323, startPoint y: 168, endPoint x: 321, endPoint y: 207, distance: 39.1
click at [321, 207] on tbody "[PERSON_NAME], TK07, 11:00 AM-03:50 PM, Qod Treatment - Qod Medium [PERSON_NAME…" at bounding box center [296, 36] width 423 height 370
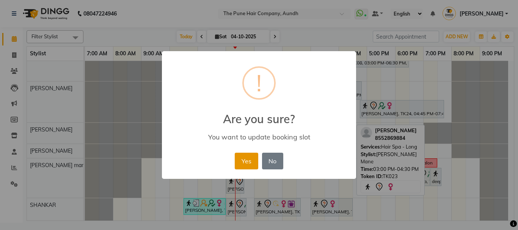
click at [244, 157] on button "Yes" at bounding box center [246, 161] width 23 height 17
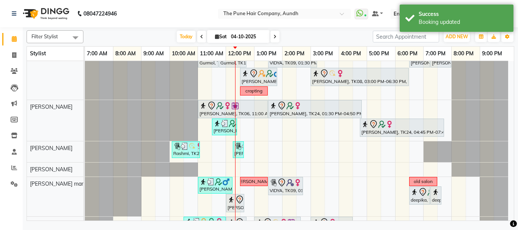
scroll to position [229, 0]
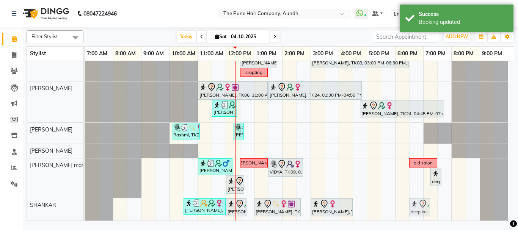
drag, startPoint x: 417, startPoint y: 179, endPoint x: 416, endPoint y: 204, distance: 24.7
click at [416, 204] on tbody "[PERSON_NAME], TK07, 11:00 AM-03:50 PM, Qod Treatment - Qod Medium [PERSON_NAME…" at bounding box center [296, 26] width 423 height 389
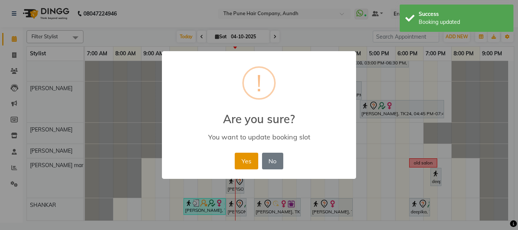
click at [241, 160] on button "Yes" at bounding box center [246, 161] width 23 height 17
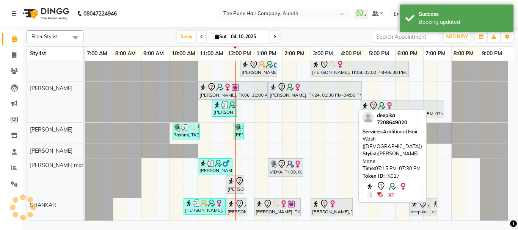
drag, startPoint x: 438, startPoint y: 186, endPoint x: 439, endPoint y: 210, distance: 23.9
click at [439, 210] on div "[PERSON_NAME], TK07, 11:00 AM-03:50 PM, Qod Treatment - Qod Medium [PERSON_NAME…" at bounding box center [299, 31] width 429 height 379
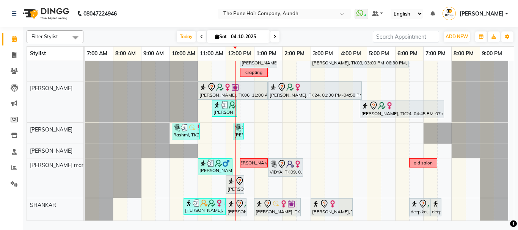
drag, startPoint x: 425, startPoint y: 164, endPoint x: 431, endPoint y: 181, distance: 19.0
click at [431, 181] on div "[PERSON_NAME], TK07, 11:00 AM-03:50 PM, Qod Treatment - Qod Medium [PERSON_NAME…" at bounding box center [299, 26] width 429 height 389
click at [469, 172] on span "Delete Block Time" at bounding box center [470, 174] width 43 height 8
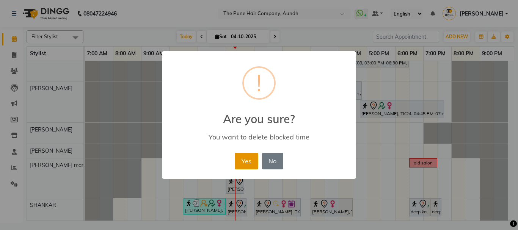
click at [247, 159] on button "Yes" at bounding box center [246, 161] width 23 height 17
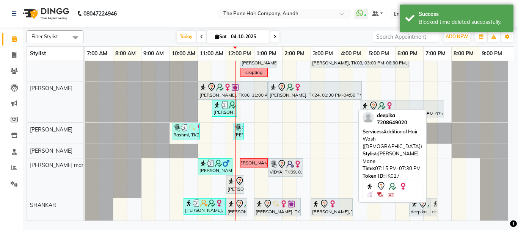
drag, startPoint x: 438, startPoint y: 167, endPoint x: 442, endPoint y: 207, distance: 40.4
click at [442, 207] on div "[PERSON_NAME], TK07, 11:00 AM-03:50 PM, Qod Treatment - Qod Medium [PERSON_NAME…" at bounding box center [299, 26] width 429 height 389
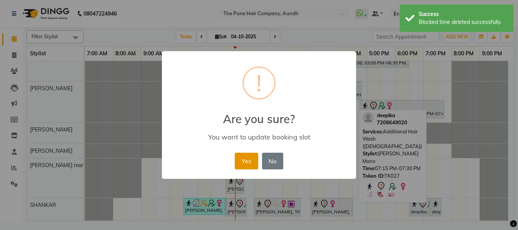
click at [250, 159] on button "Yes" at bounding box center [246, 161] width 23 height 17
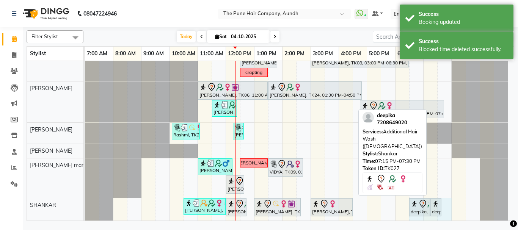
drag, startPoint x: 410, startPoint y: 218, endPoint x: 441, endPoint y: 216, distance: 31.2
click at [441, 216] on div "[PERSON_NAME], TK07, 11:00 AM-03:50 PM, Qod Treatment - Qod Medium [PERSON_NAME…" at bounding box center [299, 26] width 429 height 389
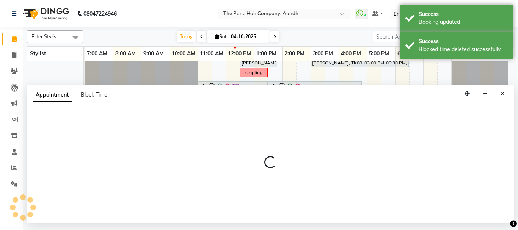
select select "89448"
select select "tentative"
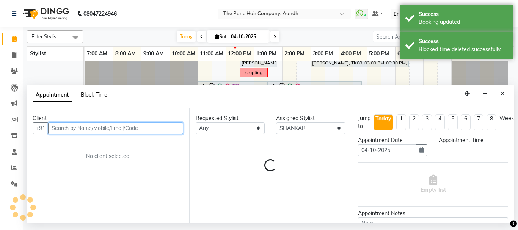
select select "1110"
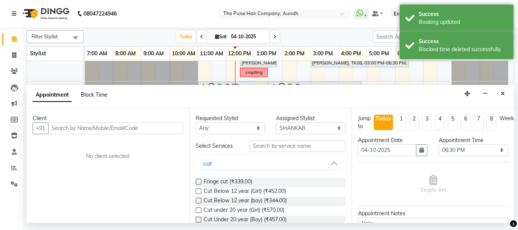
click at [94, 94] on span "Block Time" at bounding box center [94, 94] width 27 height 7
select select "89448"
select select "1110"
select select "1200"
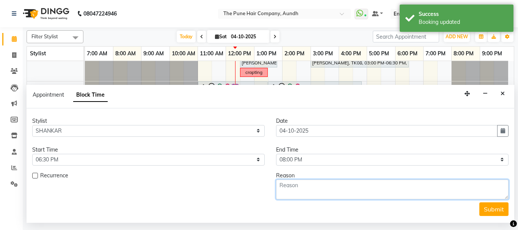
click at [300, 190] on textarea at bounding box center [392, 190] width 233 height 20
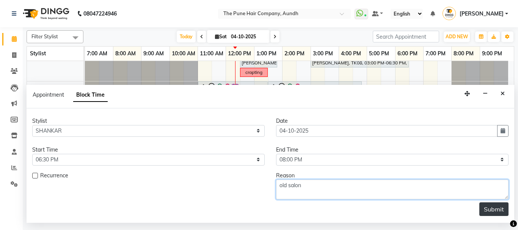
type textarea "old salon"
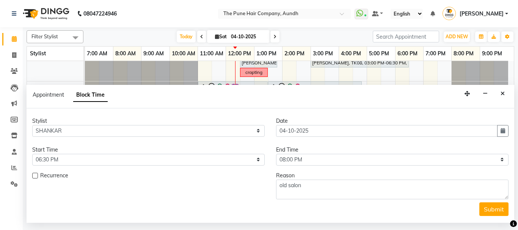
drag, startPoint x: 495, startPoint y: 209, endPoint x: 464, endPoint y: 209, distance: 30.7
click at [495, 209] on button "Submit" at bounding box center [494, 210] width 29 height 14
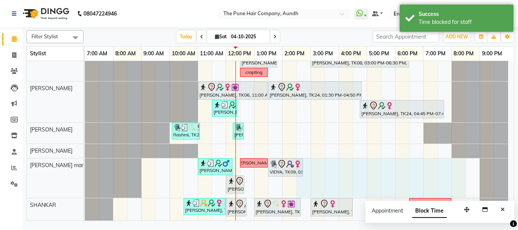
drag, startPoint x: 298, startPoint y: 187, endPoint x: 455, endPoint y: 175, distance: 157.6
click at [456, 174] on div "[PERSON_NAME], TK07, 11:00 AM-03:50 PM, Qod Treatment - Qod Medium [PERSON_NAME…" at bounding box center [299, 31] width 429 height 398
select select "78334"
select select "870"
select select "tentative"
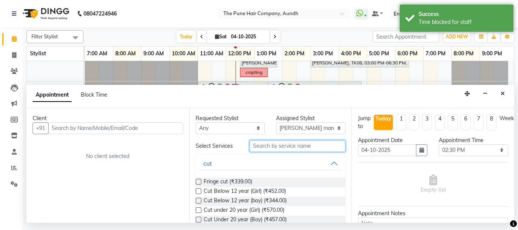
click at [289, 144] on input "text" at bounding box center [298, 146] width 96 height 12
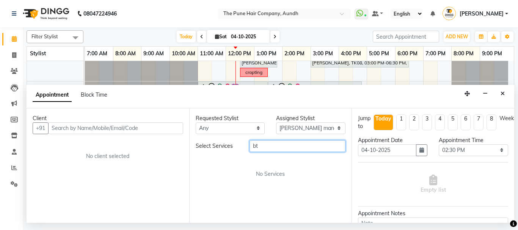
type input "b"
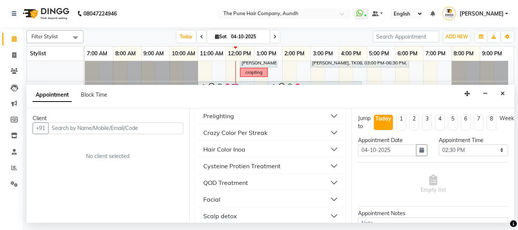
scroll to position [200, 0]
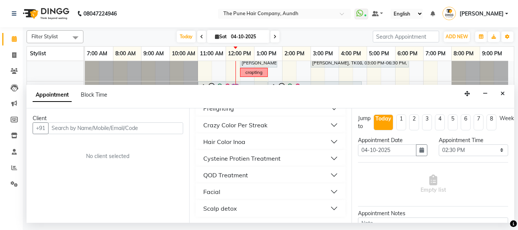
type input "c"
click at [243, 176] on div "QOD Treatment" at bounding box center [225, 175] width 45 height 9
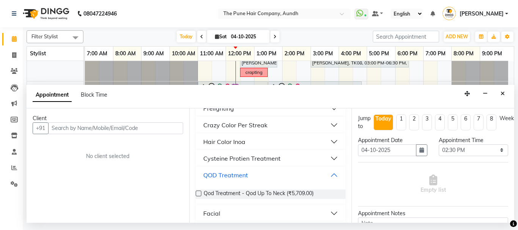
scroll to position [222, 0]
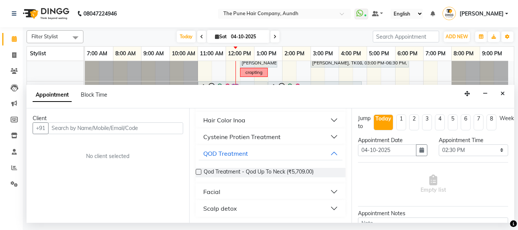
click at [199, 171] on label at bounding box center [199, 172] width 6 height 6
click at [199, 171] on input "checkbox" at bounding box center [198, 172] width 5 height 5
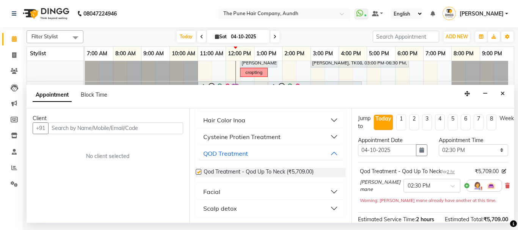
checkbox input "false"
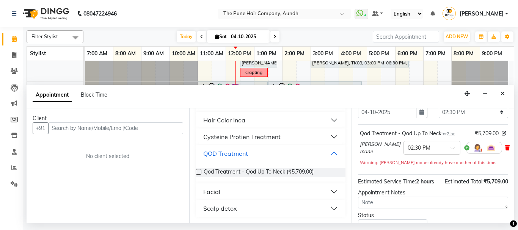
click at [505, 148] on icon at bounding box center [507, 147] width 5 height 5
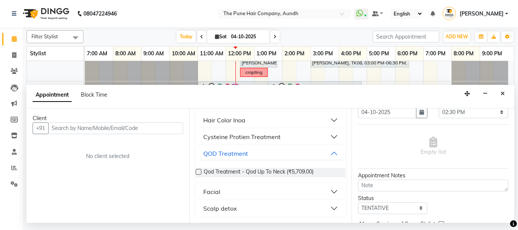
click at [241, 137] on div "Cysteine Protien Treatment" at bounding box center [241, 136] width 77 height 9
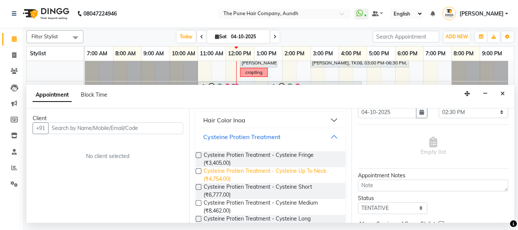
scroll to position [260, 0]
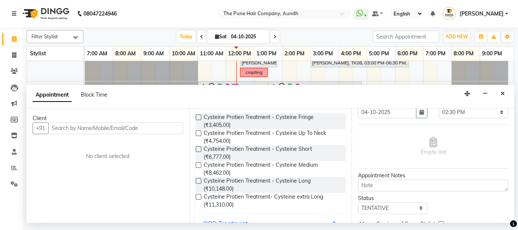
click at [198, 164] on label at bounding box center [199, 165] width 6 height 6
click at [198, 164] on input "checkbox" at bounding box center [198, 166] width 5 height 5
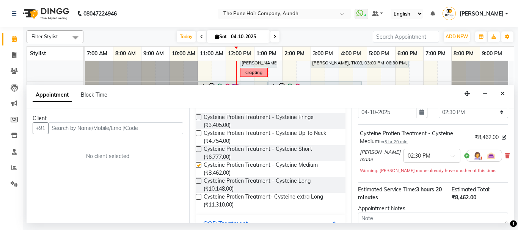
checkbox input "false"
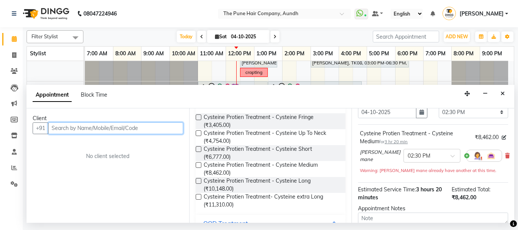
click at [157, 127] on input "text" at bounding box center [115, 129] width 135 height 12
type input "7758064309"
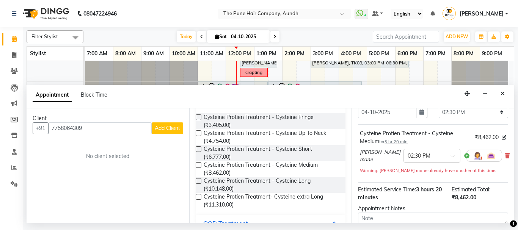
click at [162, 127] on span "Add Client" at bounding box center [167, 128] width 25 height 7
select select "22"
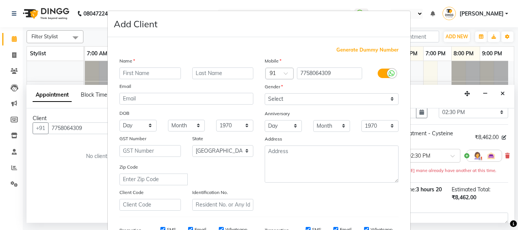
click at [150, 72] on input "text" at bounding box center [150, 74] width 61 height 12
type input "shradha"
click at [203, 73] on input "text" at bounding box center [222, 74] width 61 height 12
type input "chavan"
click at [277, 96] on select "Select [DEMOGRAPHIC_DATA] [DEMOGRAPHIC_DATA] Other Prefer Not To Say" at bounding box center [332, 99] width 134 height 12
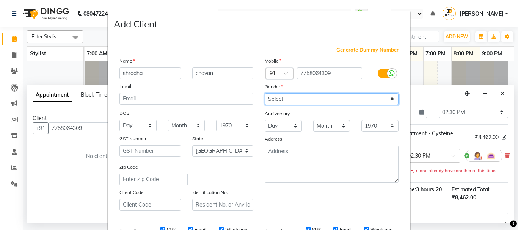
select select "[DEMOGRAPHIC_DATA]"
click at [265, 93] on select "Select [DEMOGRAPHIC_DATA] [DEMOGRAPHIC_DATA] Other Prefer Not To Say" at bounding box center [332, 99] width 134 height 12
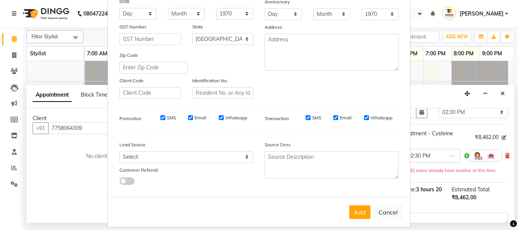
scroll to position [120, 0]
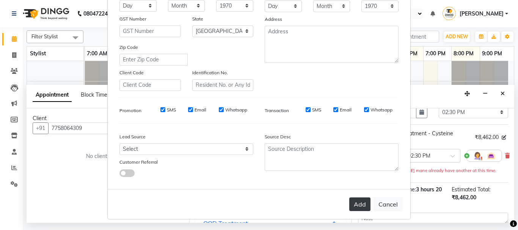
click at [361, 200] on button "Add" at bounding box center [359, 205] width 21 height 14
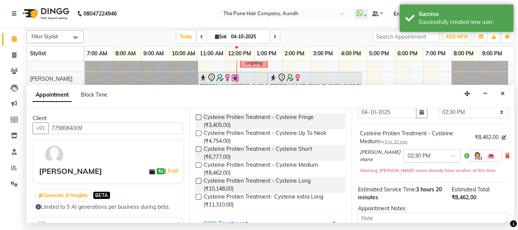
scroll to position [115, 0]
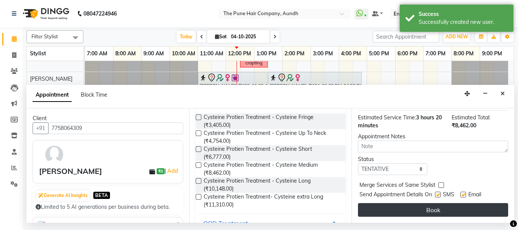
click at [411, 203] on button "Book" at bounding box center [433, 210] width 150 height 14
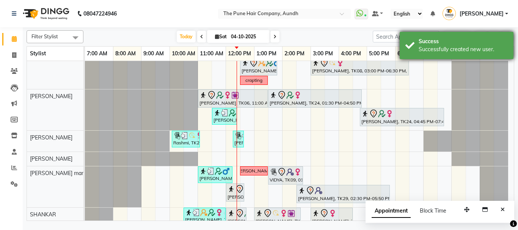
scroll to position [238, 0]
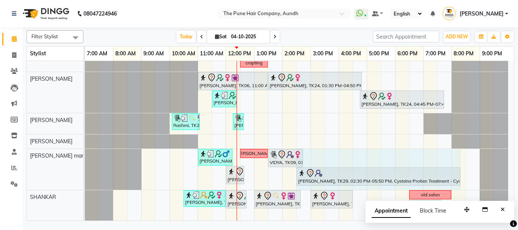
drag, startPoint x: 389, startPoint y: 176, endPoint x: 125, endPoint y: 185, distance: 264.3
click at [85, 167] on div "[PERSON_NAME], TK16, 11:00 AM-12:15 PM, Cut [DEMOGRAPHIC_DATA] (Master stylist)…" at bounding box center [85, 169] width 0 height 41
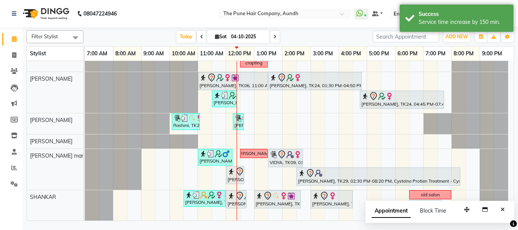
click at [240, 34] on input "04-10-2025" at bounding box center [248, 36] width 38 height 11
select select "10"
select select "2025"
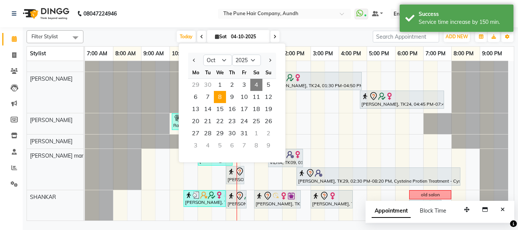
click at [217, 99] on span "8" at bounding box center [220, 97] width 12 height 12
type input "[DATE]"
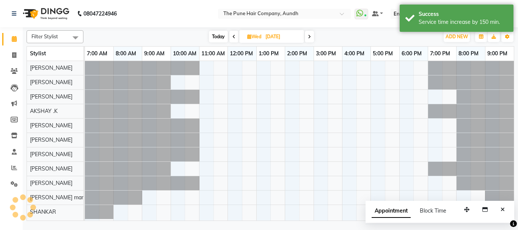
scroll to position [0, 0]
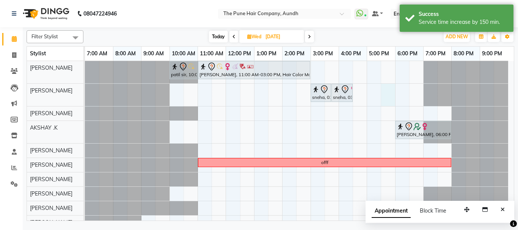
click at [388, 98] on div "patil sir, 10:00 AM-11:00 AM, Cut [DEMOGRAPHIC_DATA] ( Top Stylist ) [PERSON_NA…" at bounding box center [299, 152] width 429 height 183
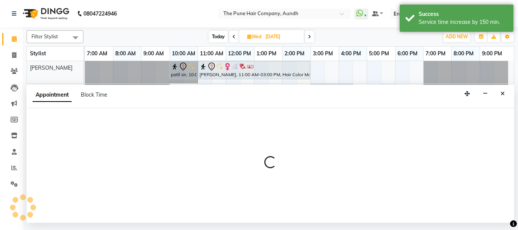
select select "3339"
select select "tentative"
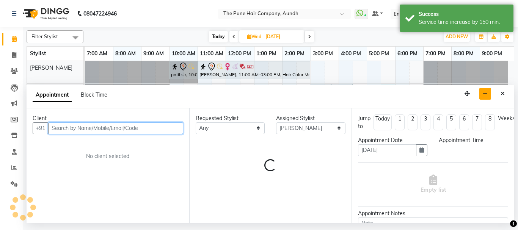
select select "1050"
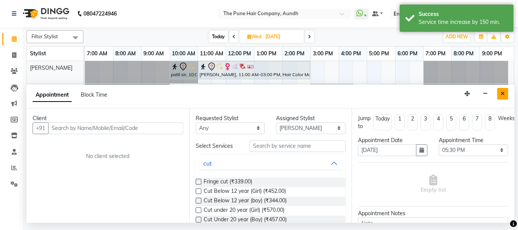
click at [500, 92] on button "Close" at bounding box center [502, 94] width 11 height 12
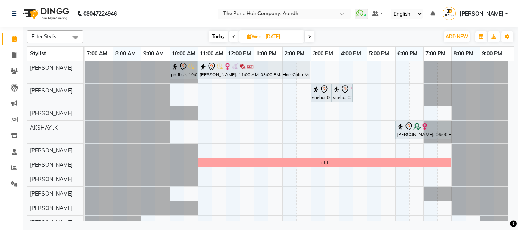
click at [351, 105] on div "patil sir, 10:00 AM-11:00 AM, Cut [DEMOGRAPHIC_DATA] ( Top Stylist ) [PERSON_NA…" at bounding box center [299, 152] width 429 height 183
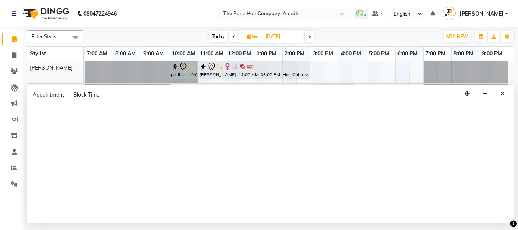
select select "3339"
select select "960"
select select "tentative"
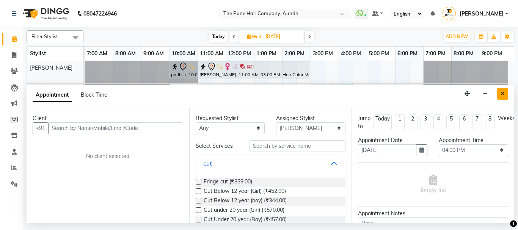
click at [503, 93] on icon "Close" at bounding box center [503, 93] width 4 height 5
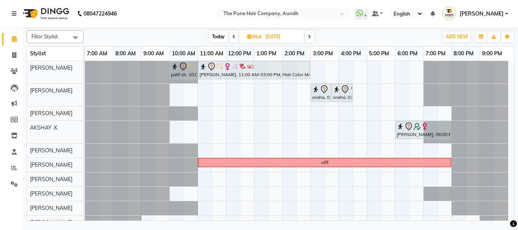
click at [343, 103] on div "patil sir, 10:00 AM-11:00 AM, Cut [DEMOGRAPHIC_DATA] ( Top Stylist ) [PERSON_NA…" at bounding box center [299, 152] width 429 height 183
select select "3339"
select select "tentative"
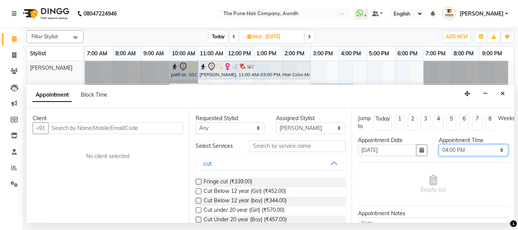
click at [475, 153] on select "Select 08:00 AM 08:15 AM 08:30 AM 08:45 AM 09:00 AM 09:15 AM 09:30 AM 09:45 AM …" at bounding box center [473, 151] width 69 height 12
select select "975"
click at [439, 145] on select "Select 08:00 AM 08:15 AM 08:30 AM 08:45 AM 09:00 AM 09:15 AM 09:30 AM 09:45 AM …" at bounding box center [473, 151] width 69 height 12
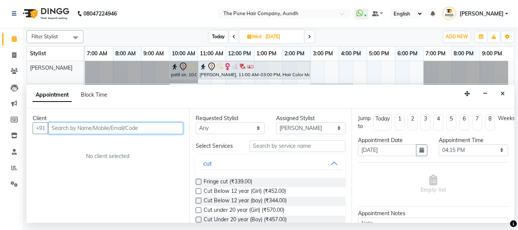
click at [121, 128] on input "text" at bounding box center [115, 129] width 135 height 12
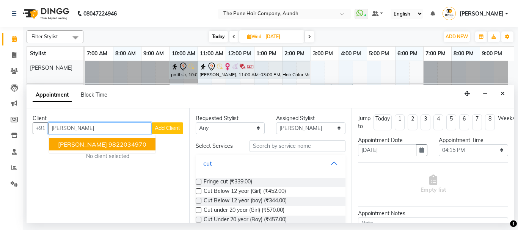
click at [121, 146] on ngb-highlight "9822034970" at bounding box center [128, 145] width 38 height 8
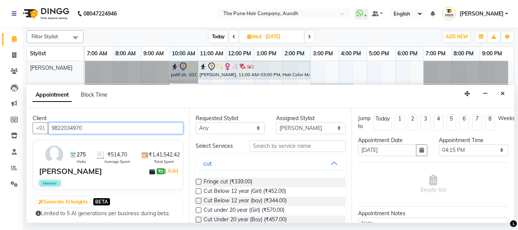
type input "9822034970"
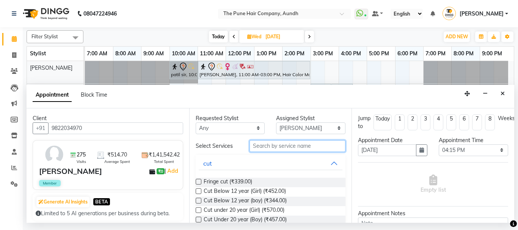
click at [264, 147] on input "text" at bounding box center [298, 146] width 96 height 12
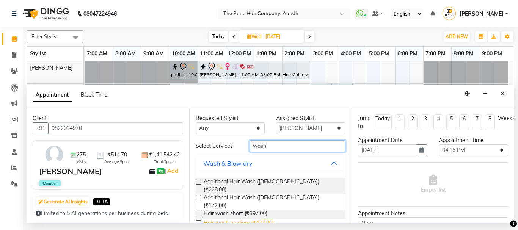
scroll to position [38, 0]
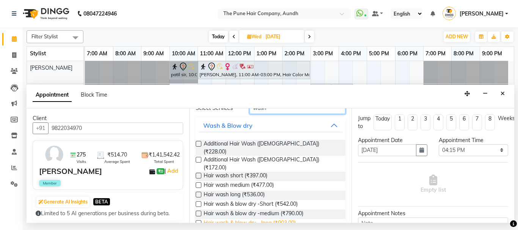
type input "wash"
click at [269, 219] on span "Hair wash & blow dry - long (₹903.00)" at bounding box center [250, 223] width 92 height 9
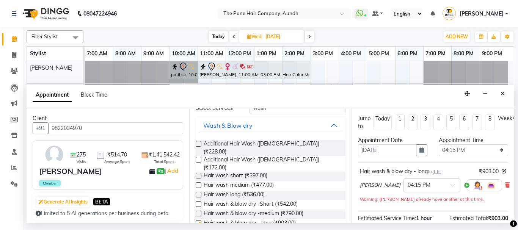
checkbox input "false"
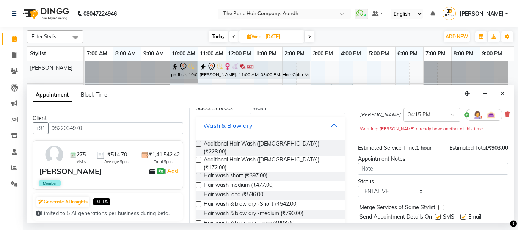
scroll to position [100, 0]
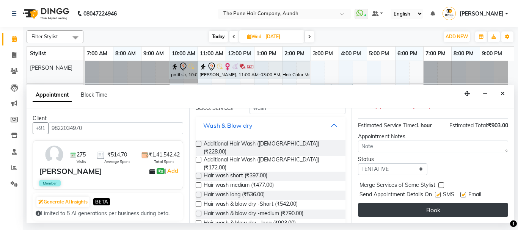
click at [438, 205] on button "Book" at bounding box center [433, 210] width 150 height 14
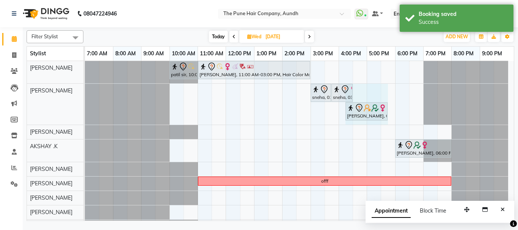
drag, startPoint x: 372, startPoint y: 109, endPoint x: 390, endPoint y: 112, distance: 18.4
click at [390, 112] on div "patil sir, 10:00 AM-11:00 AM, Cut [DEMOGRAPHIC_DATA] ( Top Stylist ) [PERSON_NA…" at bounding box center [299, 162] width 429 height 202
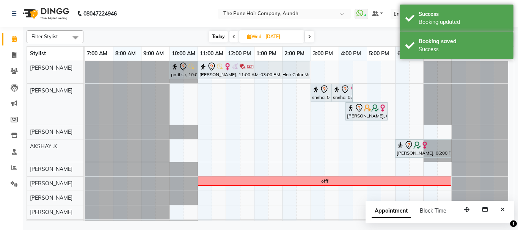
click at [298, 40] on input "[DATE]" at bounding box center [282, 36] width 38 height 11
select select "10"
select select "2025"
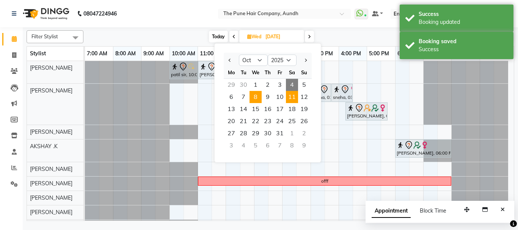
click at [291, 98] on span "11" at bounding box center [292, 97] width 12 height 12
type input "[DATE]"
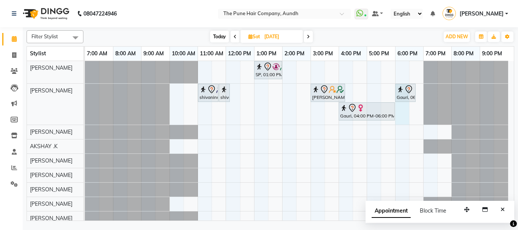
click at [397, 112] on div "SP, 01:00 PM-02:00 PM, Cut [DEMOGRAPHIC_DATA] ( Top Stylist ) shivaninull, 11:0…" at bounding box center [299, 158] width 429 height 194
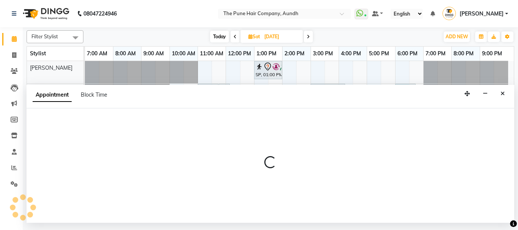
select select "3339"
select select "tentative"
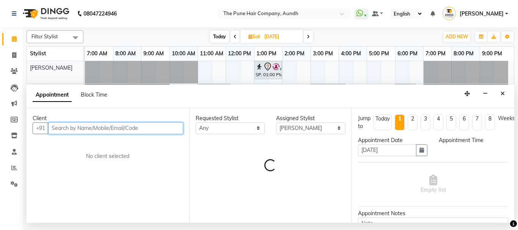
select select "1080"
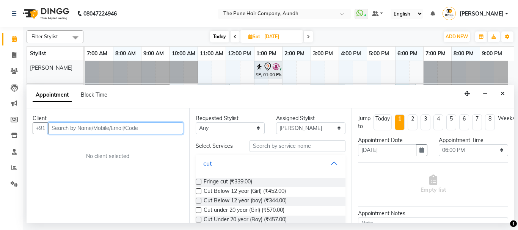
click at [123, 133] on input "text" at bounding box center [115, 129] width 135 height 12
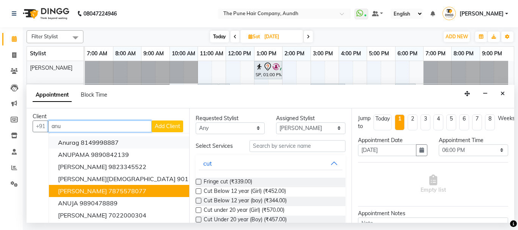
scroll to position [0, 0]
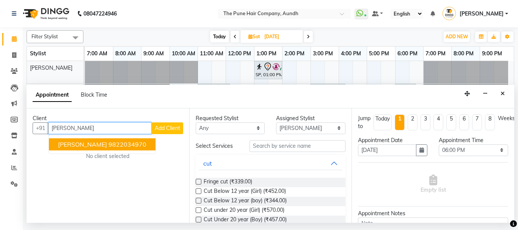
click at [91, 146] on span "[PERSON_NAME]" at bounding box center [82, 145] width 49 height 8
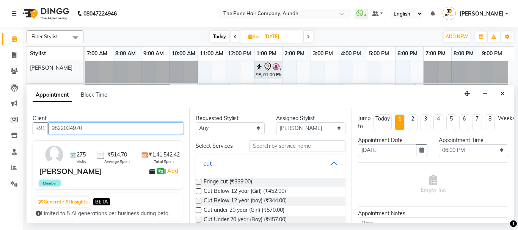
type input "9822034970"
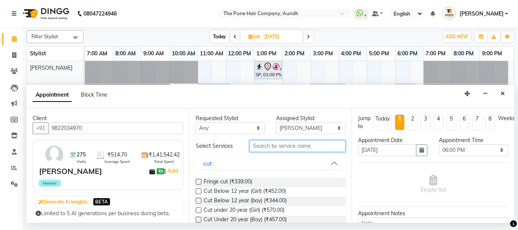
click at [279, 149] on input "text" at bounding box center [298, 146] width 96 height 12
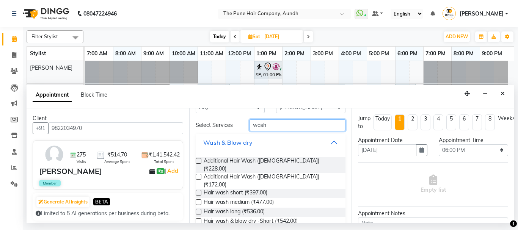
scroll to position [60, 0]
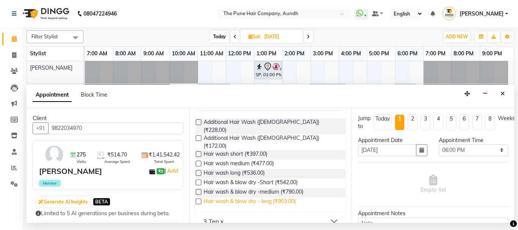
type input "wash"
click at [262, 198] on span "Hair wash & blow dry - long (₹903.00)" at bounding box center [250, 202] width 92 height 9
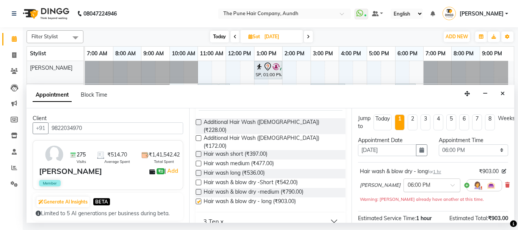
checkbox input "false"
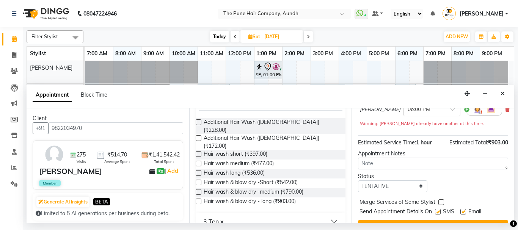
scroll to position [100, 0]
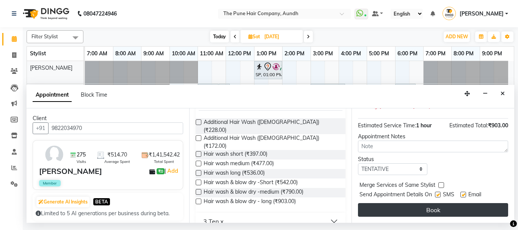
click at [436, 203] on button "Book" at bounding box center [433, 210] width 150 height 14
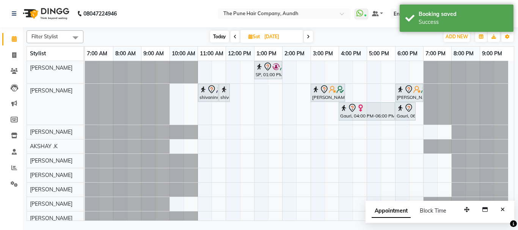
click at [310, 38] on icon at bounding box center [308, 37] width 3 height 5
type input "[DATE]"
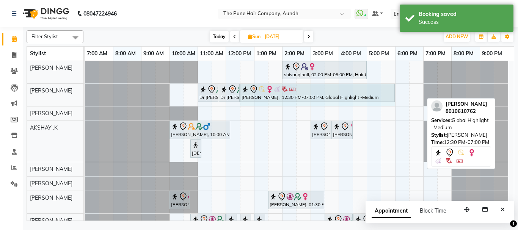
drag, startPoint x: 423, startPoint y: 90, endPoint x: 383, endPoint y: 96, distance: 41.1
click at [85, 96] on div "Dr [PERSON_NAME], 11:00 AM-11:45 AM, Cut [DEMOGRAPHIC_DATA] (Expert) Dr [PERSON…" at bounding box center [85, 95] width 0 height 22
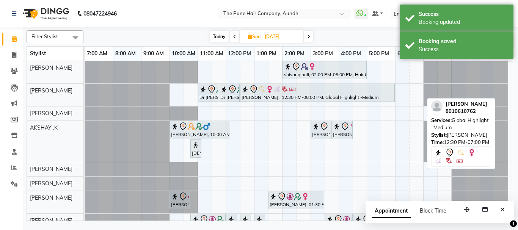
click at [384, 105] on div "shivanginull, 02:00 PM-05:00 PM, Hair Color [PERSON_NAME] Touchup 4 Inch Dr [PE…" at bounding box center [299, 184] width 429 height 246
select select "3339"
select select "tentative"
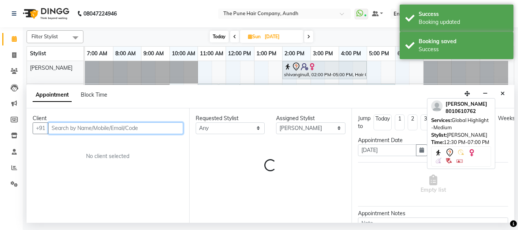
select select "1050"
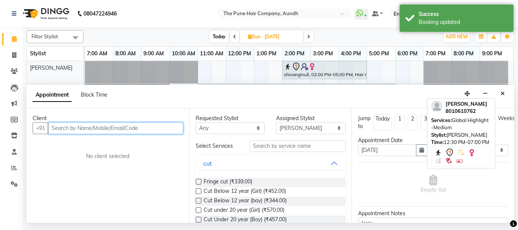
click at [137, 126] on input "text" at bounding box center [115, 129] width 135 height 12
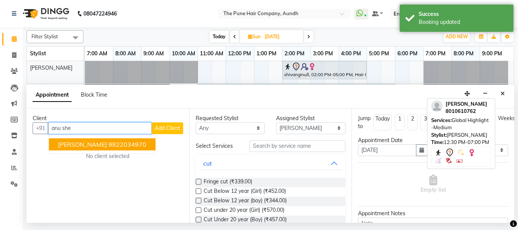
click at [95, 147] on span "[PERSON_NAME]" at bounding box center [82, 145] width 49 height 8
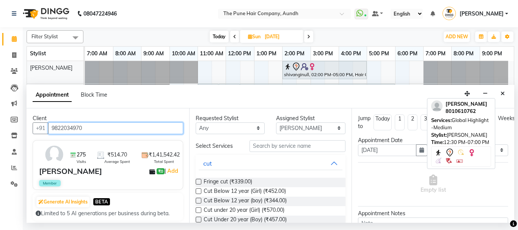
type input "9822034970"
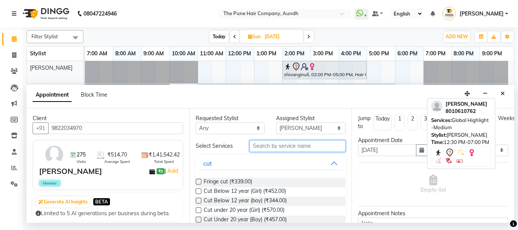
click at [269, 147] on input "text" at bounding box center [298, 146] width 96 height 12
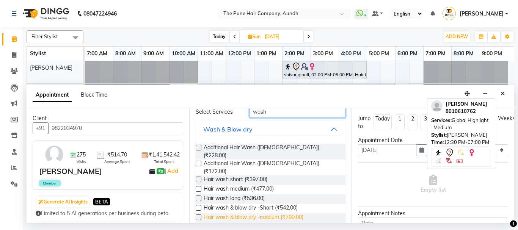
scroll to position [38, 0]
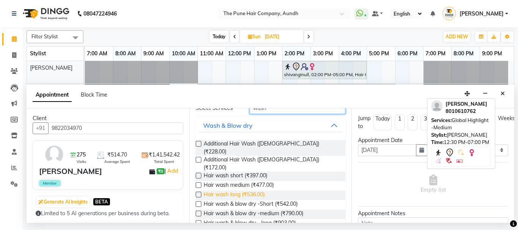
type input "wash"
click at [247, 191] on span "Hair wash long (₹536.00)" at bounding box center [234, 195] width 61 height 9
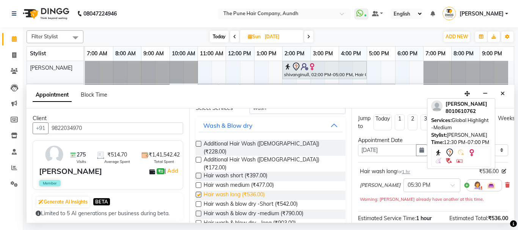
checkbox input "false"
click at [505, 185] on icon at bounding box center [507, 185] width 5 height 5
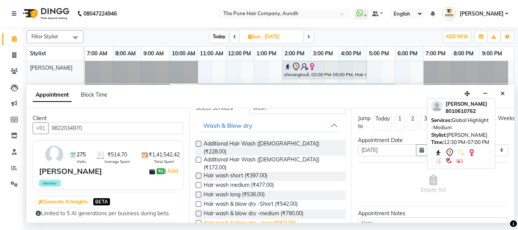
click at [255, 219] on span "Hair wash & blow dry - long (₹903.00)" at bounding box center [250, 223] width 92 height 9
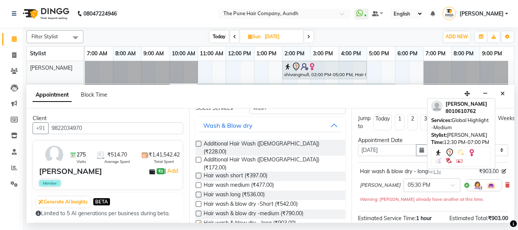
checkbox input "false"
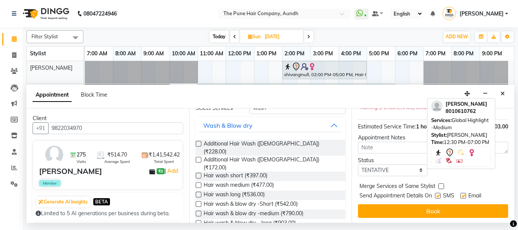
scroll to position [100, 0]
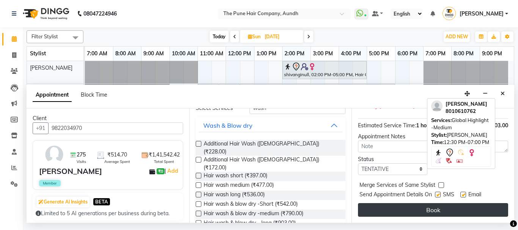
click at [435, 205] on button "Book" at bounding box center [433, 210] width 150 height 14
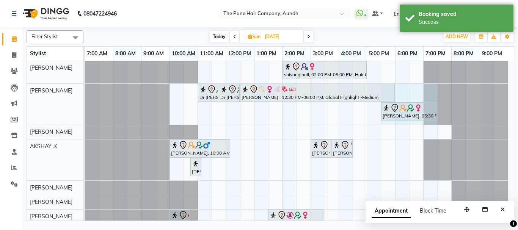
drag, startPoint x: 408, startPoint y: 114, endPoint x: 427, endPoint y: 112, distance: 18.7
click at [85, 112] on div "Dr [PERSON_NAME], 11:00 AM-11:45 AM, Cut [DEMOGRAPHIC_DATA] (Expert) Dr [PERSON…" at bounding box center [85, 104] width 0 height 41
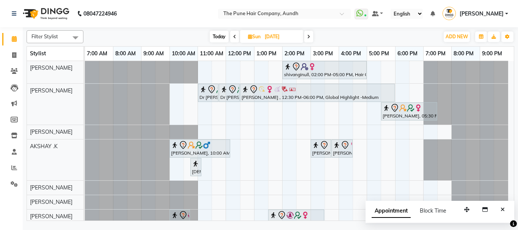
click at [236, 38] on span at bounding box center [234, 37] width 9 height 12
type input "[DATE]"
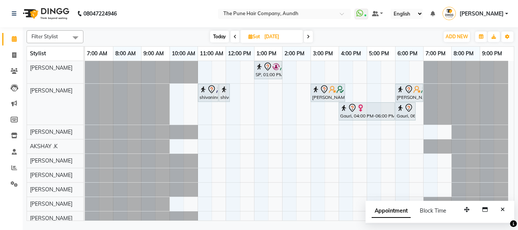
click at [263, 36] on input "[DATE]" at bounding box center [281, 36] width 38 height 11
select select "10"
select select "2025"
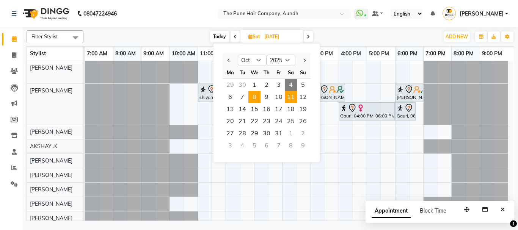
click at [253, 98] on span "8" at bounding box center [255, 97] width 12 height 12
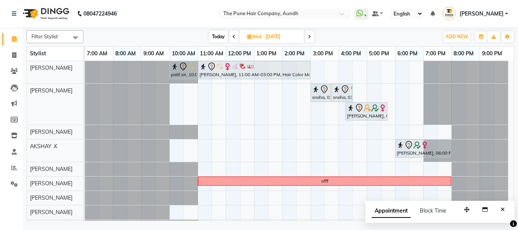
click at [181, 31] on div "[DATE] [DATE]" at bounding box center [261, 36] width 348 height 11
click at [223, 36] on span "Today" at bounding box center [218, 37] width 19 height 12
type input "04-10-2025"
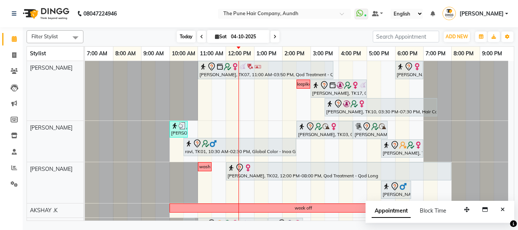
click at [185, 38] on span "Today" at bounding box center [186, 37] width 19 height 12
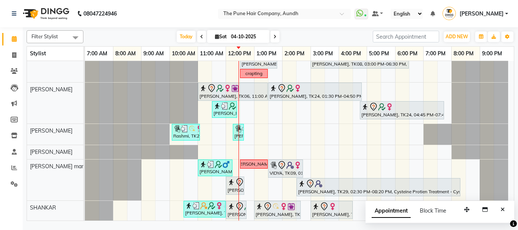
scroll to position [240, 0]
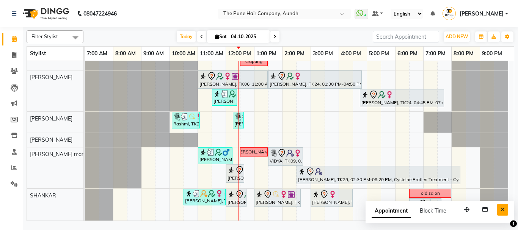
click at [505, 209] on button "Close" at bounding box center [502, 210] width 11 height 12
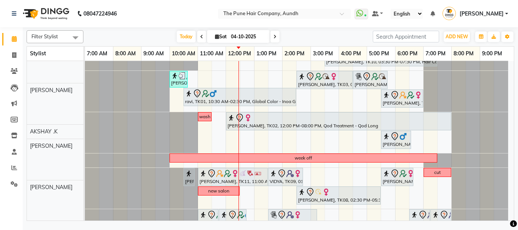
scroll to position [50, 0]
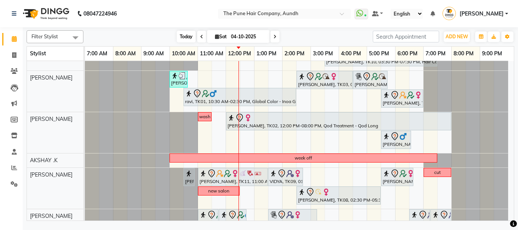
click at [188, 36] on span "Today" at bounding box center [186, 37] width 19 height 12
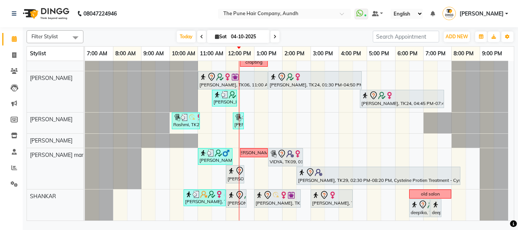
scroll to position [240, 0]
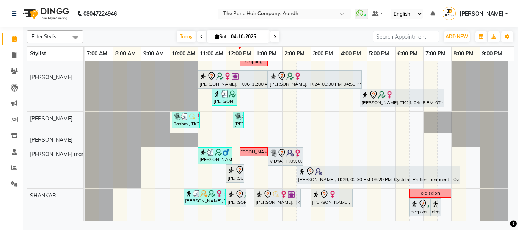
click at [216, 35] on icon at bounding box center [217, 36] width 4 height 5
select select "10"
select select "2025"
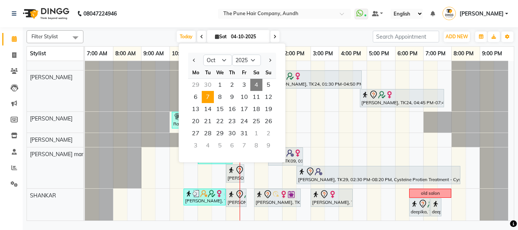
click at [210, 98] on span "7" at bounding box center [208, 97] width 12 height 12
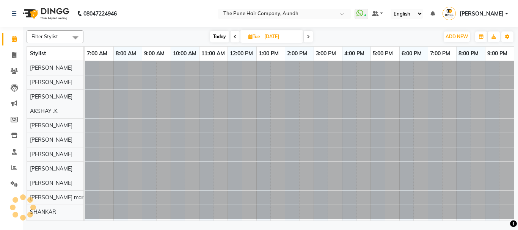
scroll to position [0, 0]
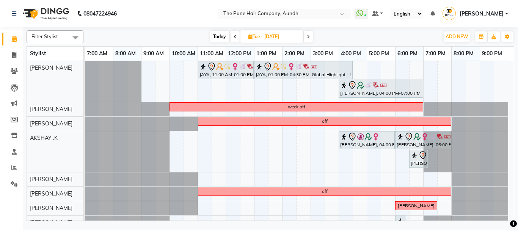
click at [306, 36] on span at bounding box center [308, 37] width 9 height 12
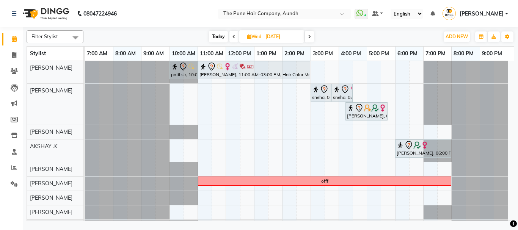
click at [220, 37] on span "Today" at bounding box center [218, 37] width 19 height 12
type input "04-10-2025"
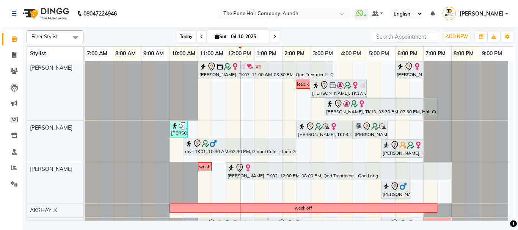
click at [188, 37] on span "Today" at bounding box center [186, 37] width 19 height 12
click at [213, 36] on span "Sat" at bounding box center [221, 37] width 16 height 6
select select "10"
select select "2025"
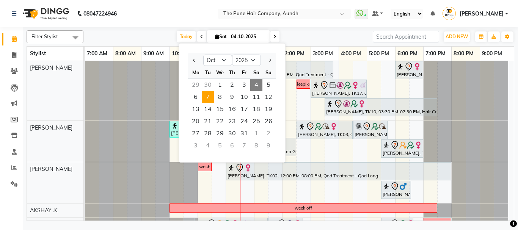
click at [209, 98] on span "7" at bounding box center [208, 97] width 12 height 12
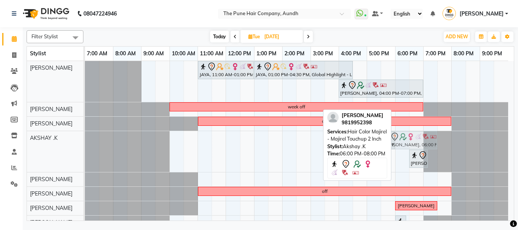
drag, startPoint x: 402, startPoint y: 138, endPoint x: 391, endPoint y: 161, distance: 25.6
click at [391, 161] on div "Filter Stylist Select All AKSHAY .K [PERSON_NAME] [PERSON_NAME] [PERSON_NAME] […" at bounding box center [271, 124] width 488 height 194
click at [391, 161] on div "[PERSON_NAME] 9819952398 Services: Hair Color Majirel - Majirel Touchup 2 Inch …" at bounding box center [357, 145] width 68 height 71
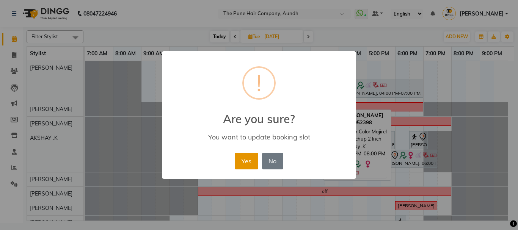
click at [241, 162] on button "Yes" at bounding box center [246, 161] width 23 height 17
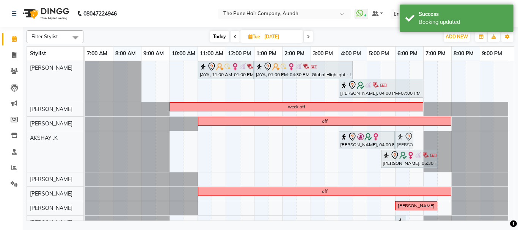
drag, startPoint x: 416, startPoint y: 139, endPoint x: 406, endPoint y: 141, distance: 10.5
click at [85, 141] on div "[PERSON_NAME], 04:00 PM-06:00 PM, Hair Color [PERSON_NAME] Touchup 2 Inch [PERS…" at bounding box center [85, 151] width 0 height 41
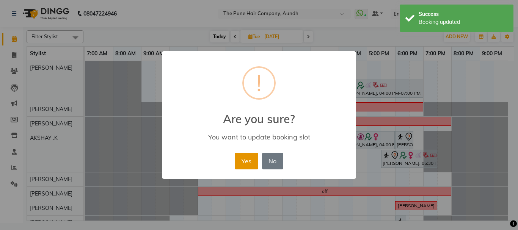
click at [247, 164] on button "Yes" at bounding box center [246, 161] width 23 height 17
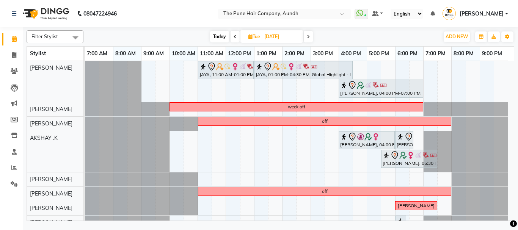
click at [220, 33] on span "Today" at bounding box center [219, 37] width 19 height 12
type input "04-10-2025"
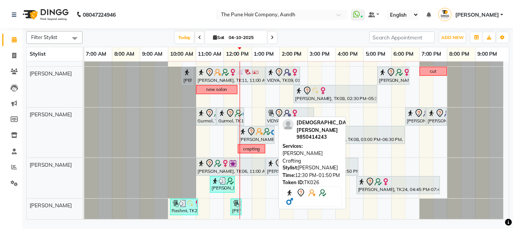
scroll to position [114, 0]
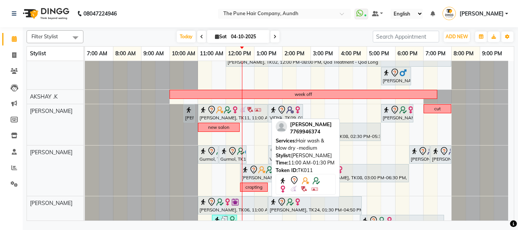
click at [210, 116] on div "[PERSON_NAME], TK11, 11:00 AM-01:30 PM, Hair wash & blow dry -medium" at bounding box center [233, 113] width 68 height 16
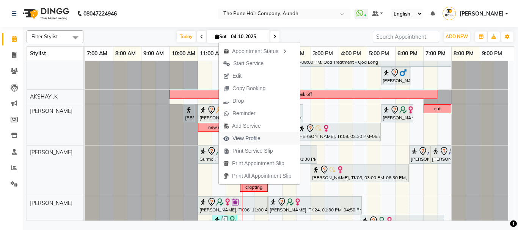
click at [247, 139] on span "View Profile" at bounding box center [247, 139] width 28 height 8
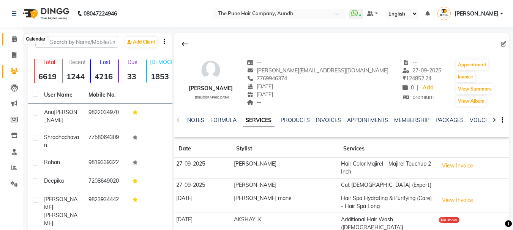
click at [16, 41] on icon at bounding box center [14, 39] width 5 height 6
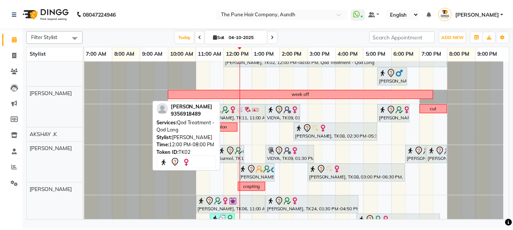
scroll to position [114, 0]
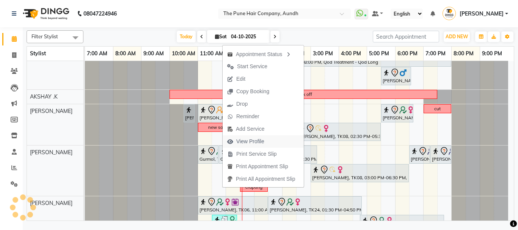
click at [256, 143] on span "View Profile" at bounding box center [250, 142] width 28 height 8
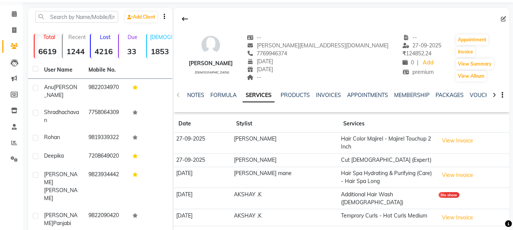
scroll to position [38, 0]
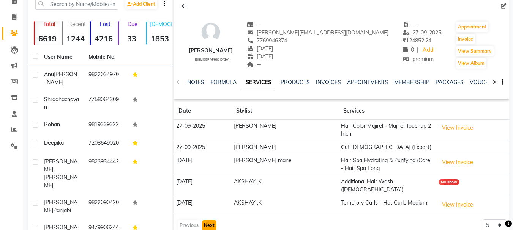
click at [206, 220] on button "Next" at bounding box center [209, 225] width 14 height 11
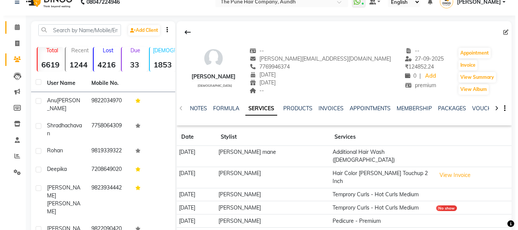
scroll to position [0, 0]
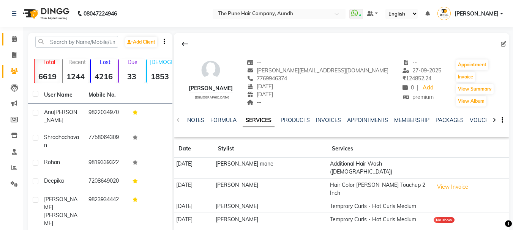
click at [14, 43] on span at bounding box center [14, 39] width 13 height 9
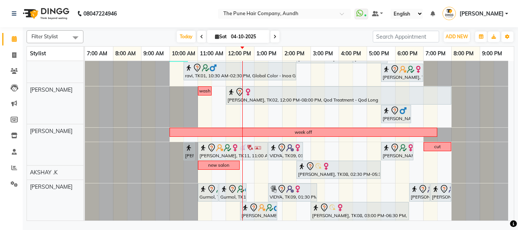
scroll to position [76, 0]
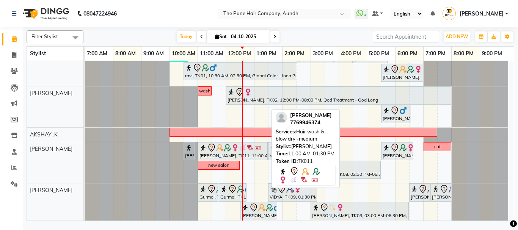
click at [214, 154] on div "[PERSON_NAME], TK11, 11:00 AM-01:30 PM, Hair wash & blow dry -medium" at bounding box center [233, 151] width 68 height 16
select select "7"
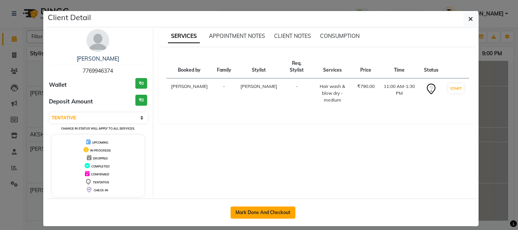
click at [272, 207] on button "Mark Done And Checkout" at bounding box center [263, 213] width 65 height 12
select select "service"
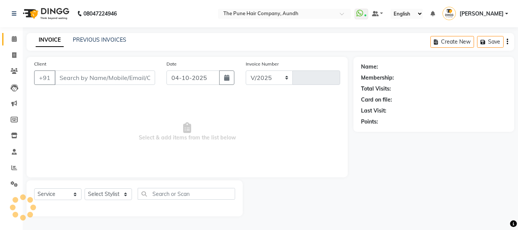
select select "106"
type input "5487"
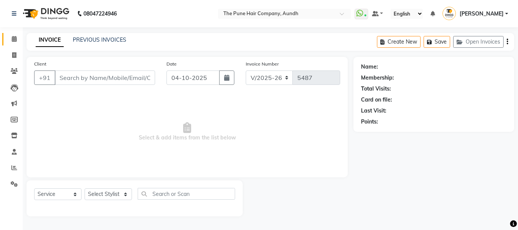
type input "7769946374"
select select "12769"
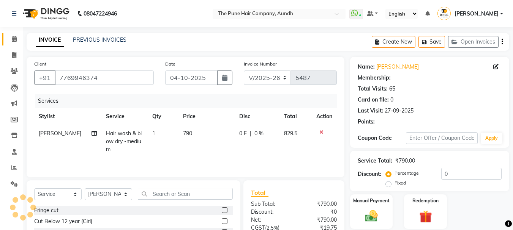
select select "1: Object"
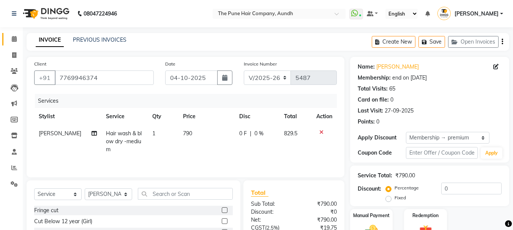
type input "20"
click at [119, 134] on span "Hair wash & blow dry -medium" at bounding box center [123, 141] width 36 height 23
select select "12769"
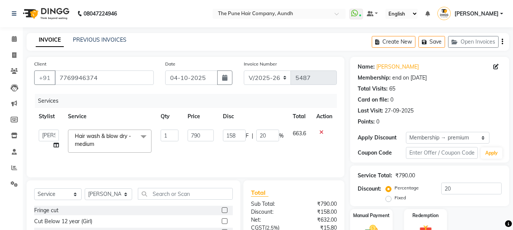
click at [113, 148] on span "Hair wash & blow dry -medium x" at bounding box center [106, 140] width 67 height 16
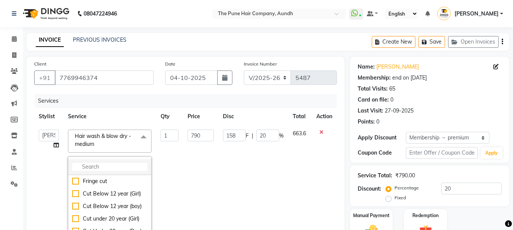
drag, startPoint x: 114, startPoint y: 171, endPoint x: 115, endPoint y: 165, distance: 6.1
click at [114, 167] on li at bounding box center [109, 167] width 83 height 16
click at [128, 166] on input "multiselect-search" at bounding box center [109, 167] width 75 height 8
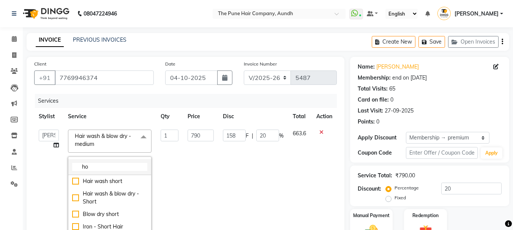
type input "hot"
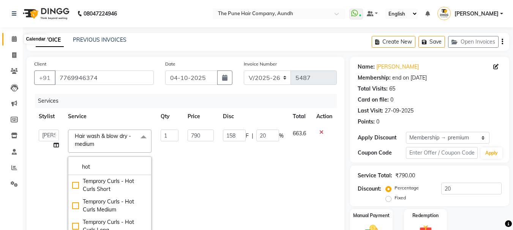
click at [17, 43] on span at bounding box center [14, 39] width 13 height 9
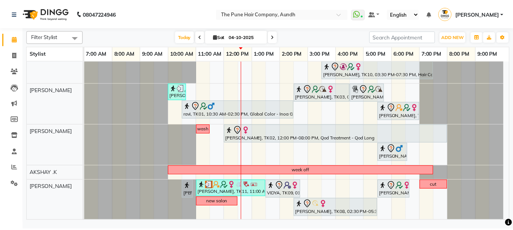
scroll to position [38, 0]
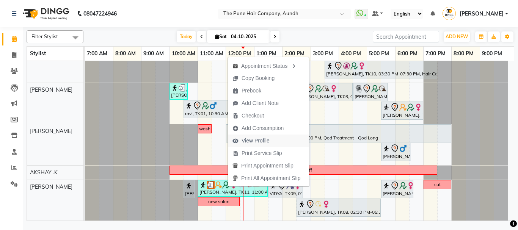
click at [258, 144] on span "View Profile" at bounding box center [256, 141] width 28 height 8
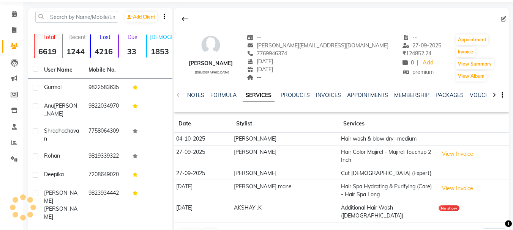
scroll to position [38, 0]
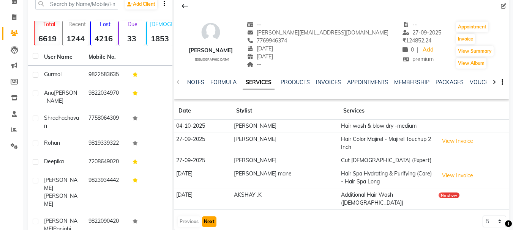
click at [209, 217] on button "Next" at bounding box center [209, 222] width 14 height 11
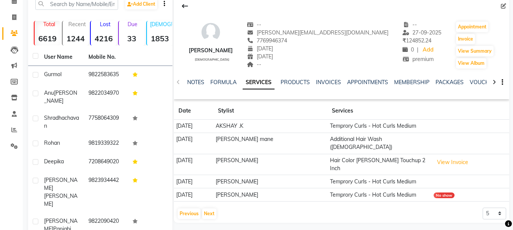
click at [216, 208] on div "Previous Next 5 10 50 100 500" at bounding box center [341, 214] width 329 height 12
click at [213, 209] on button "Next" at bounding box center [209, 214] width 14 height 11
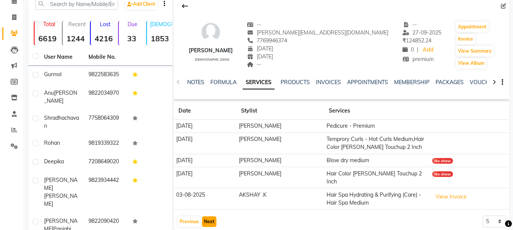
click at [209, 217] on button "Next" at bounding box center [209, 222] width 14 height 11
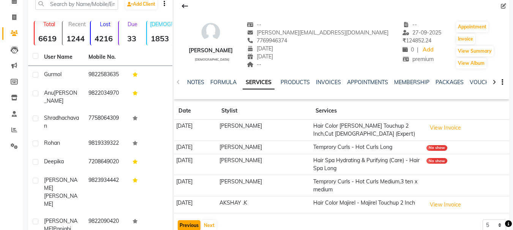
click at [178, 224] on button "Previous" at bounding box center [189, 225] width 23 height 11
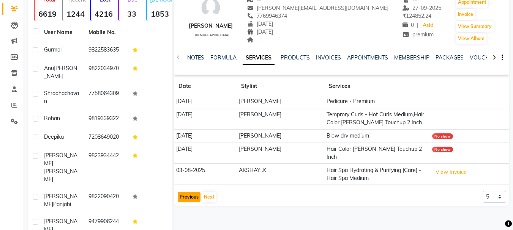
scroll to position [76, 0]
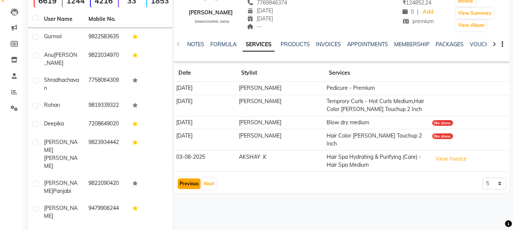
click at [192, 179] on button "Previous" at bounding box center [189, 184] width 23 height 11
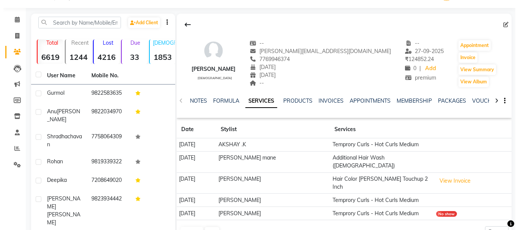
scroll to position [0, 0]
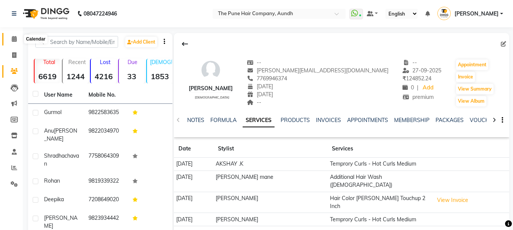
click at [14, 39] on icon at bounding box center [14, 39] width 5 height 6
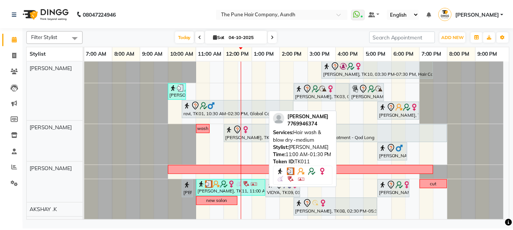
scroll to position [38, 0]
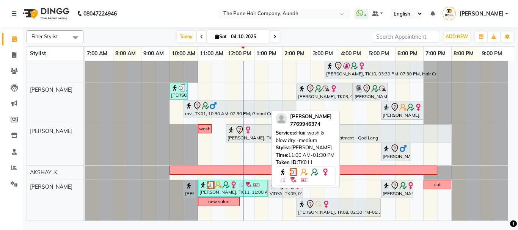
click at [232, 193] on div "[PERSON_NAME], TK11, 11:00 AM-01:30 PM, Hair wash & blow dry -medium" at bounding box center [233, 188] width 68 height 14
select select "3"
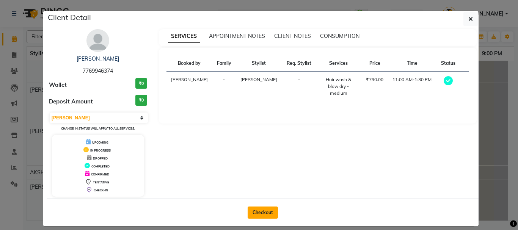
click at [254, 214] on button "Checkout" at bounding box center [263, 213] width 30 height 12
select select "service"
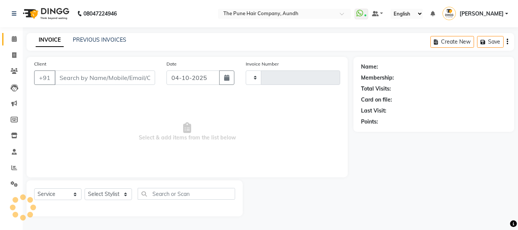
type input "5488"
select select "106"
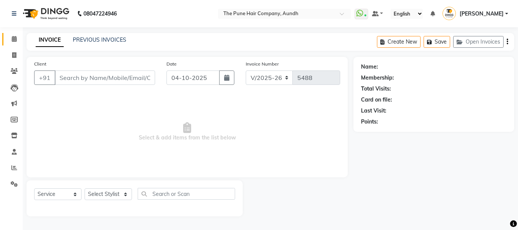
type input "7769946374"
select select "12769"
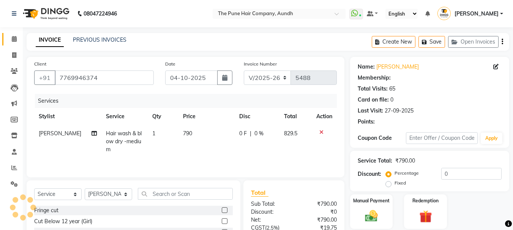
select select "1: Object"
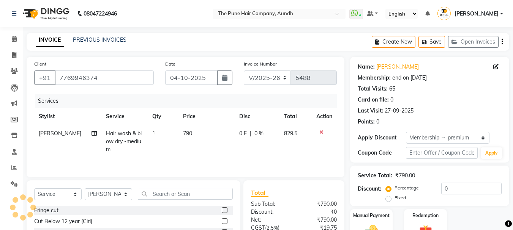
type input "20"
click at [113, 146] on td "Hair wash & blow dry -medium" at bounding box center [124, 141] width 46 height 33
select select "12769"
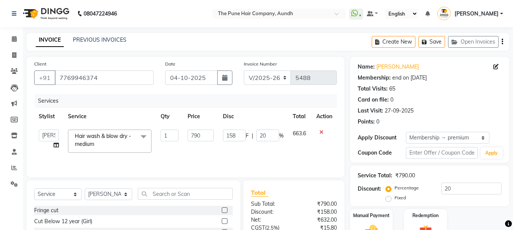
click at [116, 143] on span "Hair wash & blow dry -medium x" at bounding box center [106, 140] width 67 height 16
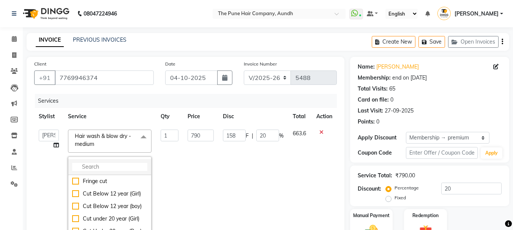
click at [117, 164] on input "multiselect-search" at bounding box center [109, 167] width 75 height 8
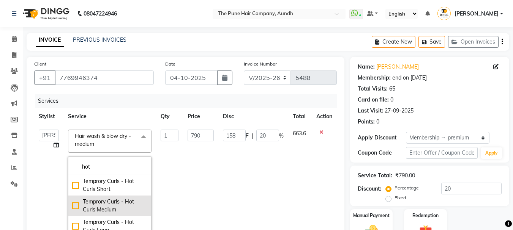
type input "hot"
click at [100, 204] on div "Temprory Curls - Hot Curls Medium" at bounding box center [109, 206] width 75 height 16
checkbox input "true"
type input "734"
type input "146.8"
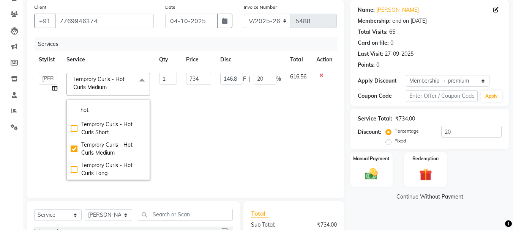
scroll to position [76, 0]
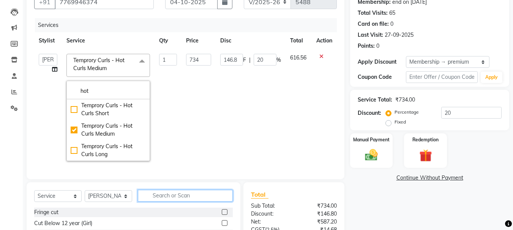
click at [177, 197] on input "text" at bounding box center [185, 196] width 95 height 12
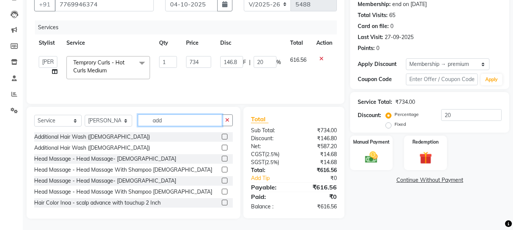
scroll to position [73, 0]
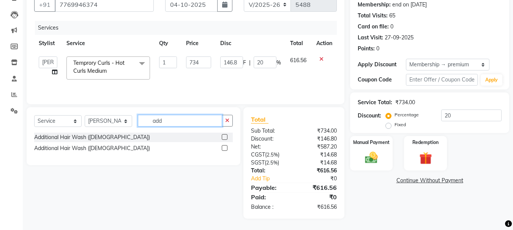
type input "add"
click at [224, 138] on label at bounding box center [225, 137] width 6 height 6
click at [224, 138] on input "checkbox" at bounding box center [224, 137] width 5 height 5
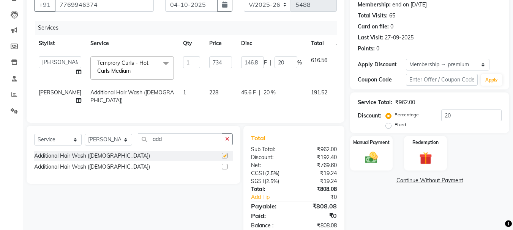
checkbox input "false"
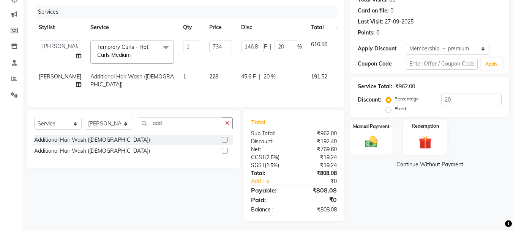
scroll to position [98, 0]
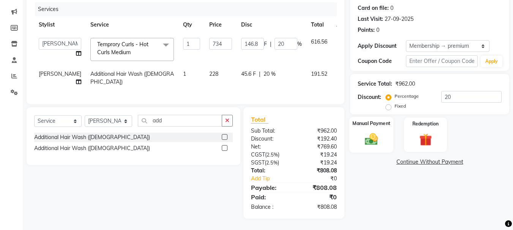
click at [367, 125] on div "Manual Payment" at bounding box center [371, 135] width 44 height 36
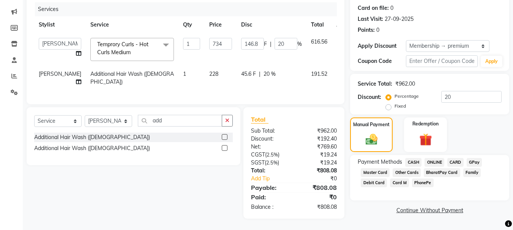
click at [431, 158] on span "ONLINE" at bounding box center [434, 162] width 20 height 9
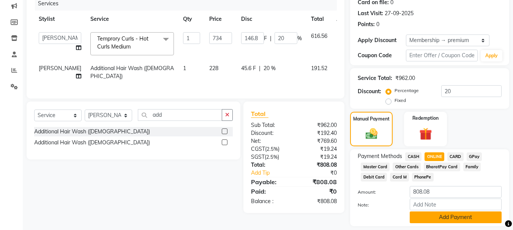
click at [450, 217] on button "Add Payment" at bounding box center [455, 218] width 92 height 12
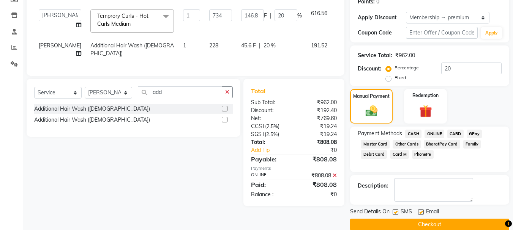
scroll to position [132, 0]
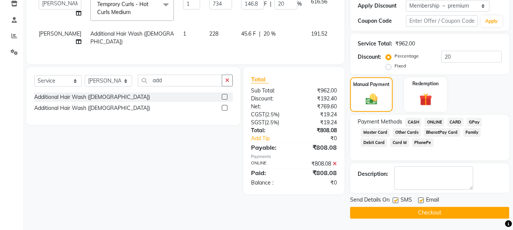
click at [461, 213] on button "Checkout" at bounding box center [429, 213] width 159 height 12
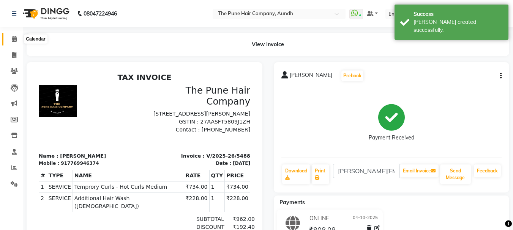
click at [17, 40] on span at bounding box center [14, 39] width 13 height 9
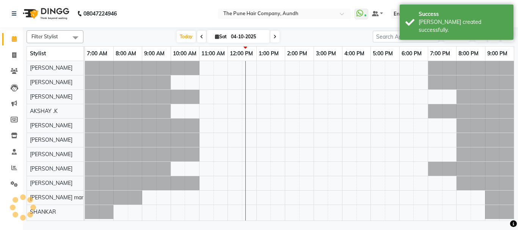
click at [187, 36] on span "Today" at bounding box center [186, 37] width 19 height 12
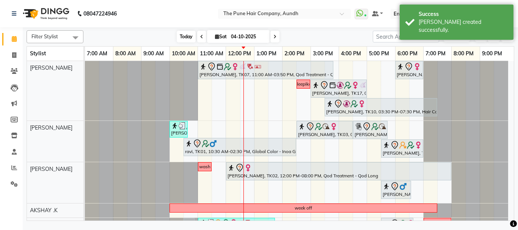
click at [187, 35] on span "Today" at bounding box center [186, 37] width 19 height 12
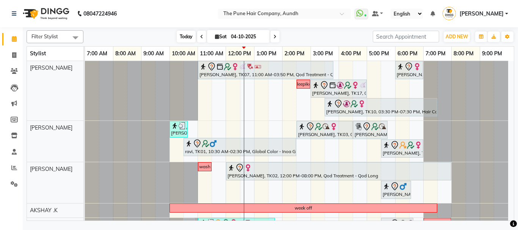
click at [189, 36] on span "Today" at bounding box center [186, 37] width 19 height 12
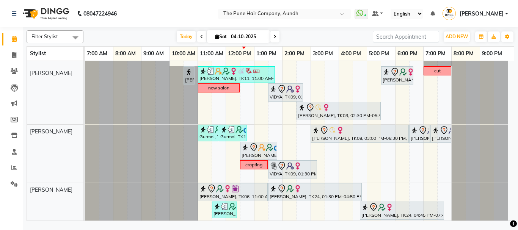
scroll to position [190, 0]
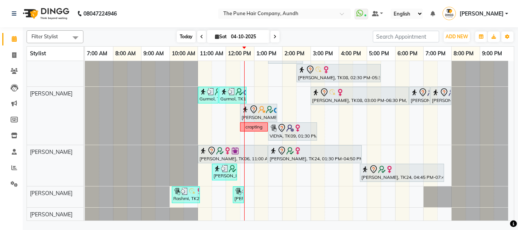
click at [182, 34] on span "Today" at bounding box center [186, 37] width 19 height 12
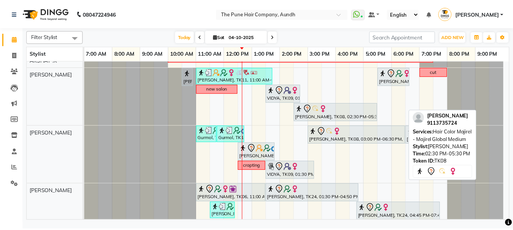
scroll to position [113, 0]
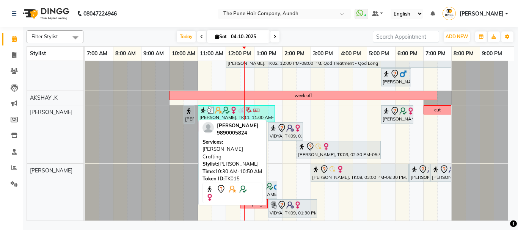
click at [189, 110] on img at bounding box center [189, 111] width 8 height 8
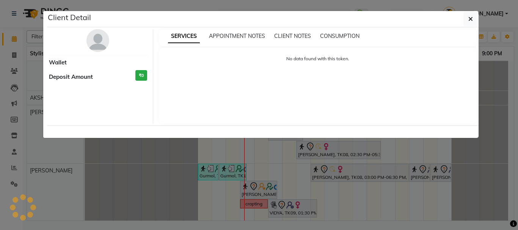
select select "7"
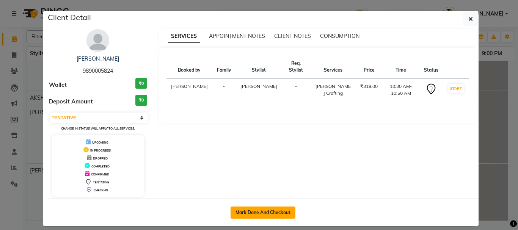
click at [250, 208] on button "Mark Done And Checkout" at bounding box center [263, 213] width 65 height 12
select select "service"
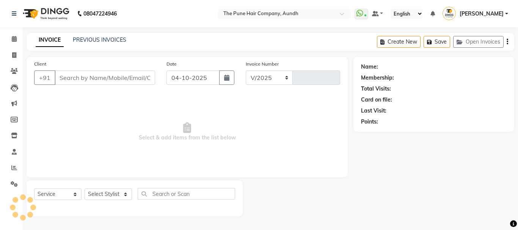
select select "106"
type input "5489"
type input "9890005824"
select select "12769"
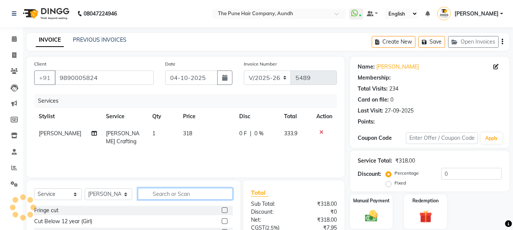
click at [179, 193] on input "text" at bounding box center [185, 194] width 95 height 12
select select "1: Object"
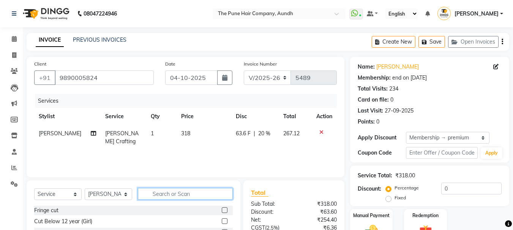
type input "20"
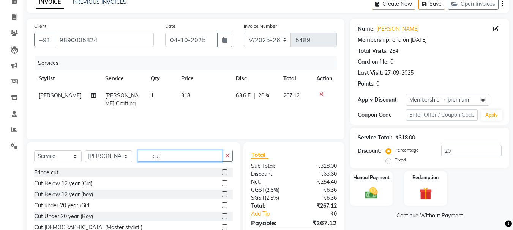
scroll to position [23, 0]
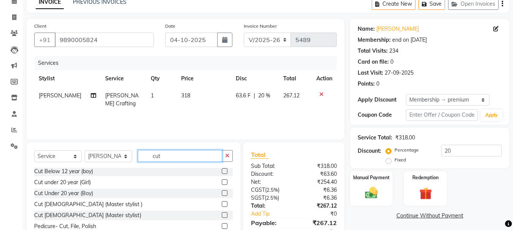
type input "cut"
click at [222, 217] on label at bounding box center [225, 215] width 6 height 6
click at [222, 217] on input "checkbox" at bounding box center [224, 215] width 5 height 5
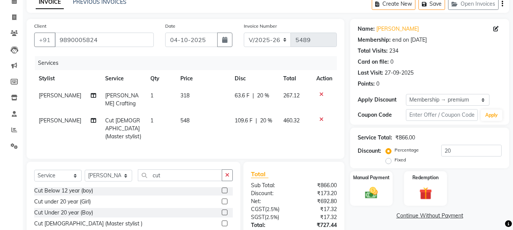
checkbox input "false"
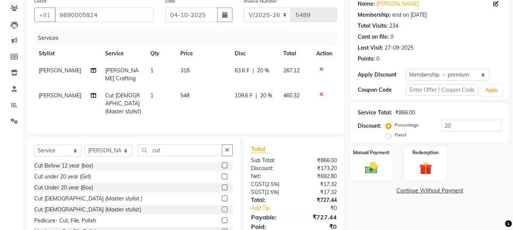
scroll to position [76, 0]
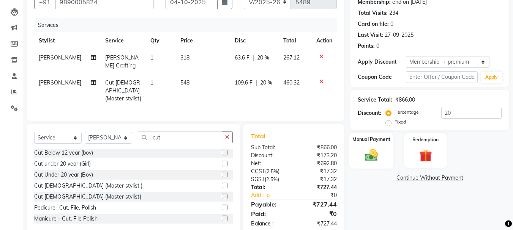
click at [370, 153] on img at bounding box center [370, 155] width 21 height 15
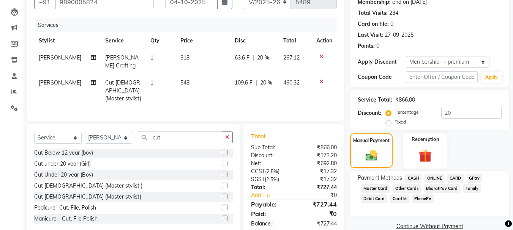
scroll to position [89, 0]
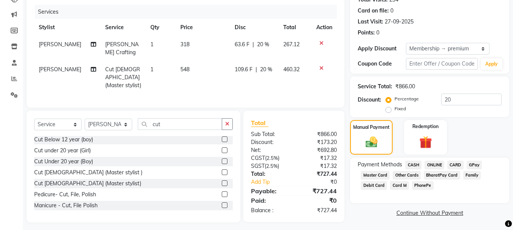
click at [436, 165] on span "ONLINE" at bounding box center [434, 165] width 20 height 9
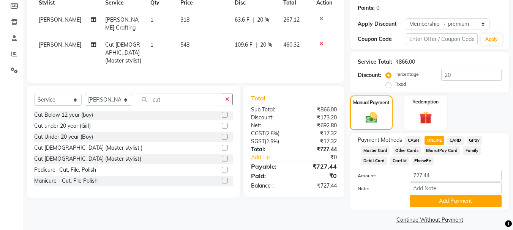
scroll to position [121, 0]
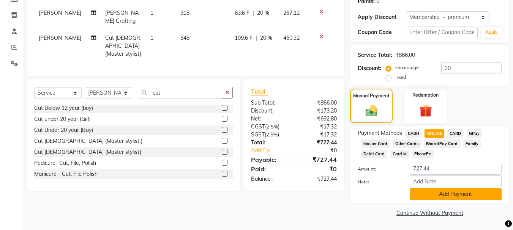
click at [457, 196] on button "Add Payment" at bounding box center [455, 195] width 92 height 12
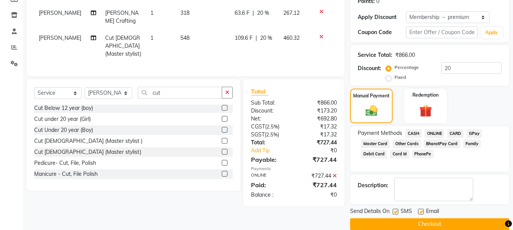
scroll to position [132, 0]
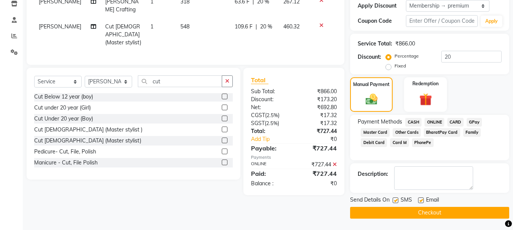
click at [423, 200] on label at bounding box center [421, 201] width 6 height 6
click at [423, 200] on input "checkbox" at bounding box center [420, 200] width 5 height 5
checkbox input "false"
click at [397, 200] on label at bounding box center [395, 201] width 6 height 6
click at [397, 200] on input "checkbox" at bounding box center [394, 200] width 5 height 5
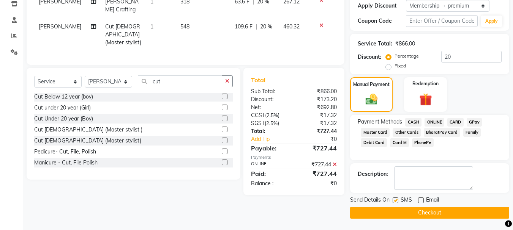
checkbox input "false"
click at [435, 214] on button "Checkout" at bounding box center [429, 213] width 159 height 12
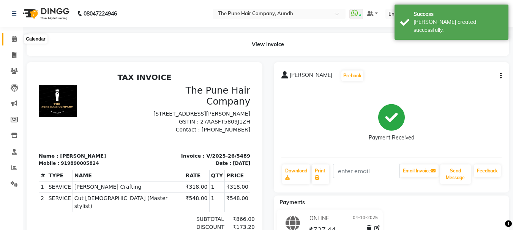
click at [8, 37] on span at bounding box center [14, 39] width 13 height 9
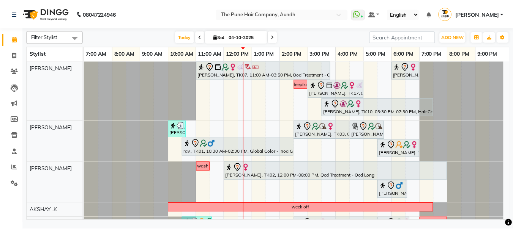
scroll to position [263, 0]
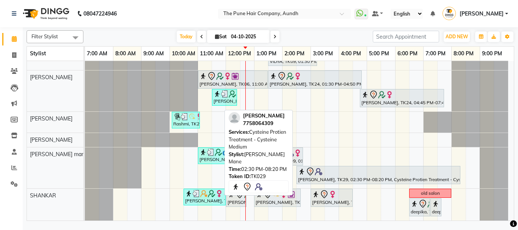
click at [313, 175] on icon at bounding box center [310, 171] width 9 height 9
select select "7"
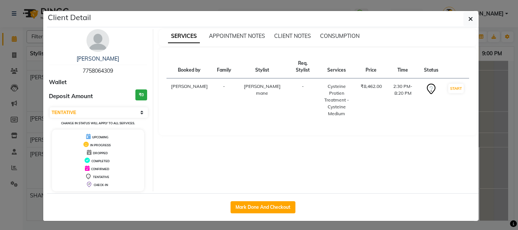
click at [96, 63] on div "[PERSON_NAME]" at bounding box center [98, 59] width 98 height 8
click at [98, 60] on link "[PERSON_NAME]" at bounding box center [98, 58] width 42 height 7
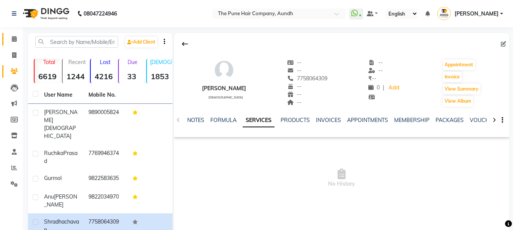
click at [12, 39] on icon at bounding box center [14, 39] width 5 height 6
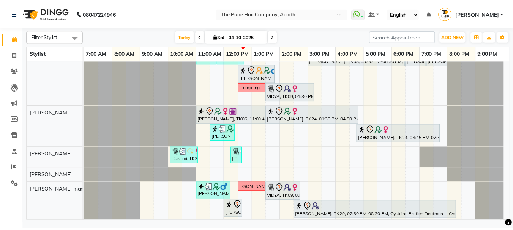
scroll to position [263, 0]
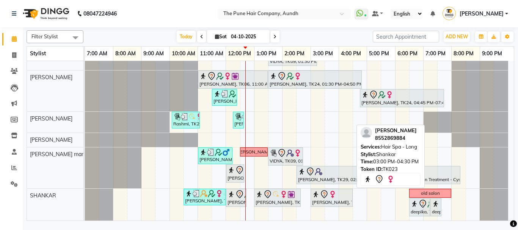
click at [317, 200] on div "[PERSON_NAME], TK23, 03:00 PM-04:30 PM, Hair Spa - Long" at bounding box center [332, 198] width 41 height 16
select select "7"
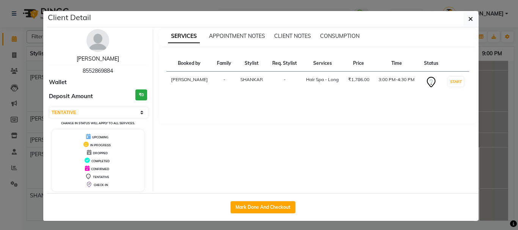
click at [95, 60] on link "[PERSON_NAME]" at bounding box center [98, 58] width 42 height 7
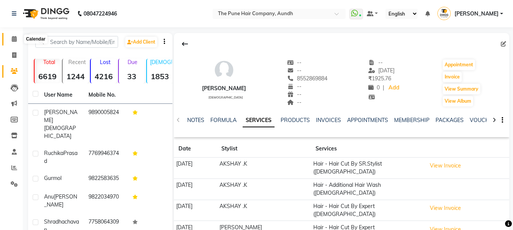
click at [12, 38] on icon at bounding box center [14, 39] width 5 height 6
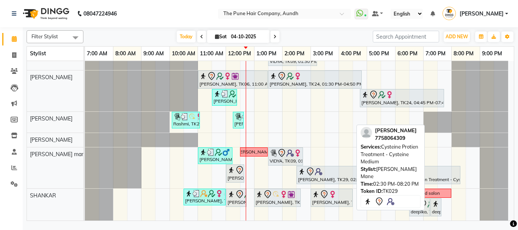
scroll to position [225, 0]
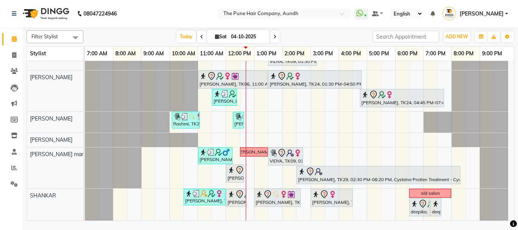
click at [360, 196] on div "[PERSON_NAME], TK07, 11:00 AM-03:50 PM, Qod Treatment - Qod Medium [PERSON_NAME…" at bounding box center [299, 9] width 429 height 423
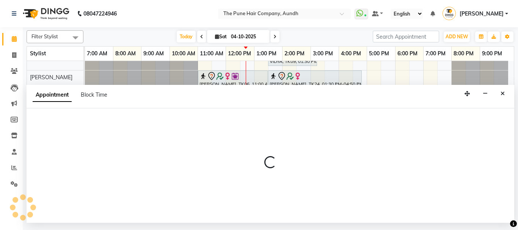
select select "89448"
select select "tentative"
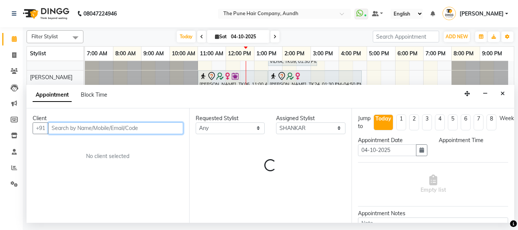
select select "990"
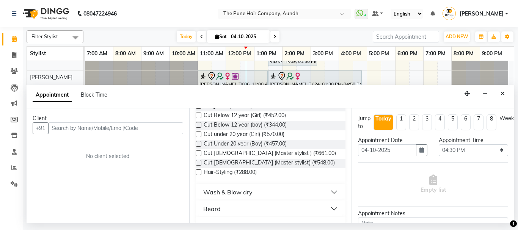
click at [198, 153] on label at bounding box center [199, 154] width 6 height 6
click at [198, 153] on input "checkbox" at bounding box center [198, 154] width 5 height 5
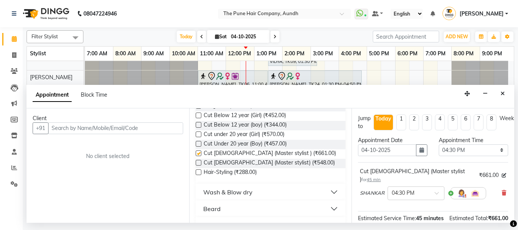
checkbox input "false"
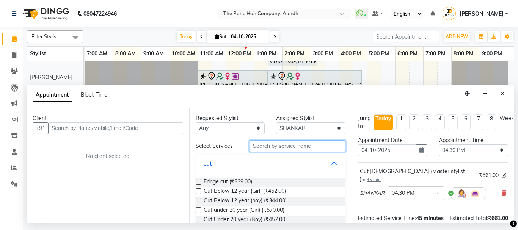
click at [294, 146] on input "text" at bounding box center [298, 146] width 96 height 12
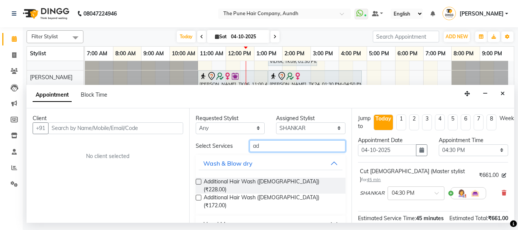
type input "ad"
click at [196, 183] on label at bounding box center [199, 182] width 6 height 6
click at [196, 183] on input "checkbox" at bounding box center [198, 182] width 5 height 5
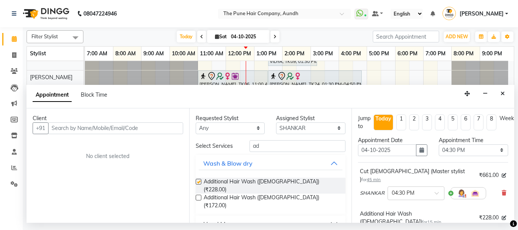
checkbox input "false"
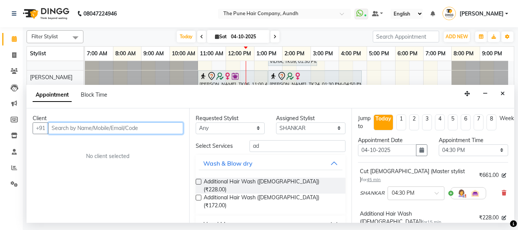
click at [148, 126] on input "text" at bounding box center [115, 129] width 135 height 12
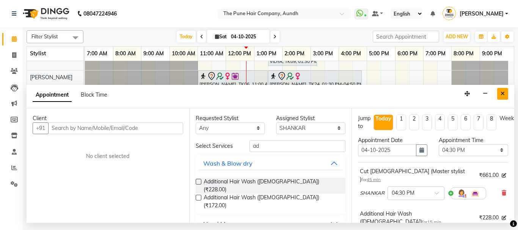
click at [502, 93] on icon "Close" at bounding box center [503, 93] width 4 height 5
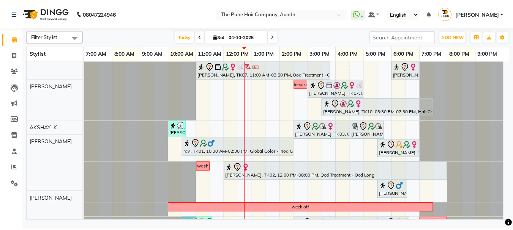
scroll to position [0, 0]
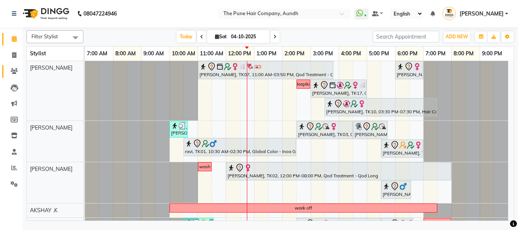
click at [14, 66] on link "Clients" at bounding box center [11, 71] width 18 height 13
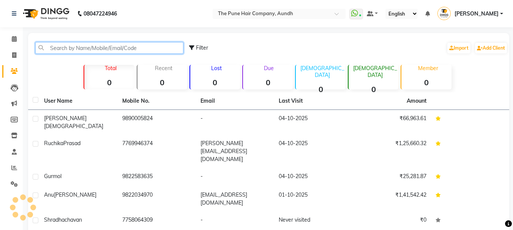
click at [79, 52] on input "text" at bounding box center [109, 48] width 148 height 12
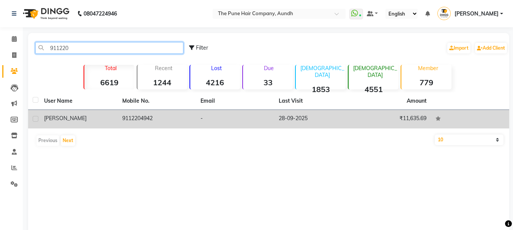
type input "911220"
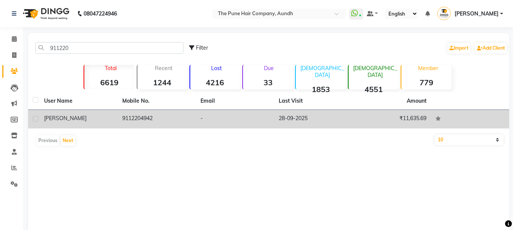
click at [80, 119] on div "[PERSON_NAME]" at bounding box center [78, 119] width 69 height 8
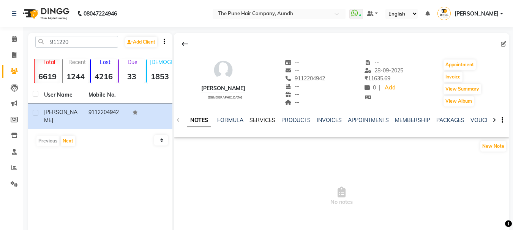
click at [257, 123] on link "SERVICES" at bounding box center [262, 120] width 26 height 7
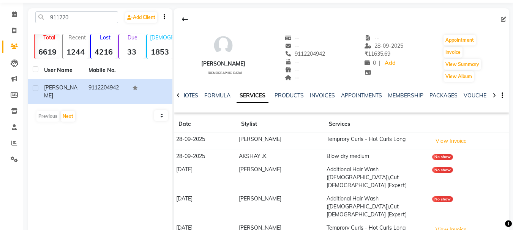
scroll to position [38, 0]
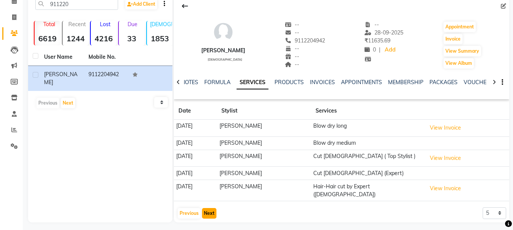
click at [209, 212] on button "Next" at bounding box center [209, 213] width 14 height 11
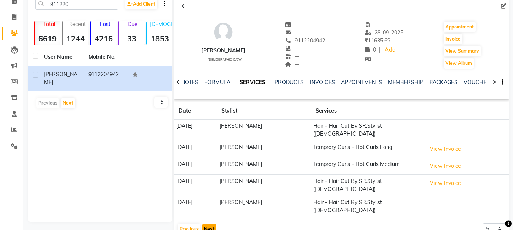
click at [210, 224] on button "Next" at bounding box center [209, 229] width 14 height 11
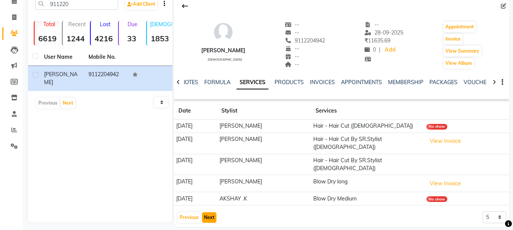
click at [211, 212] on button "Next" at bounding box center [209, 217] width 14 height 11
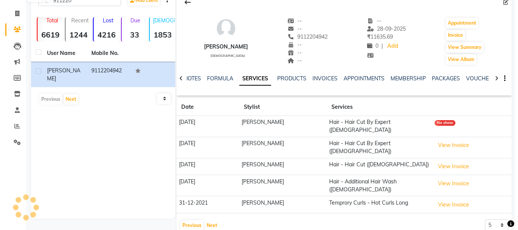
scroll to position [0, 0]
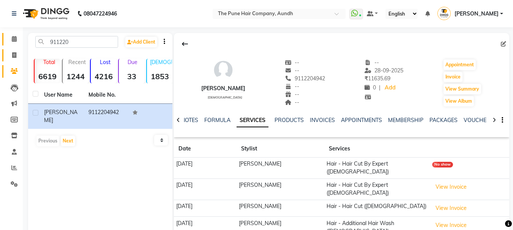
click at [13, 50] on link "Invoice" at bounding box center [11, 55] width 18 height 13
click at [14, 45] on li "Calendar" at bounding box center [11, 39] width 23 height 16
select select "service"
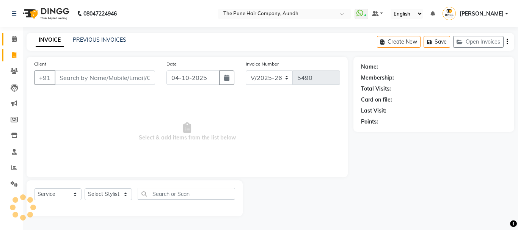
click at [9, 39] on span at bounding box center [14, 39] width 13 height 9
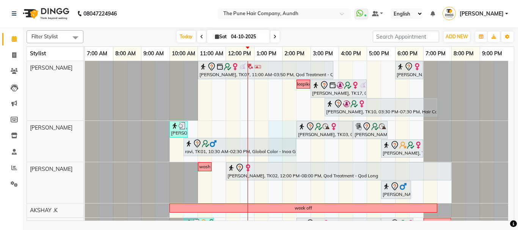
drag, startPoint x: 269, startPoint y: 159, endPoint x: 291, endPoint y: 159, distance: 22.4
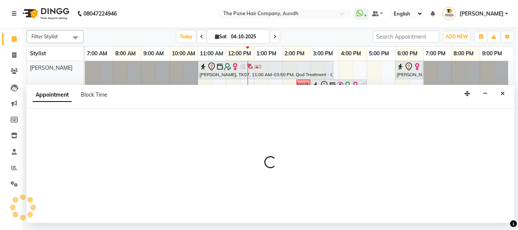
select select "3339"
select select "tentative"
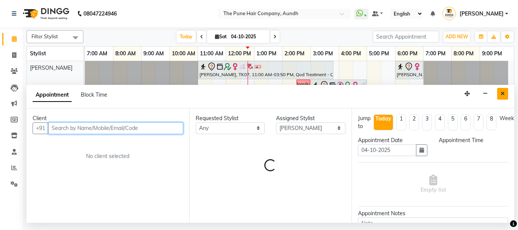
select select "810"
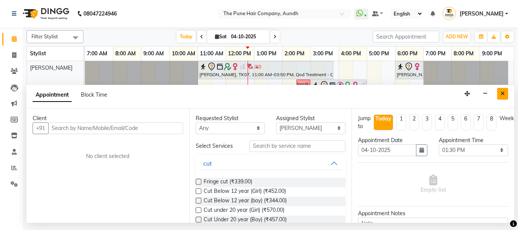
click at [503, 93] on icon "Close" at bounding box center [503, 93] width 4 height 5
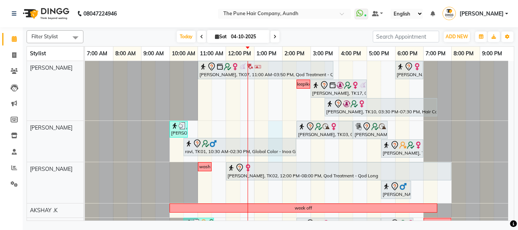
select select "3339"
select select "tentative"
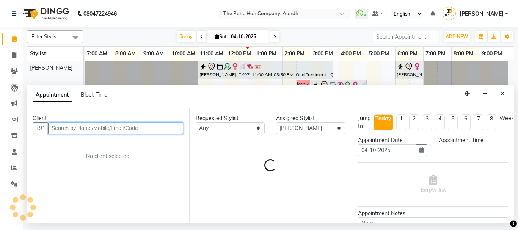
select select "810"
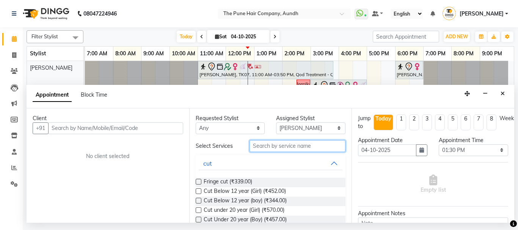
click at [269, 144] on input "text" at bounding box center [298, 146] width 96 height 12
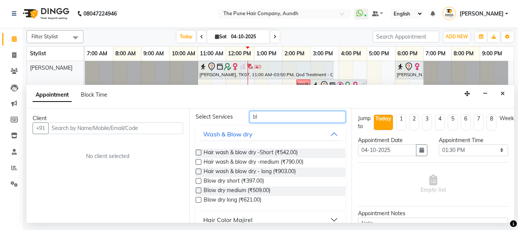
scroll to position [38, 0]
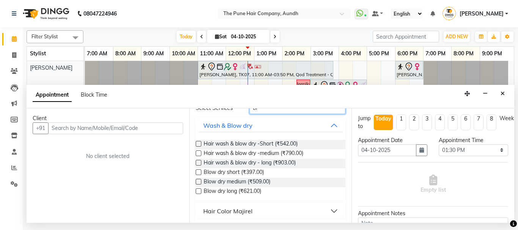
type input "bl"
click at [197, 182] on label at bounding box center [199, 182] width 6 height 6
click at [197, 182] on input "checkbox" at bounding box center [198, 182] width 5 height 5
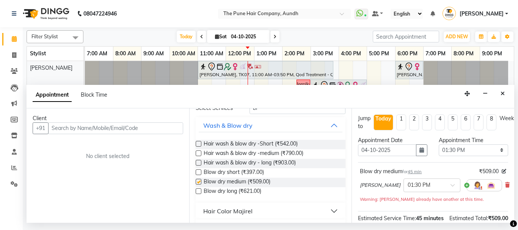
checkbox input "false"
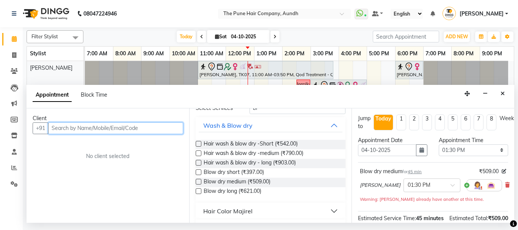
click at [157, 129] on input "text" at bounding box center [115, 129] width 135 height 12
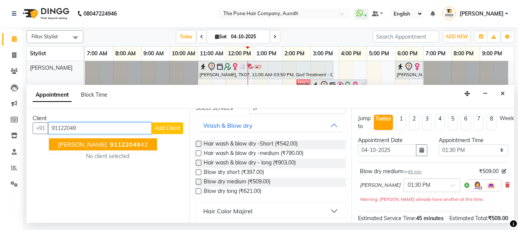
click at [88, 145] on span "[PERSON_NAME]" at bounding box center [82, 145] width 49 height 8
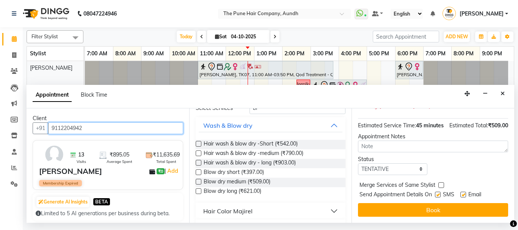
scroll to position [108, 0]
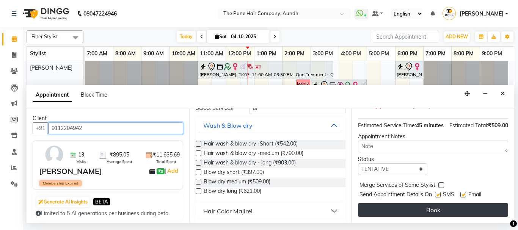
type input "9112204942"
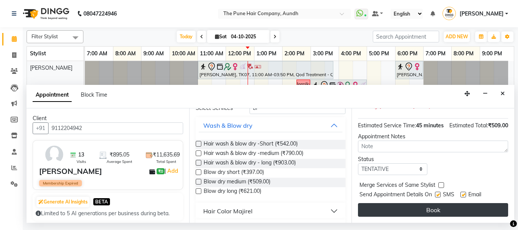
click at [440, 207] on button "Book" at bounding box center [433, 210] width 150 height 14
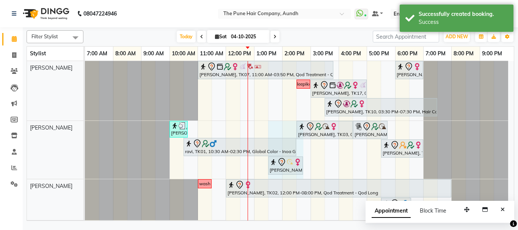
drag, startPoint x: 288, startPoint y: 166, endPoint x: 302, endPoint y: 167, distance: 14.1
click at [85, 167] on div "[PERSON_NAME], TK04, 10:00 AM-10:40 AM, Cut [DEMOGRAPHIC_DATA] (Expert) [PERSON…" at bounding box center [85, 150] width 0 height 58
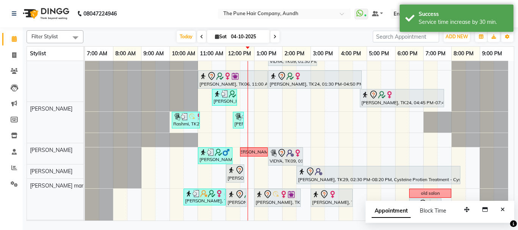
scroll to position [280, 0]
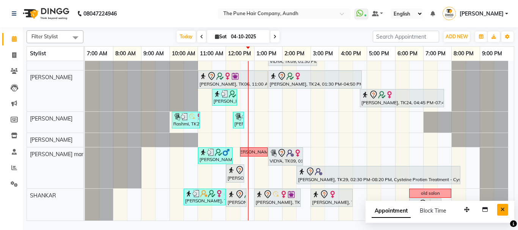
click at [505, 211] on button "Close" at bounding box center [502, 210] width 11 height 12
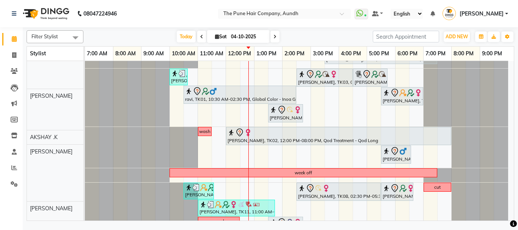
scroll to position [52, 0]
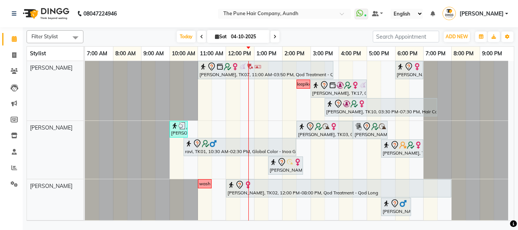
click at [275, 35] on icon at bounding box center [275, 37] width 3 height 5
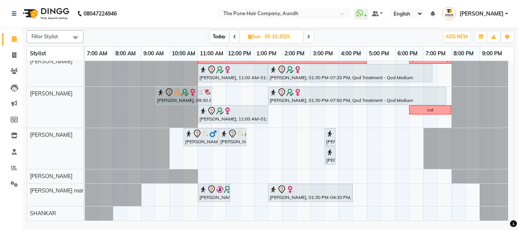
click at [219, 34] on span "Today" at bounding box center [219, 37] width 19 height 12
type input "04-10-2025"
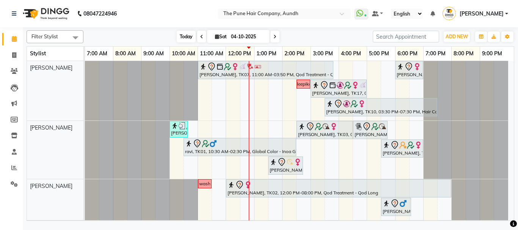
click at [182, 34] on span "Today" at bounding box center [186, 37] width 19 height 12
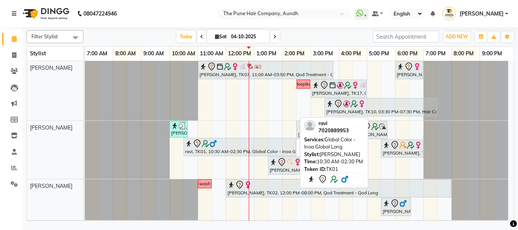
click at [239, 150] on div "ravi, TK01, 10:30 AM-02:30 PM, Global Color - Inoa Global Long" at bounding box center [239, 147] width 111 height 16
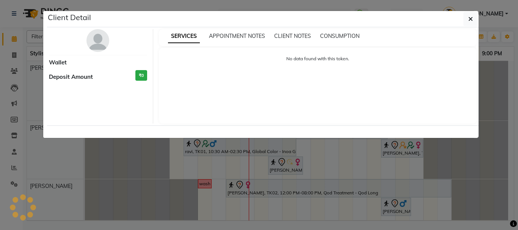
select select "7"
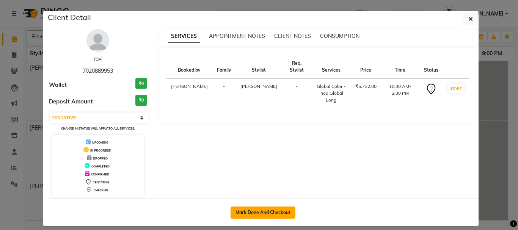
click at [269, 212] on button "Mark Done And Checkout" at bounding box center [263, 213] width 65 height 12
select select "service"
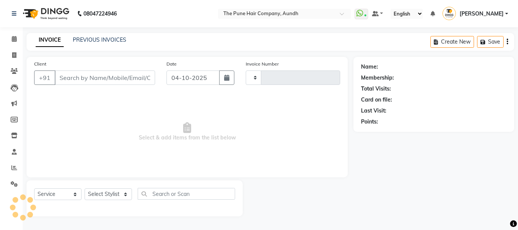
type input "5490"
select select "106"
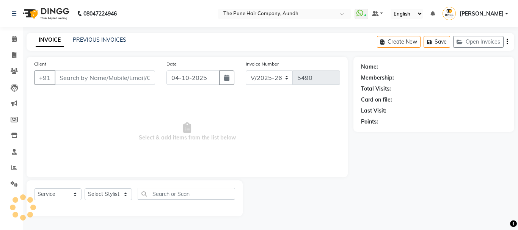
type input "7020889953"
select select "3339"
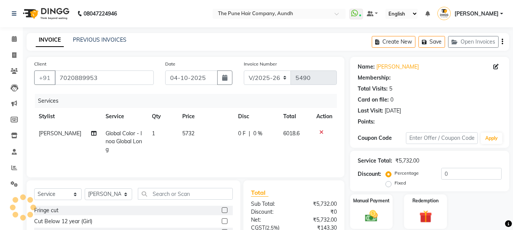
select select "1: Object"
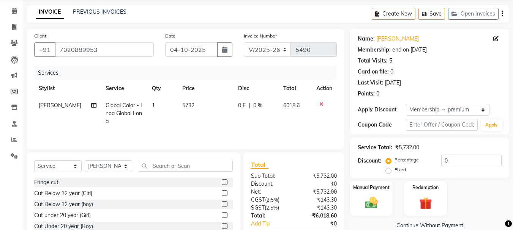
scroll to position [74, 0]
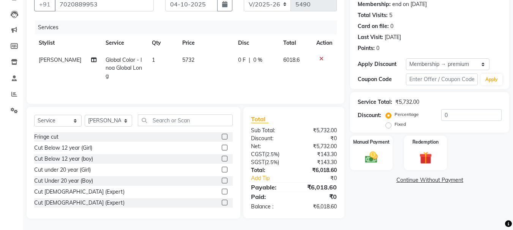
type input "20"
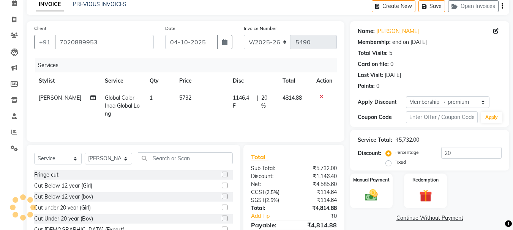
scroll to position [0, 0]
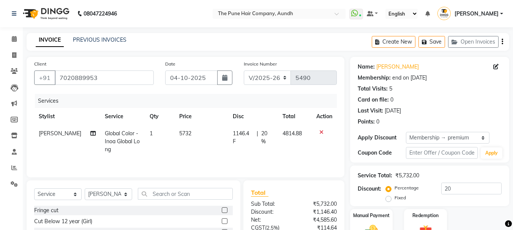
click at [103, 137] on td "Global Color - Inoa Global Long" at bounding box center [122, 141] width 45 height 33
select select "3339"
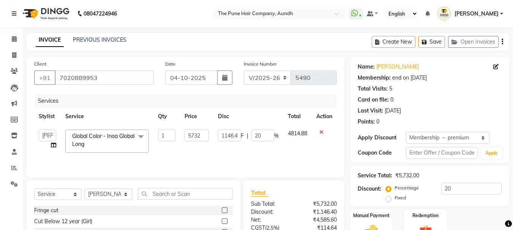
click at [104, 136] on span "Global Color - Inoa Global Long" at bounding box center [103, 140] width 62 height 15
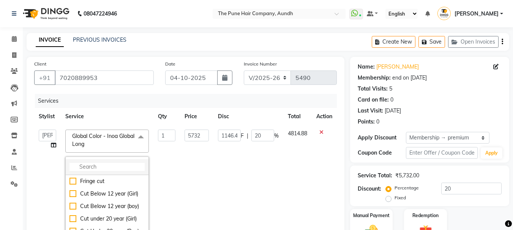
click at [108, 168] on input "multiselect-search" at bounding box center [106, 167] width 75 height 8
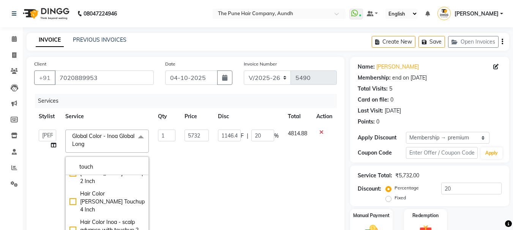
scroll to position [64, 0]
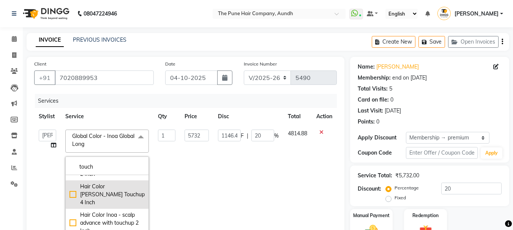
type input "touch"
click at [115, 187] on div "Hair Color [PERSON_NAME] Touchup 4 Inch" at bounding box center [106, 195] width 75 height 24
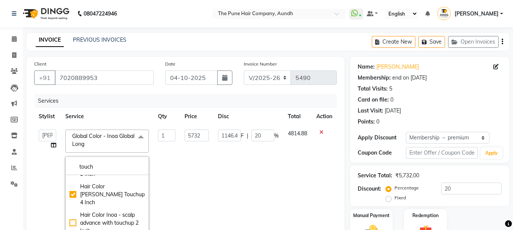
checkbox input "true"
type input "2083"
type input "416.6"
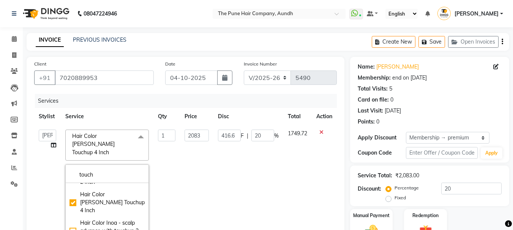
click at [216, 193] on td "416.6 F | 20 %" at bounding box center [248, 194] width 70 height 138
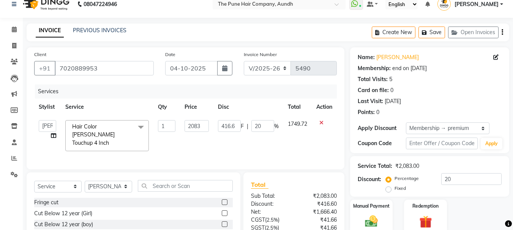
scroll to position [74, 0]
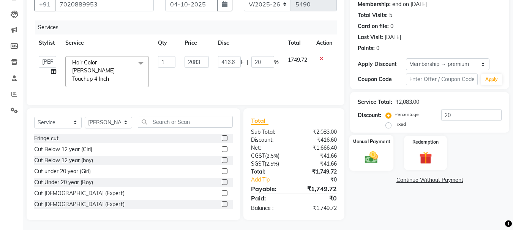
click at [373, 160] on img at bounding box center [370, 157] width 21 height 15
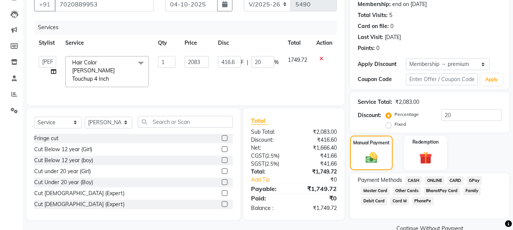
click at [428, 180] on span "ONLINE" at bounding box center [434, 180] width 20 height 9
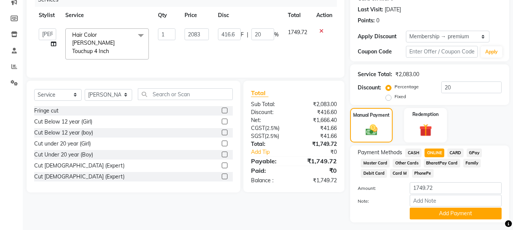
scroll to position [121, 0]
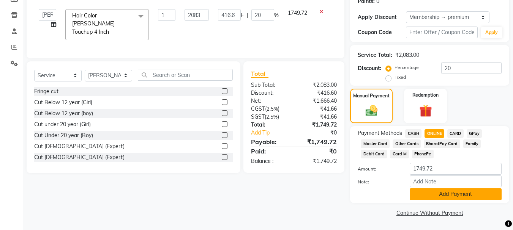
click at [442, 197] on button "Add Payment" at bounding box center [455, 195] width 92 height 12
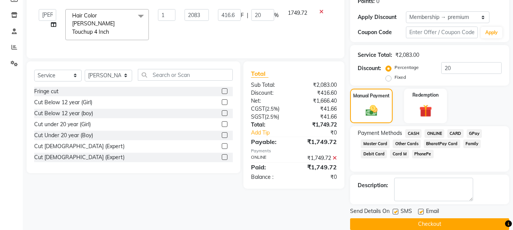
click at [441, 227] on button "Checkout" at bounding box center [429, 225] width 159 height 12
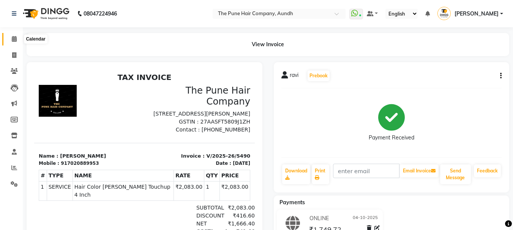
click at [8, 42] on span at bounding box center [14, 39] width 13 height 9
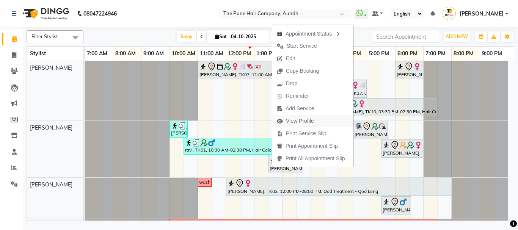
click at [299, 120] on span "View Profile" at bounding box center [300, 121] width 28 height 8
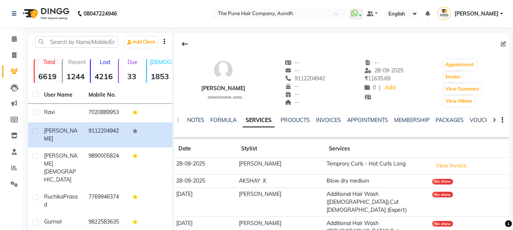
click at [126, 8] on nav "08047224946 Select Location × The Pune Hair Company, Aundh WhatsApp Status ✕ St…" at bounding box center [256, 13] width 513 height 27
click at [9, 44] on link "Calendar" at bounding box center [11, 39] width 18 height 13
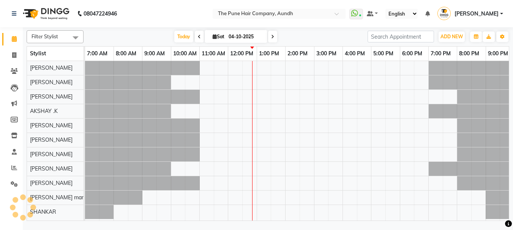
click at [22, 38] on ngb-tooltip-window "Calendar" at bounding box center [36, 39] width 30 height 13
click at [13, 41] on icon at bounding box center [14, 39] width 5 height 6
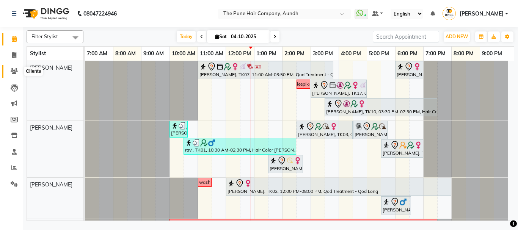
click at [14, 70] on icon at bounding box center [14, 71] width 7 height 6
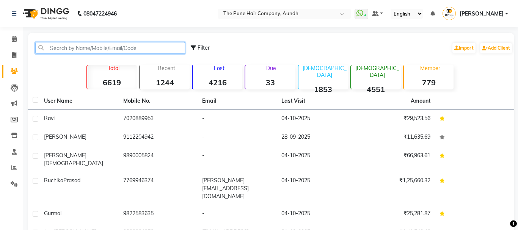
click at [82, 48] on input "text" at bounding box center [110, 48] width 150 height 12
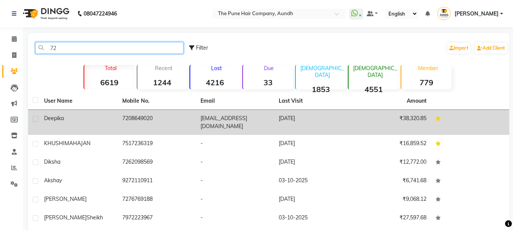
type input "72"
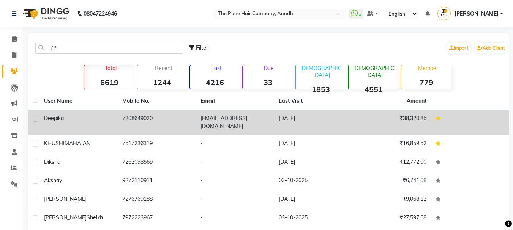
click at [155, 118] on td "7208649020" at bounding box center [157, 122] width 78 height 25
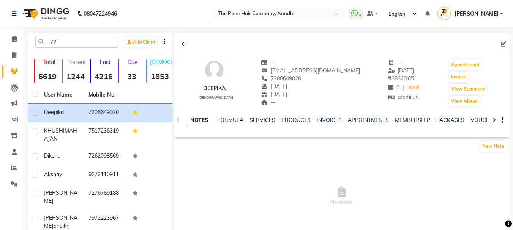
click at [264, 118] on link "SERVICES" at bounding box center [262, 120] width 26 height 7
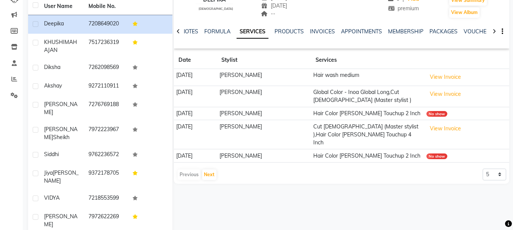
scroll to position [99, 0]
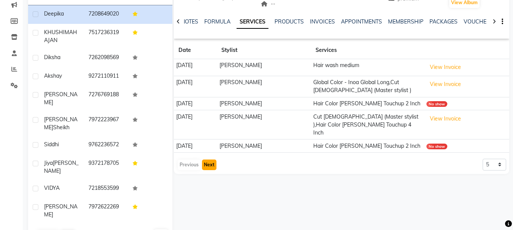
click at [206, 160] on button "Next" at bounding box center [209, 165] width 14 height 11
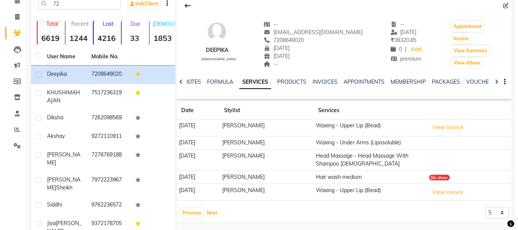
scroll to position [0, 0]
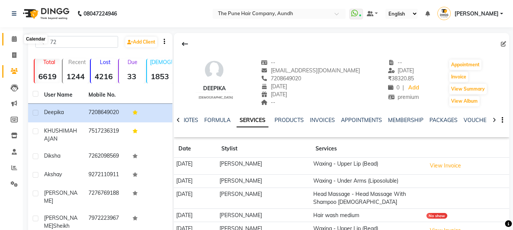
click at [10, 41] on span at bounding box center [14, 39] width 13 height 9
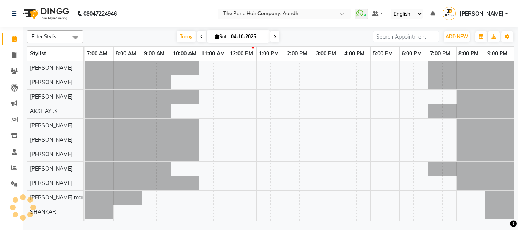
click at [277, 36] on span at bounding box center [275, 37] width 9 height 12
type input "05-10-2025"
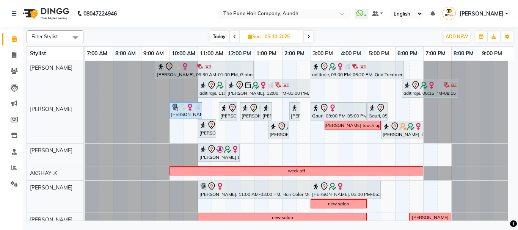
click at [306, 39] on span at bounding box center [308, 37] width 9 height 12
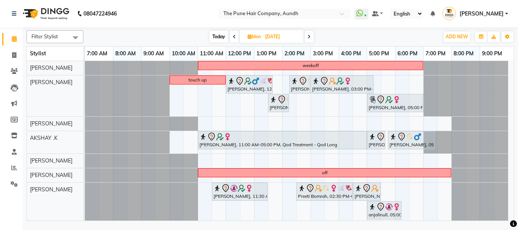
click at [234, 35] on icon at bounding box center [234, 37] width 3 height 5
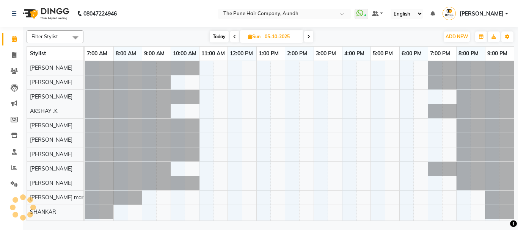
click at [234, 35] on icon at bounding box center [234, 37] width 3 height 5
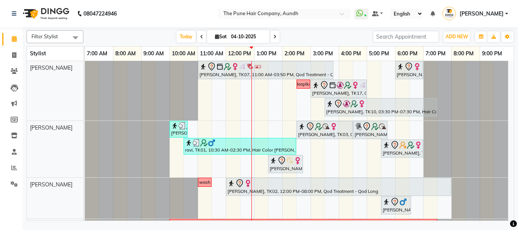
click at [279, 36] on div "[DATE] [DATE]" at bounding box center [228, 36] width 104 height 11
click at [277, 36] on span at bounding box center [275, 37] width 9 height 12
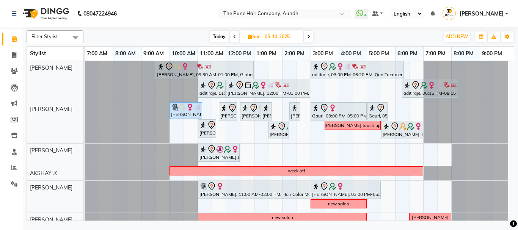
click at [218, 33] on span "Today" at bounding box center [219, 37] width 19 height 12
type input "04-10-2025"
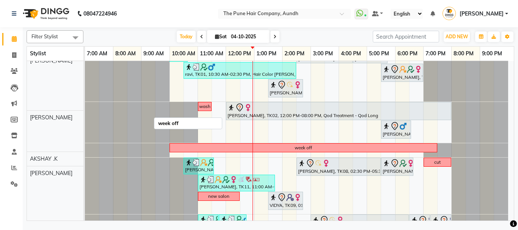
scroll to position [76, 0]
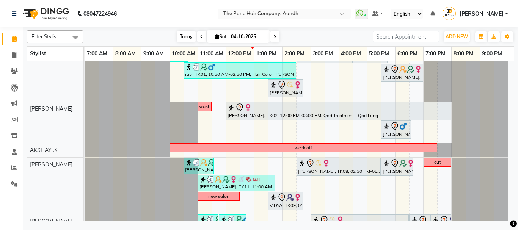
click at [183, 35] on span "Today" at bounding box center [186, 37] width 19 height 12
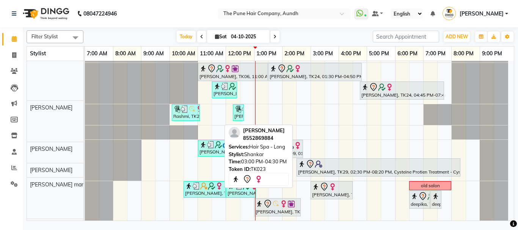
scroll to position [286, 0]
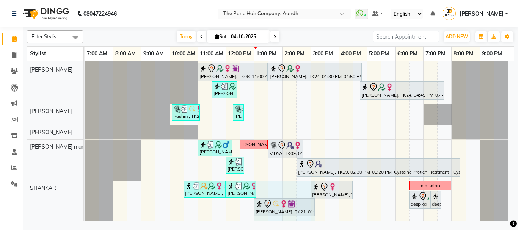
drag, startPoint x: 300, startPoint y: 209, endPoint x: 312, endPoint y: 210, distance: 12.5
click at [85, 210] on div "Reshma Patil, TK19, 10:30 AM-12:00 PM, Hair wash long shivani vyawahare, TK12, …" at bounding box center [85, 200] width 0 height 39
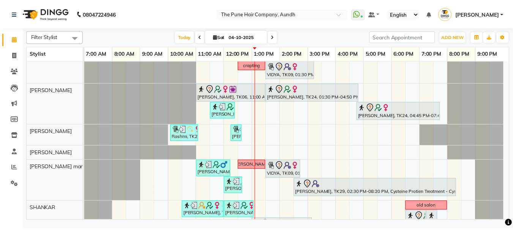
scroll to position [305, 0]
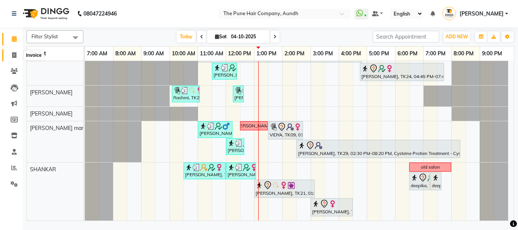
click at [12, 57] on icon at bounding box center [14, 55] width 4 height 6
select select "service"
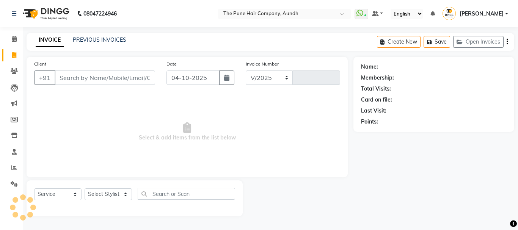
select select "106"
type input "5492"
click at [127, 194] on select "Select Stylist AKSHAY .K LAKKHAN SHINDE Nagesh Jadhav Nitish Desai Pavan mane P…" at bounding box center [108, 195] width 47 height 12
select select "49797"
click at [85, 189] on select "Select Stylist AKSHAY .K LAKKHAN SHINDE Nagesh Jadhav Nitish Desai Pavan mane P…" at bounding box center [108, 195] width 47 height 12
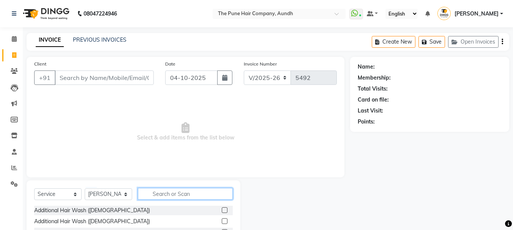
click at [167, 192] on input "text" at bounding box center [185, 194] width 95 height 12
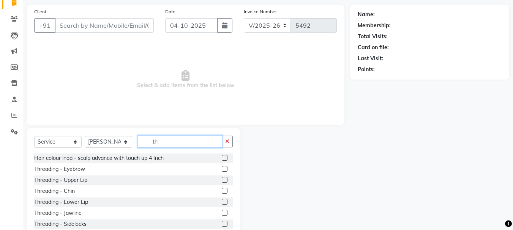
scroll to position [74, 0]
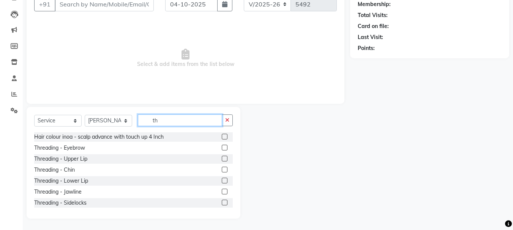
type input "th"
click at [222, 147] on label at bounding box center [225, 148] width 6 height 6
click at [222, 147] on input "checkbox" at bounding box center [224, 148] width 5 height 5
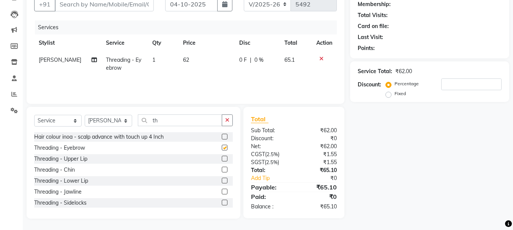
checkbox input "false"
click at [222, 160] on label at bounding box center [225, 159] width 6 height 6
click at [222, 160] on input "checkbox" at bounding box center [224, 159] width 5 height 5
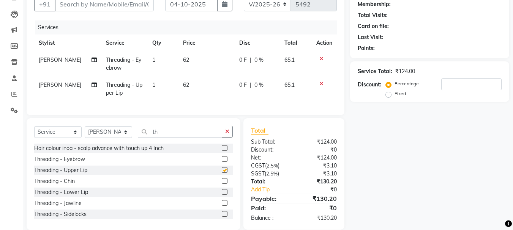
checkbox input "false"
click at [455, 86] on input "number" at bounding box center [471, 85] width 60 height 12
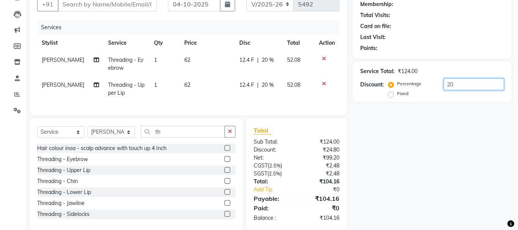
scroll to position [36, 0]
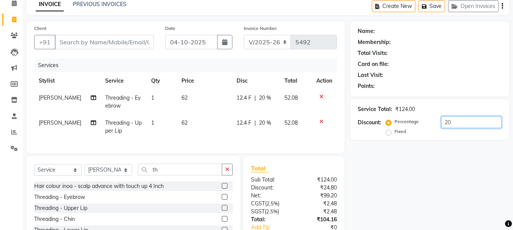
type input "20"
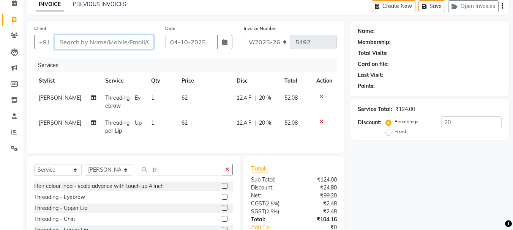
click at [103, 39] on input "Client" at bounding box center [104, 42] width 99 height 14
type input "9"
type input "0"
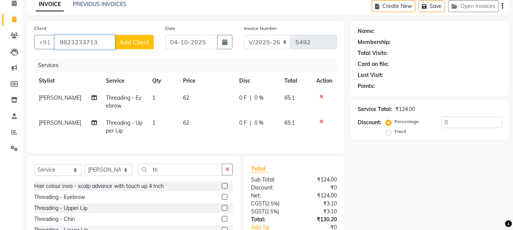
type input "9823233713"
click at [146, 42] on span "Add Client" at bounding box center [134, 42] width 30 height 8
select select "22"
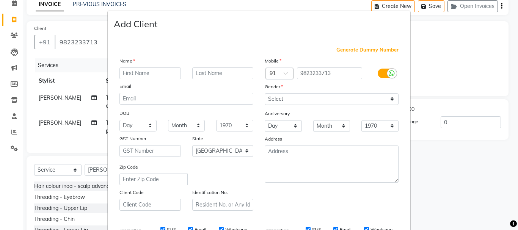
click at [164, 72] on input "text" at bounding box center [150, 74] width 61 height 12
click at [131, 72] on input "priyaka" at bounding box center [150, 74] width 61 height 12
click at [132, 72] on input "priyaka" at bounding box center [150, 74] width 61 height 12
type input "priyanka"
click at [269, 98] on select "Select [DEMOGRAPHIC_DATA] [DEMOGRAPHIC_DATA] Other Prefer Not To Say" at bounding box center [332, 99] width 134 height 12
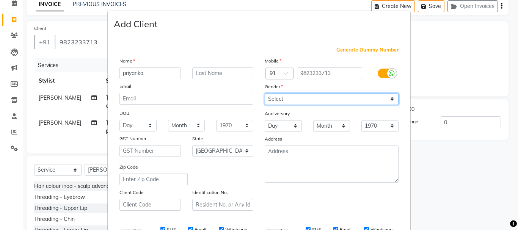
select select "[DEMOGRAPHIC_DATA]"
click at [265, 93] on select "Select [DEMOGRAPHIC_DATA] [DEMOGRAPHIC_DATA] Other Prefer Not To Say" at bounding box center [332, 99] width 134 height 12
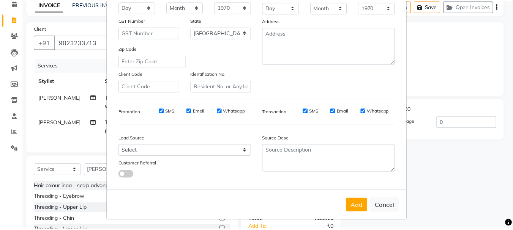
scroll to position [120, 0]
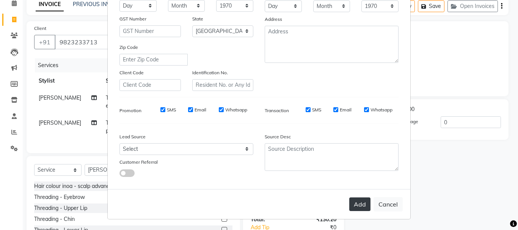
click at [354, 203] on button "Add" at bounding box center [359, 205] width 21 height 14
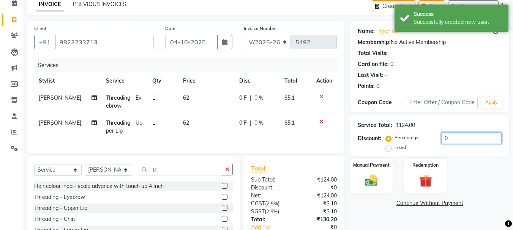
click at [466, 141] on input "0" at bounding box center [471, 138] width 60 height 12
type input "020"
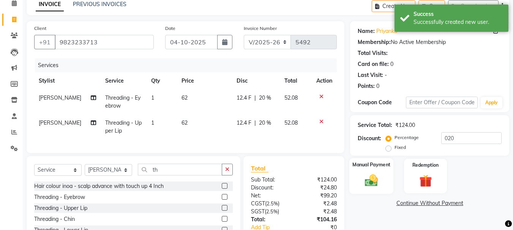
click at [386, 171] on div "Manual Payment" at bounding box center [371, 176] width 44 height 36
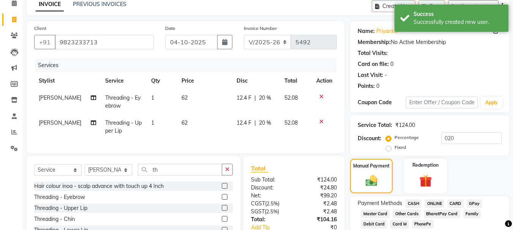
click at [433, 203] on span "ONLINE" at bounding box center [434, 204] width 20 height 9
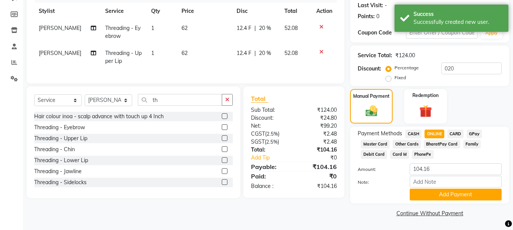
scroll to position [106, 0]
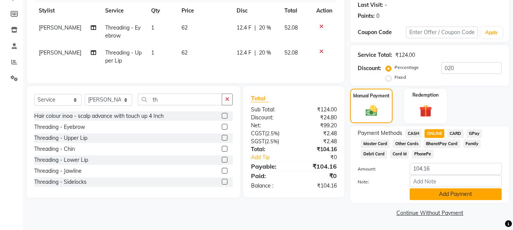
click at [482, 195] on button "Add Payment" at bounding box center [455, 195] width 92 height 12
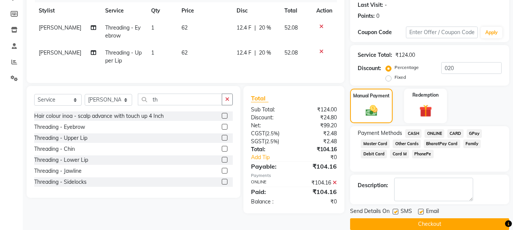
click at [422, 222] on button "Checkout" at bounding box center [429, 225] width 159 height 12
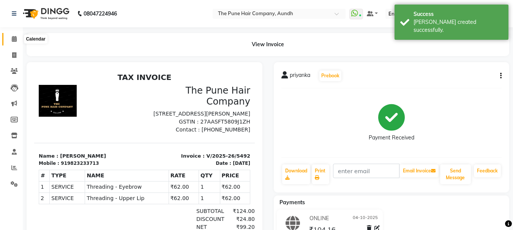
click at [14, 40] on icon at bounding box center [14, 39] width 5 height 6
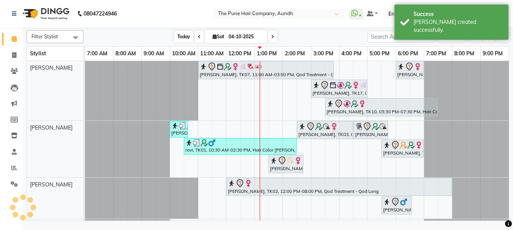
click at [186, 36] on span "Today" at bounding box center [183, 37] width 19 height 12
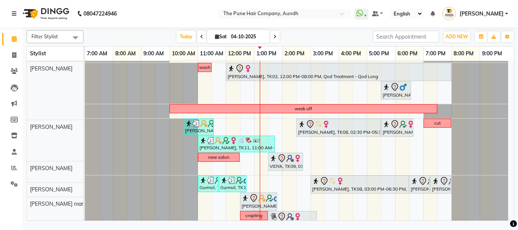
scroll to position [115, 0]
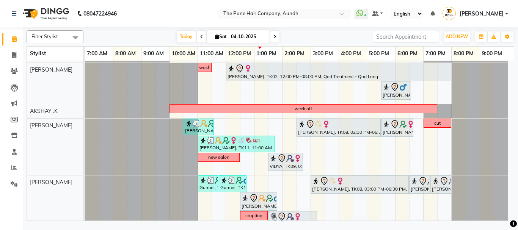
click at [178, 30] on div "Filter Stylist Select All AKSHAY .K LAKKHAN SHINDE Nagesh Jadhav Nitish Desai P…" at bounding box center [271, 124] width 488 height 194
click at [179, 35] on span "Today" at bounding box center [186, 37] width 19 height 12
click at [202, 36] on span at bounding box center [201, 37] width 9 height 12
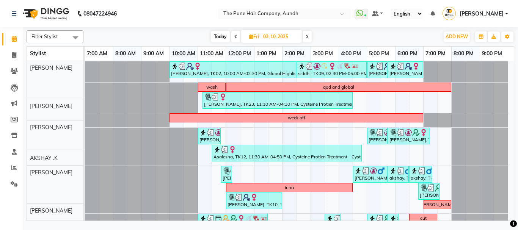
scroll to position [38, 0]
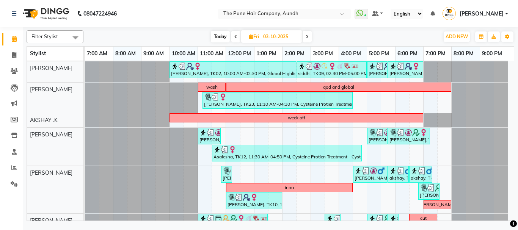
click at [220, 33] on span "Today" at bounding box center [220, 37] width 19 height 12
type input "04-10-2025"
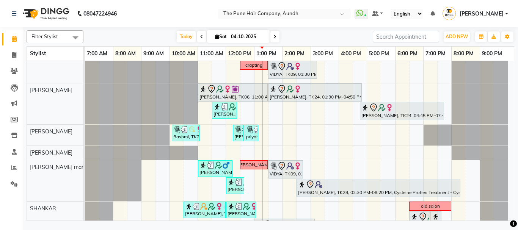
scroll to position [305, 0]
